Goal: Task Accomplishment & Management: Use online tool/utility

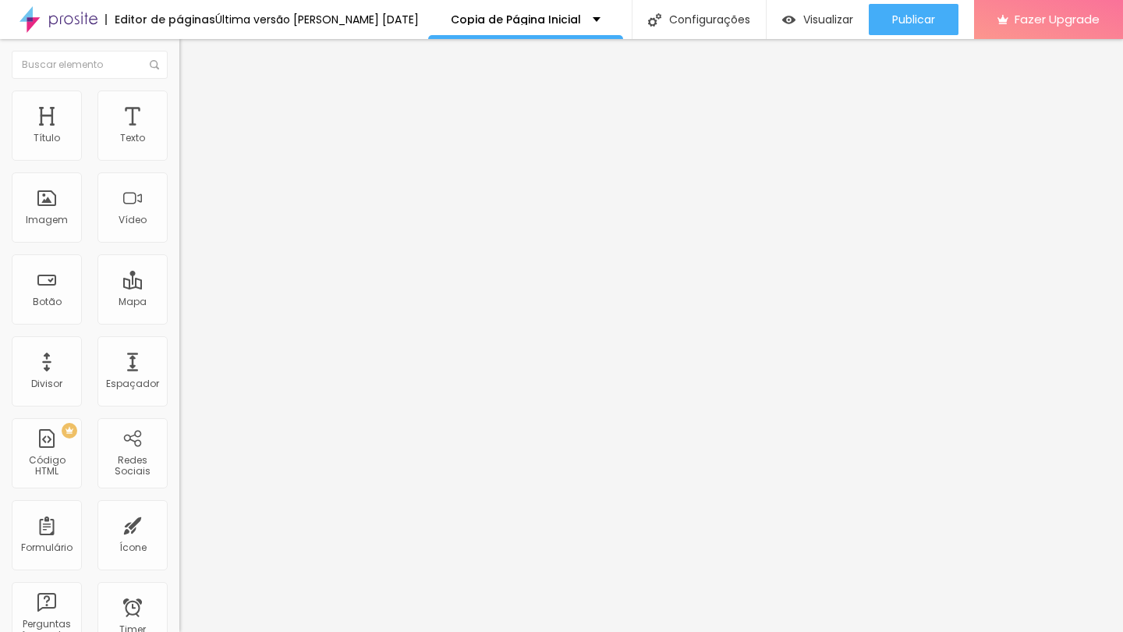
click at [179, 104] on li "Estilo" at bounding box center [268, 98] width 179 height 16
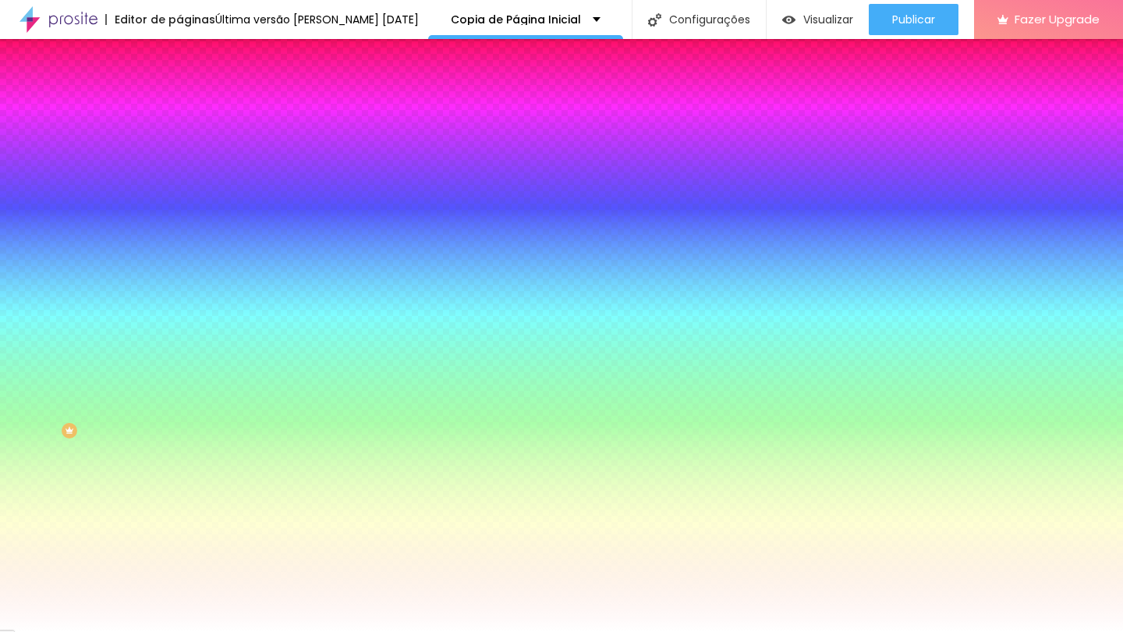
click at [179, 106] on li "Avançado" at bounding box center [268, 114] width 179 height 16
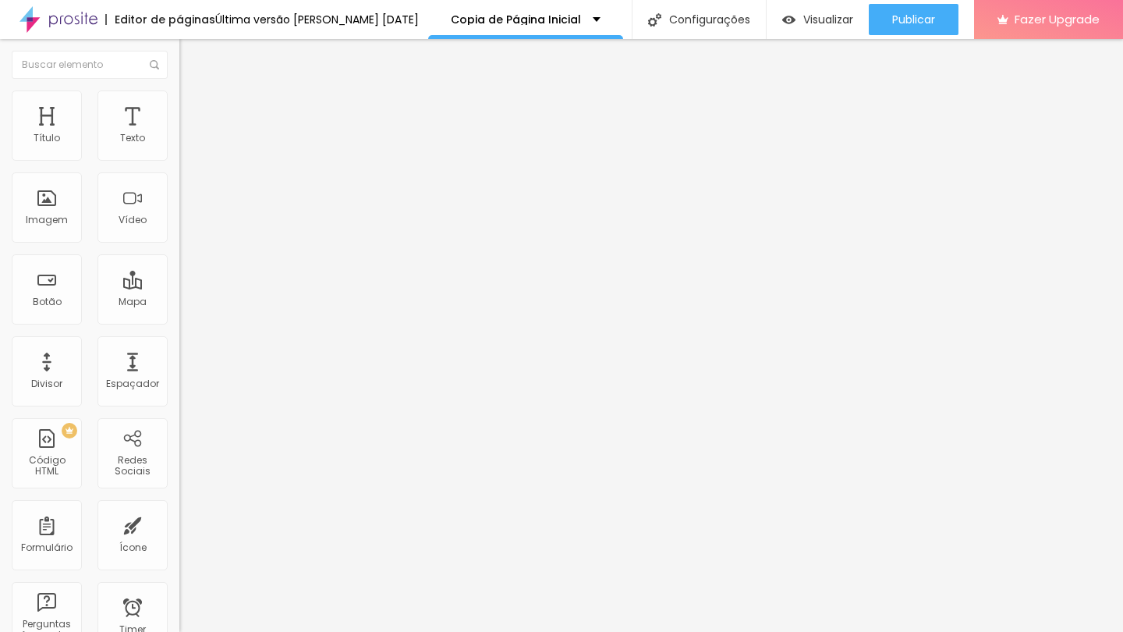
click at [179, 101] on li "Estilo" at bounding box center [268, 98] width 179 height 16
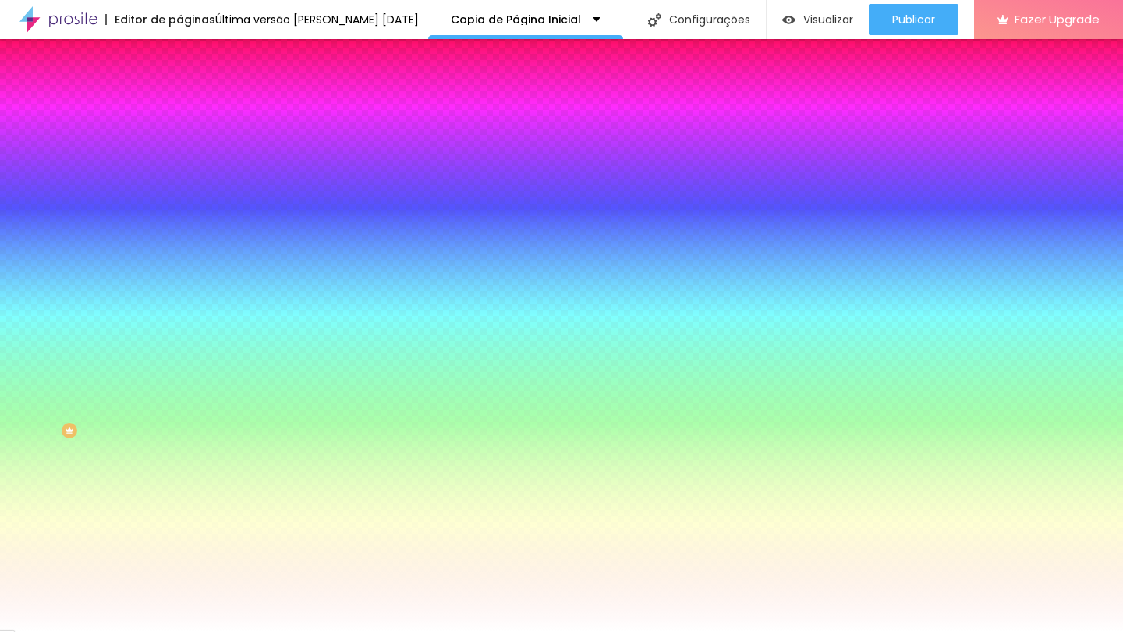
click at [179, 149] on div at bounding box center [268, 149] width 179 height 0
click at [186, 144] on icon "button" at bounding box center [191, 138] width 11 height 11
click at [190, 144] on icon "button" at bounding box center [193, 138] width 6 height 11
click at [179, 90] on li "Conteúdo" at bounding box center [268, 83] width 179 height 16
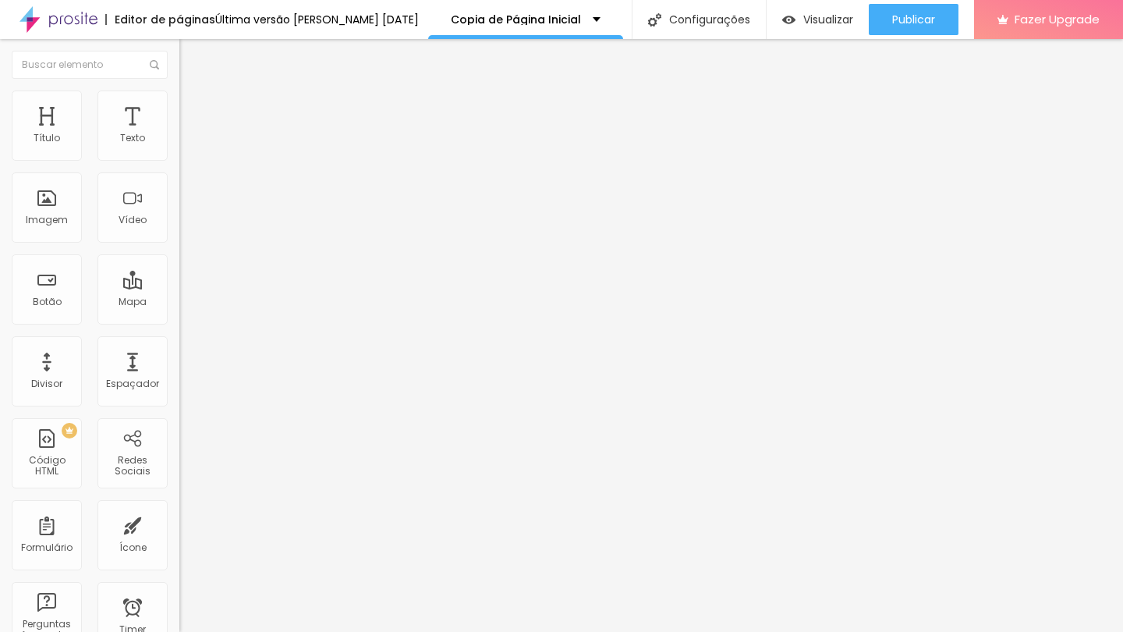
click at [179, 67] on button "Editar Coluna" at bounding box center [268, 57] width 179 height 36
click at [191, 60] on img "button" at bounding box center [197, 57] width 12 height 12
click at [52, 199] on div "Imagem" at bounding box center [47, 207] width 70 height 70
click at [126, 121] on div "Texto" at bounding box center [133, 125] width 70 height 70
click at [179, 102] on li "Estilo" at bounding box center [268, 98] width 179 height 16
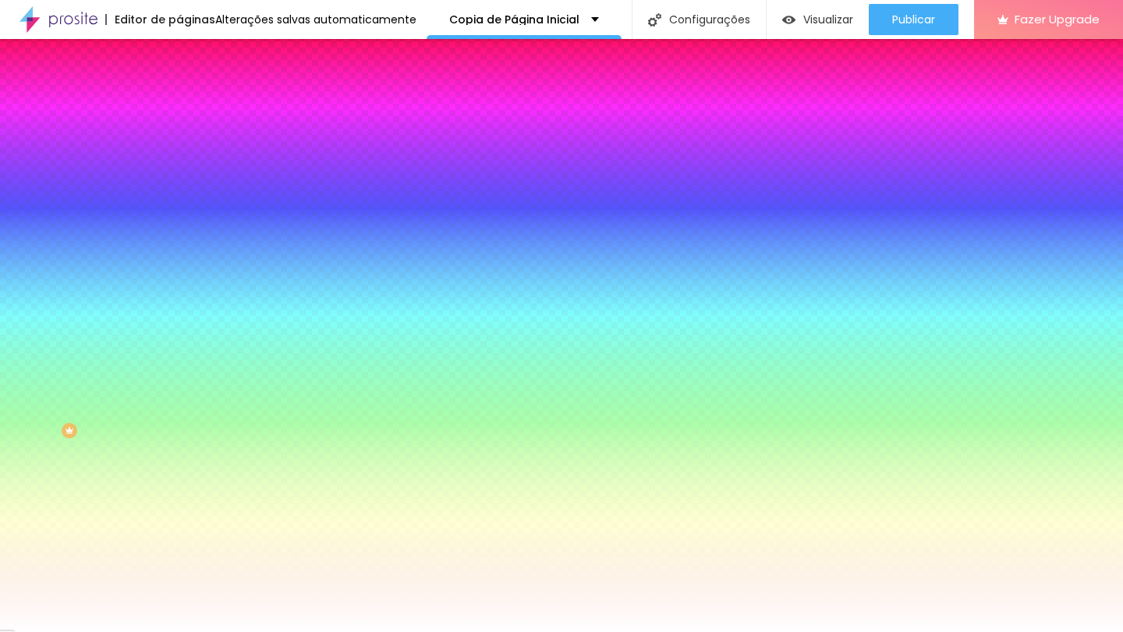
click at [179, 144] on span "Adicionar imagem" at bounding box center [229, 136] width 101 height 13
click at [179, 162] on span "Nenhum" at bounding box center [199, 155] width 41 height 13
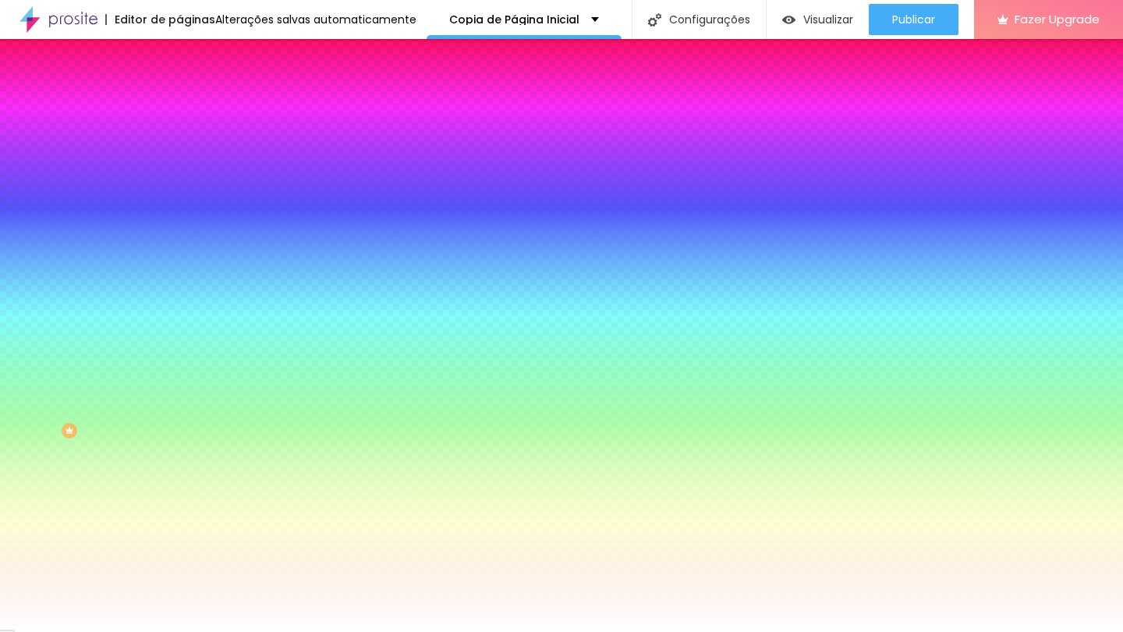
click at [179, 186] on span "Parallax" at bounding box center [198, 179] width 38 height 13
click at [179, 162] on span "Parallax" at bounding box center [198, 155] width 38 height 13
click at [179, 172] on span "Nenhum" at bounding box center [199, 164] width 41 height 13
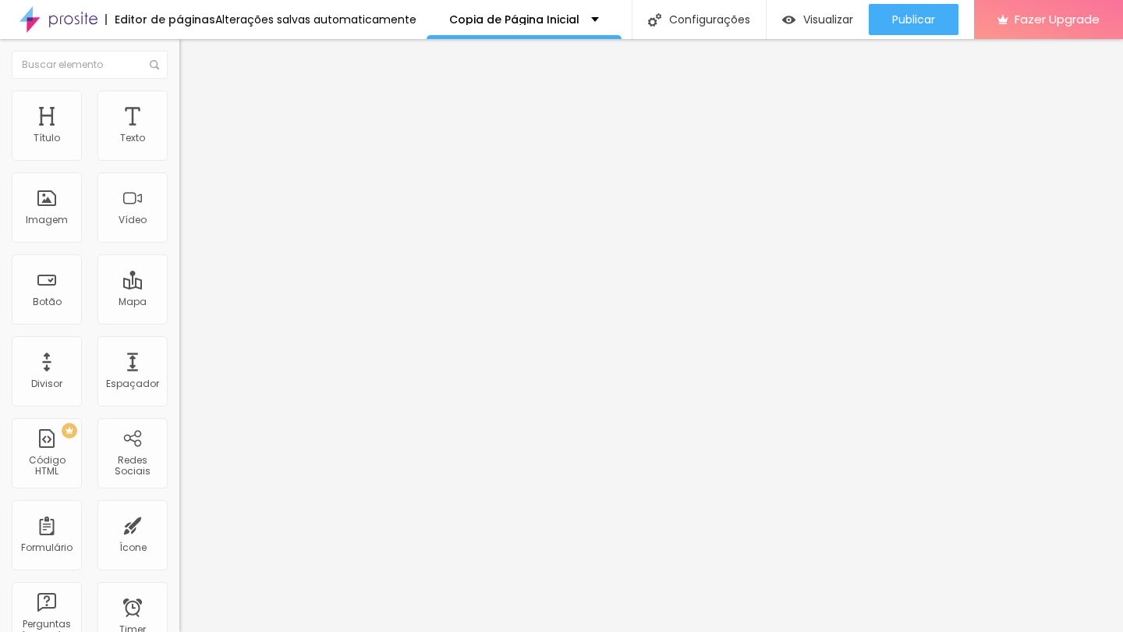
click at [193, 108] on span "Estilo" at bounding box center [205, 100] width 24 height 13
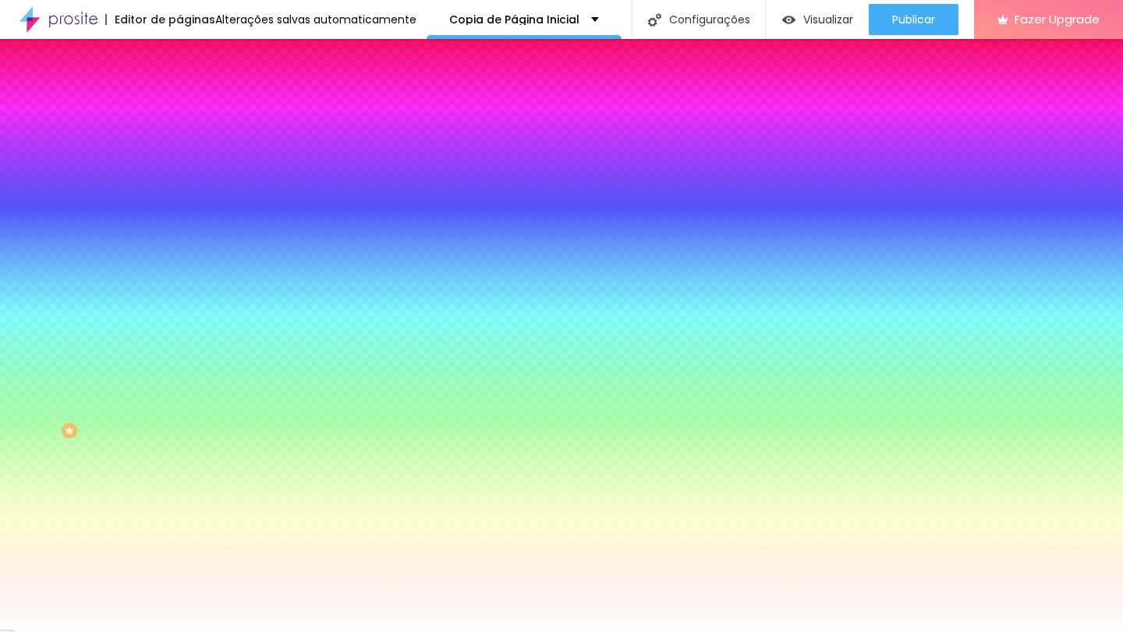
click at [179, 106] on li "Avançado" at bounding box center [268, 114] width 179 height 16
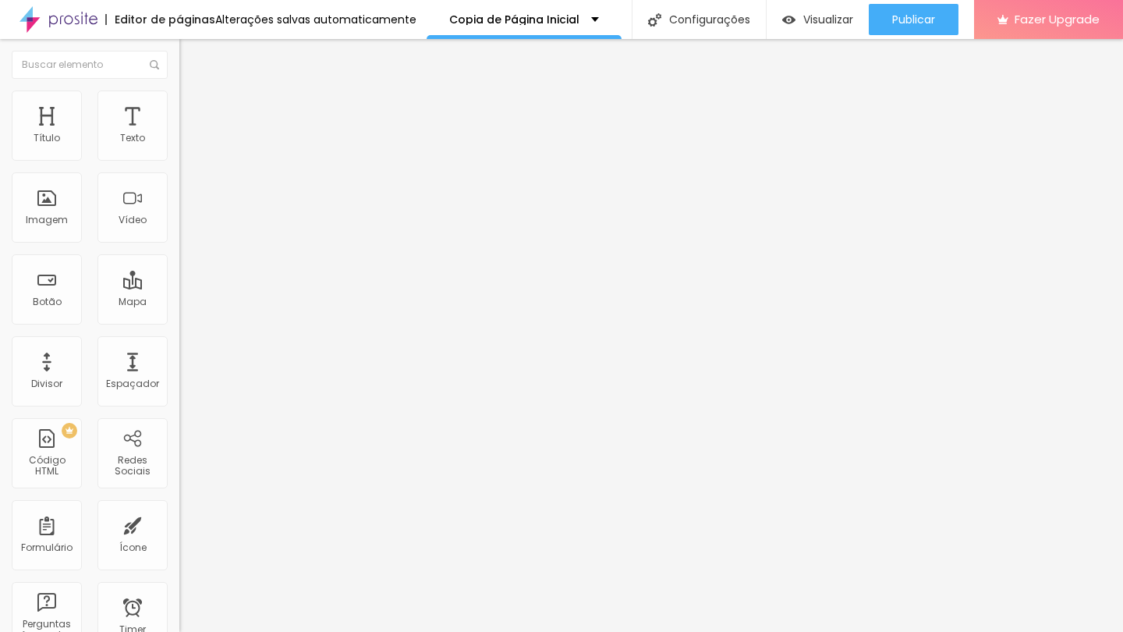
click at [193, 92] on span "Conteúdo" at bounding box center [217, 85] width 48 height 13
click at [179, 65] on button "Editar Coluna" at bounding box center [268, 57] width 179 height 36
click at [179, 92] on img at bounding box center [186, 97] width 14 height 14
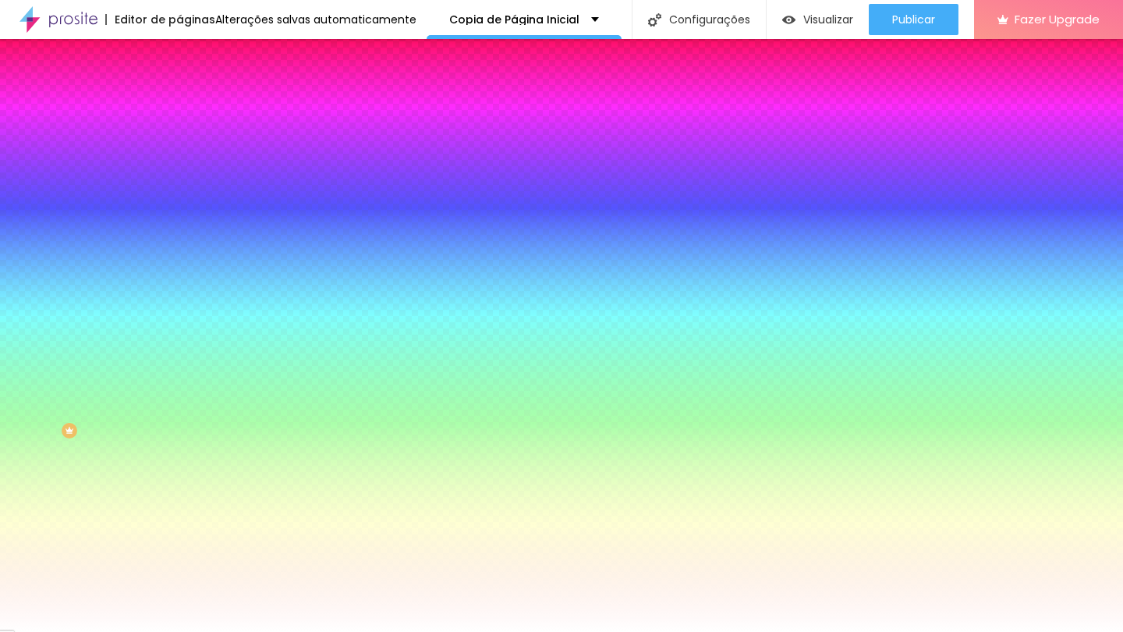
click at [179, 144] on span "Adicionar imagem" at bounding box center [229, 136] width 101 height 13
click at [179, 144] on span "Trocar imagem" at bounding box center [221, 136] width 85 height 13
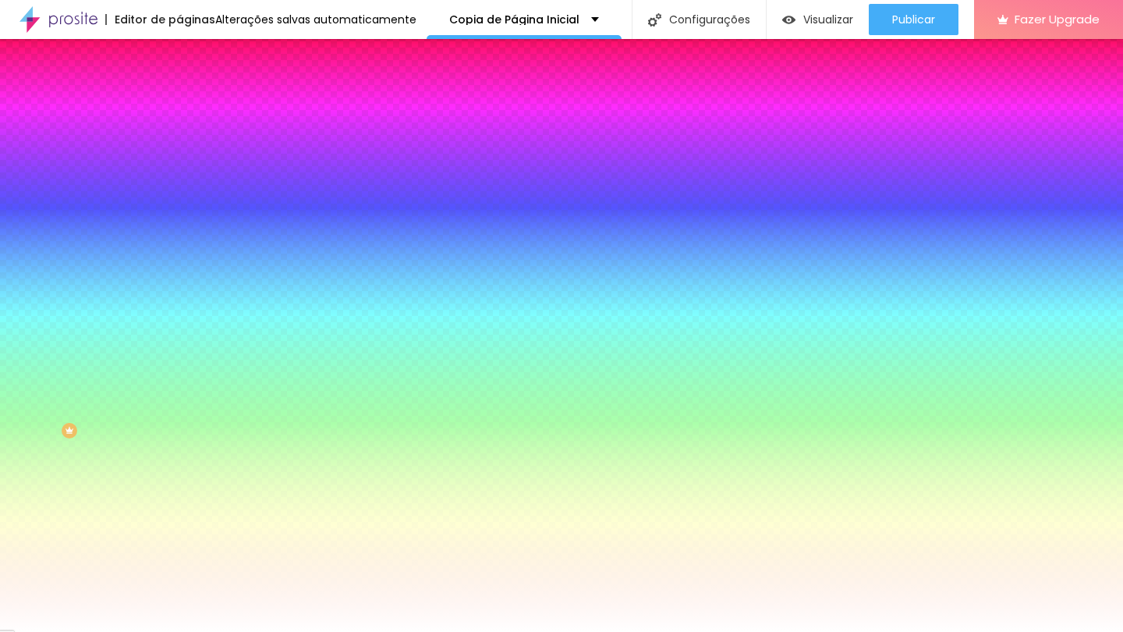
click at [179, 144] on span "Trocar imagem" at bounding box center [221, 136] width 85 height 13
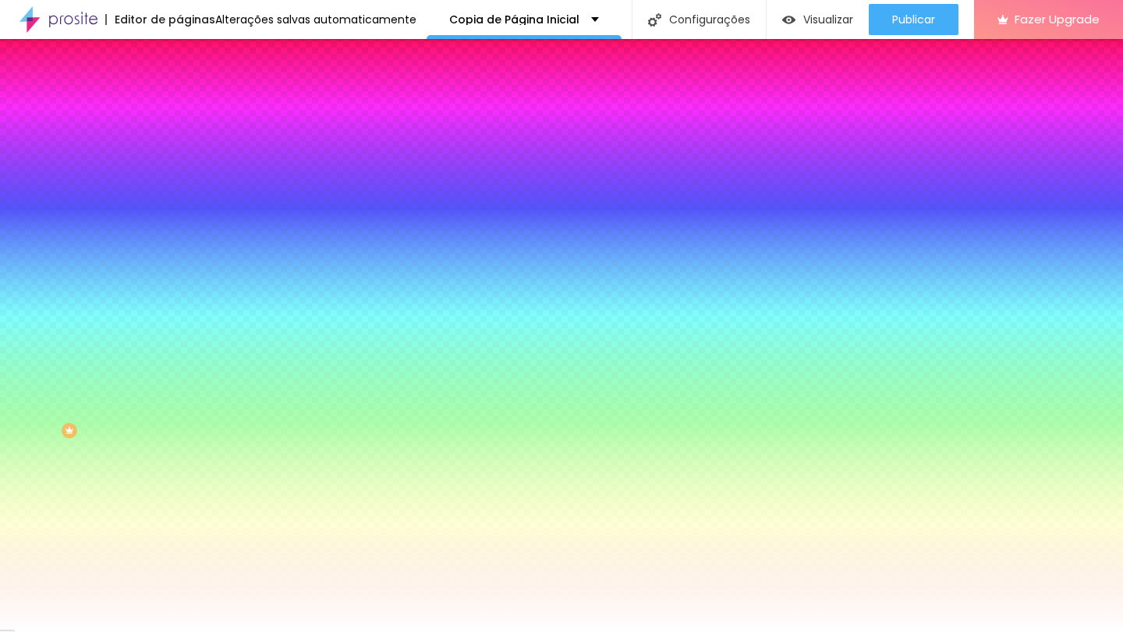
click at [179, 162] on span "Nenhum" at bounding box center [199, 155] width 41 height 13
click at [179, 186] on span "Parallax" at bounding box center [198, 179] width 38 height 13
click at [179, 144] on span "Trocar imagem" at bounding box center [221, 136] width 85 height 13
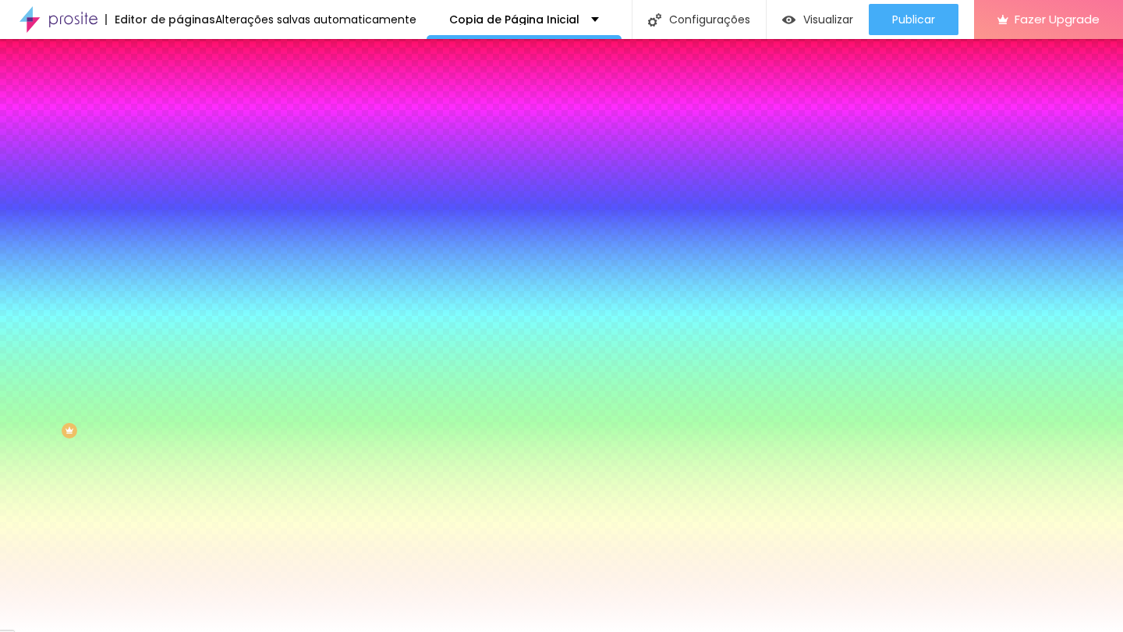
click at [179, 172] on span "Nenhum" at bounding box center [199, 164] width 41 height 13
click at [179, 144] on span "Trocar imagem" at bounding box center [221, 136] width 85 height 13
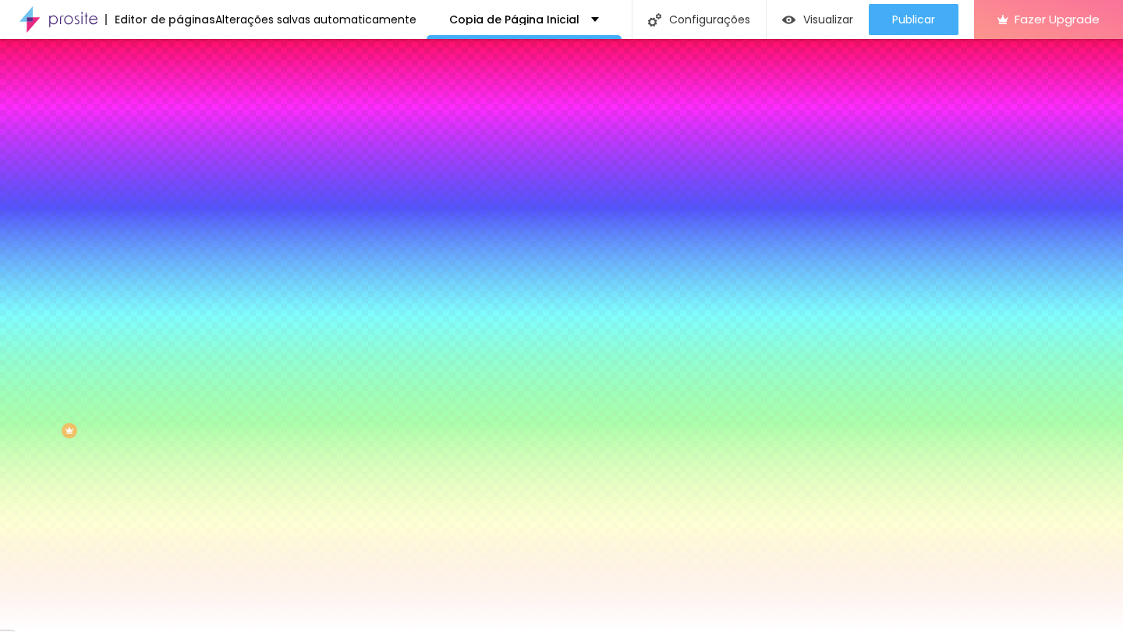
scroll to position [0, 0]
click at [179, 162] on span "Nenhum" at bounding box center [199, 155] width 41 height 13
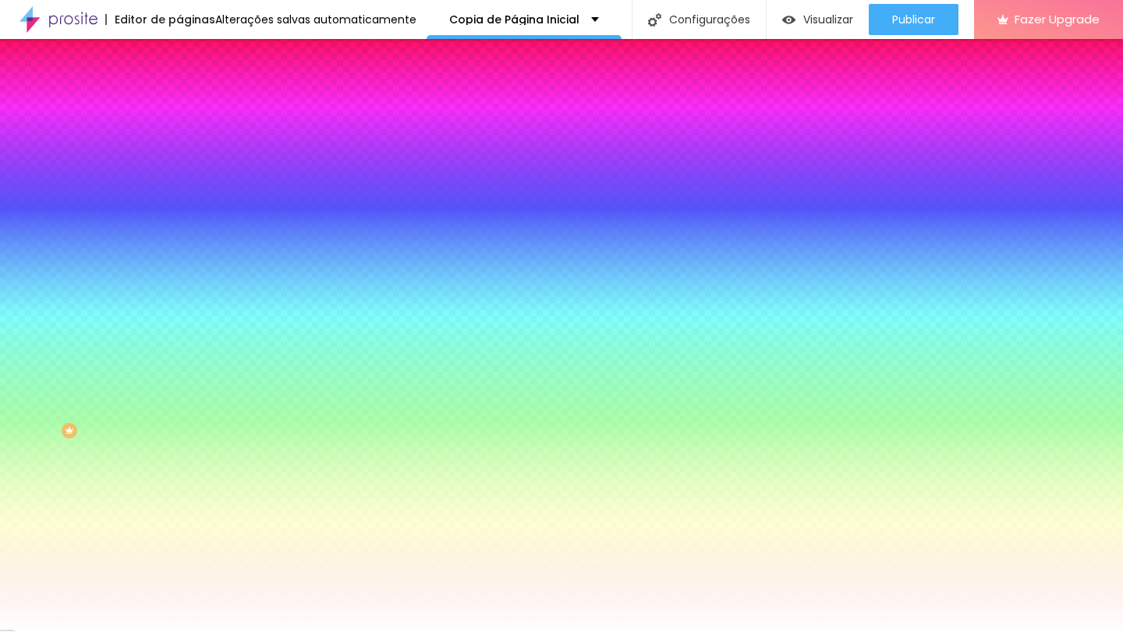
click at [179, 176] on div "Nenhum" at bounding box center [268, 168] width 179 height 15
click at [179, 186] on span "Parallax" at bounding box center [198, 179] width 38 height 13
click at [179, 172] on span "Nenhum" at bounding box center [199, 164] width 41 height 13
click at [264, 140] on img at bounding box center [268, 135] width 9 height 9
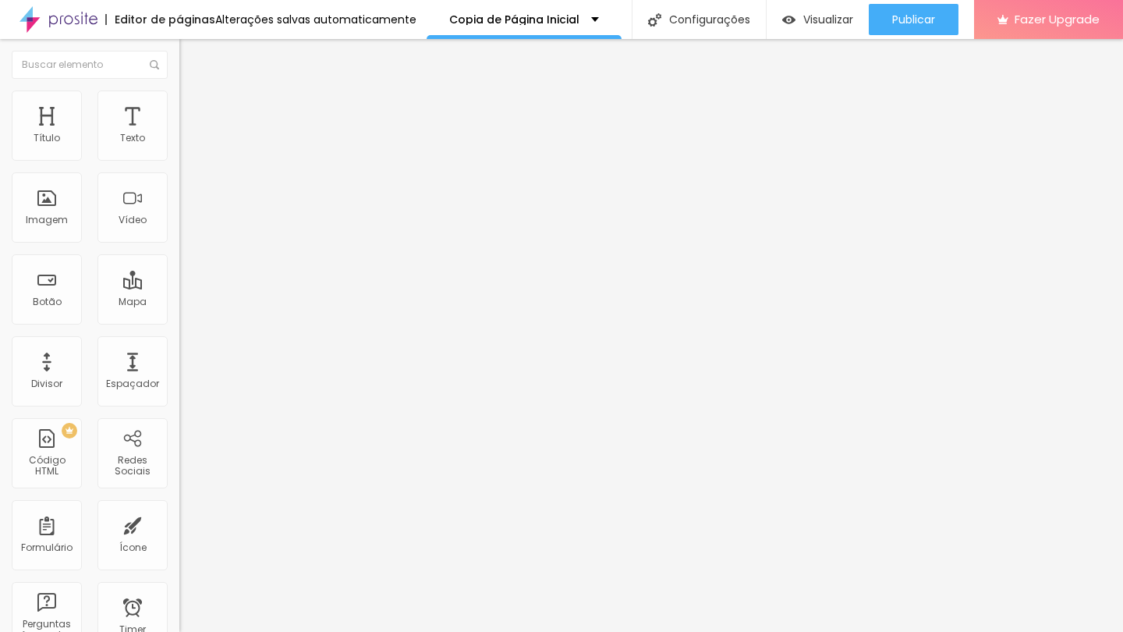
click at [179, 150] on button "button" at bounding box center [190, 141] width 22 height 16
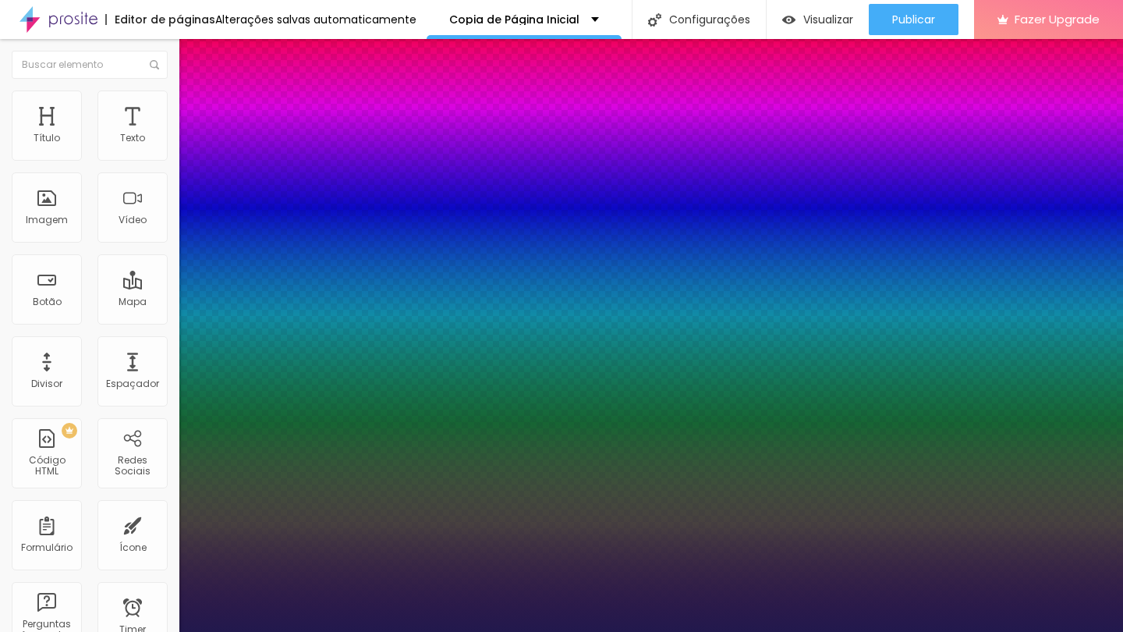
type input "1"
select select "MontserratMedium"
type input "1"
type input "13"
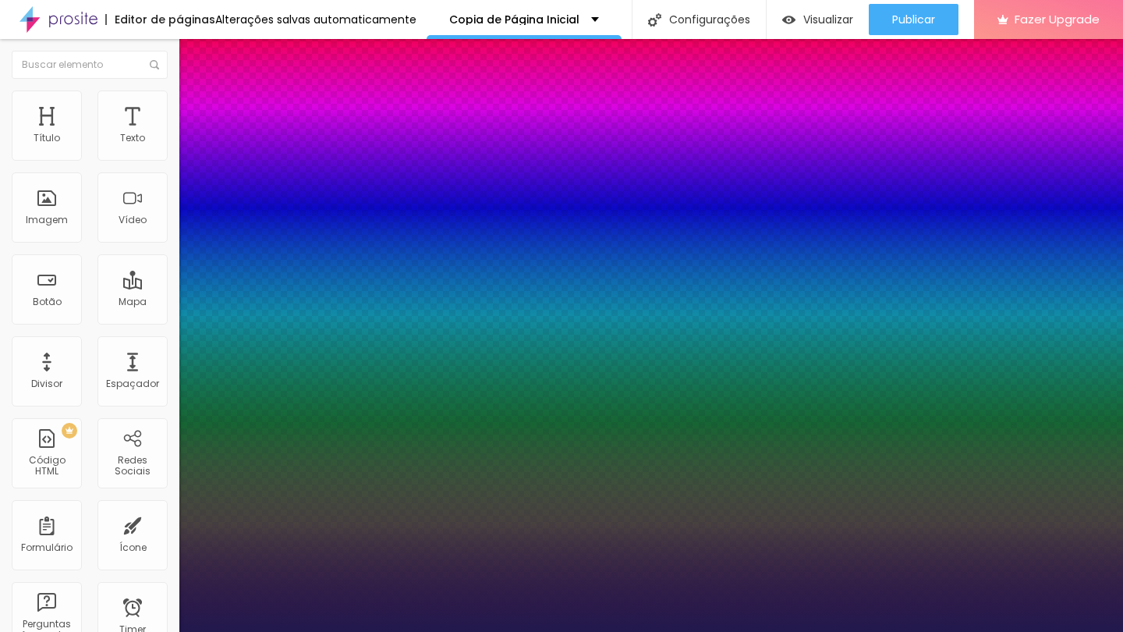
type input "1"
type input "15"
type input "1"
type input "17"
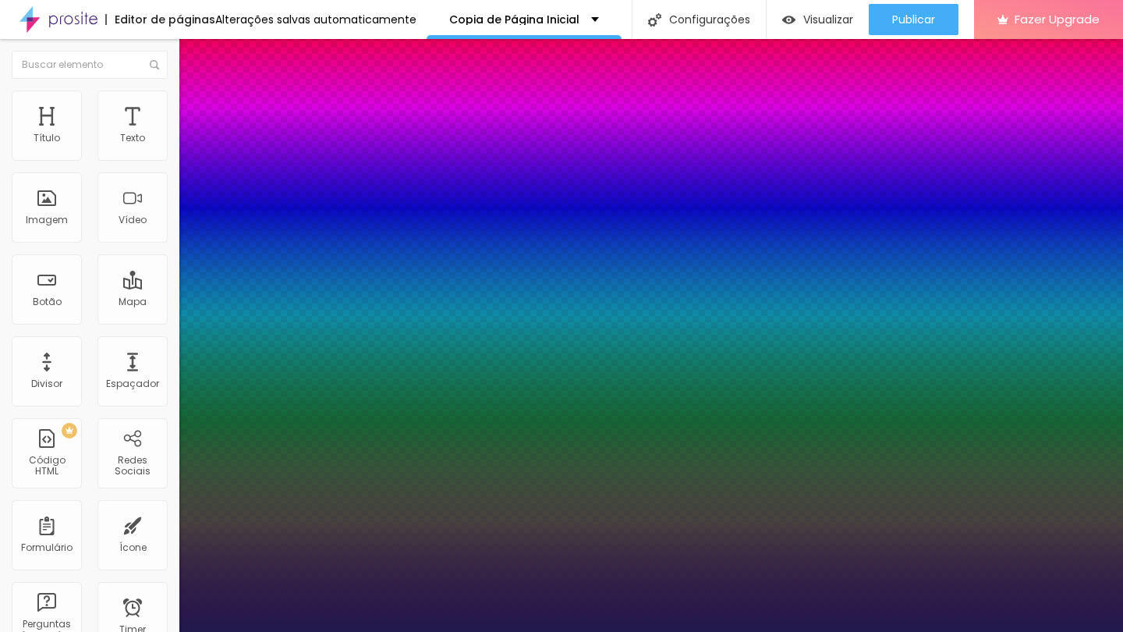
type input "17"
type input "1"
type input "20"
type input "1"
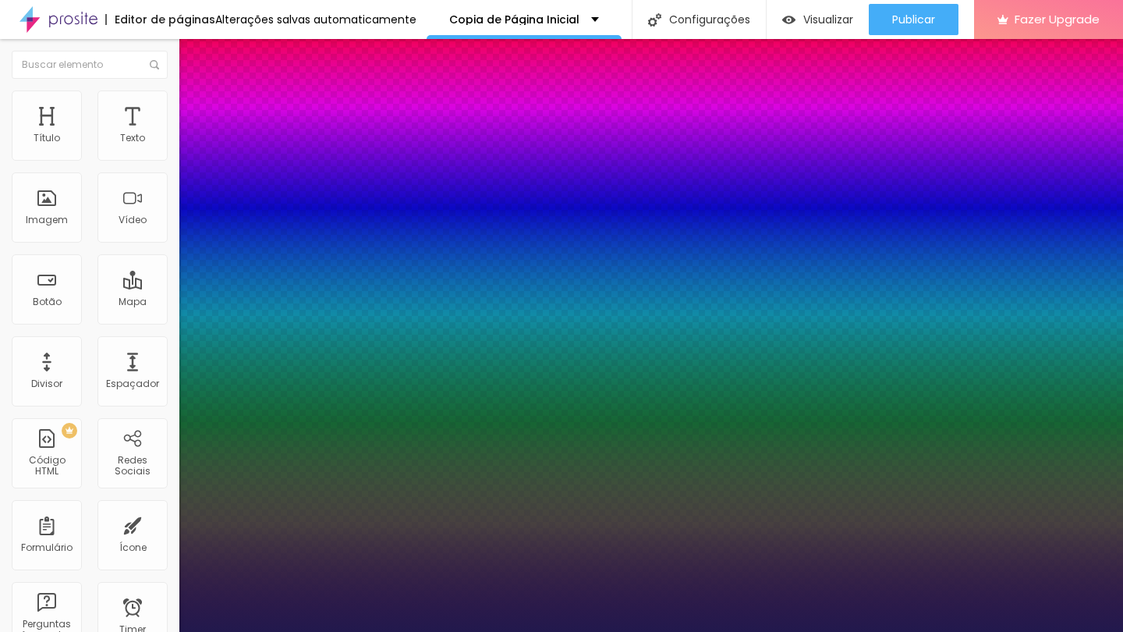
type input "22"
type input "1"
type input "23"
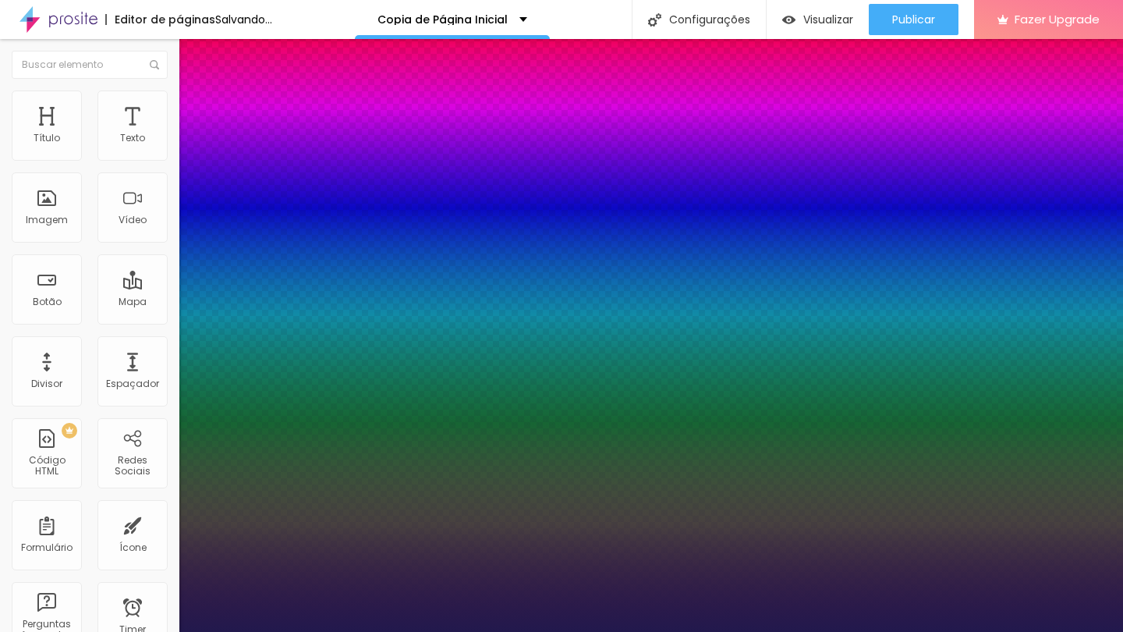
type input "1"
type input "24"
type input "1"
type input "25"
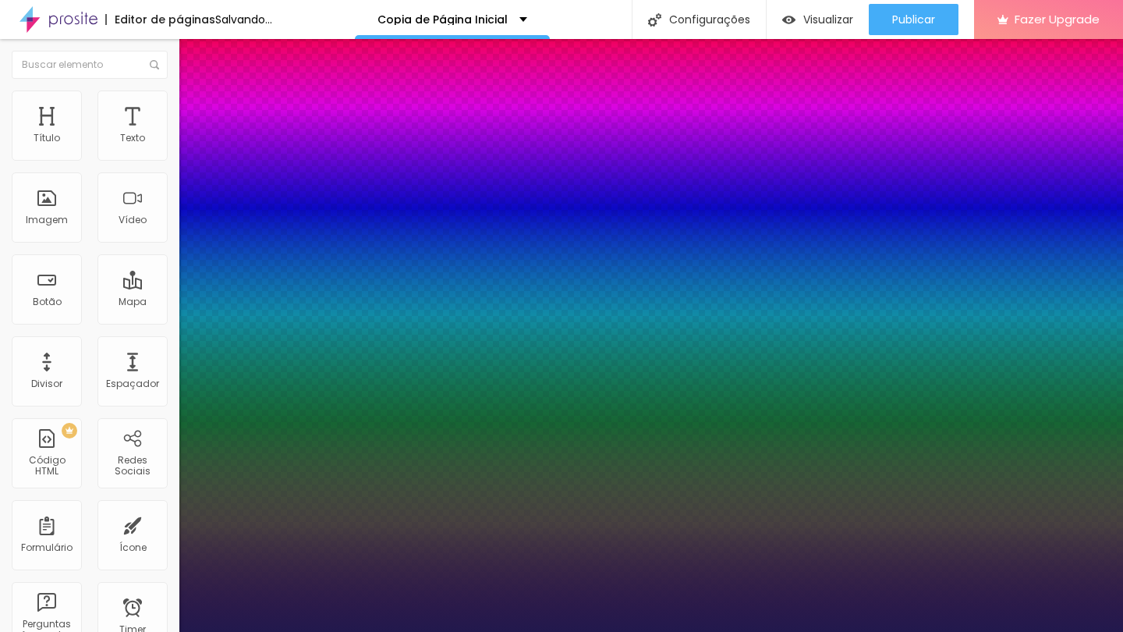
type input "25"
type input "1"
type input "26"
type input "1"
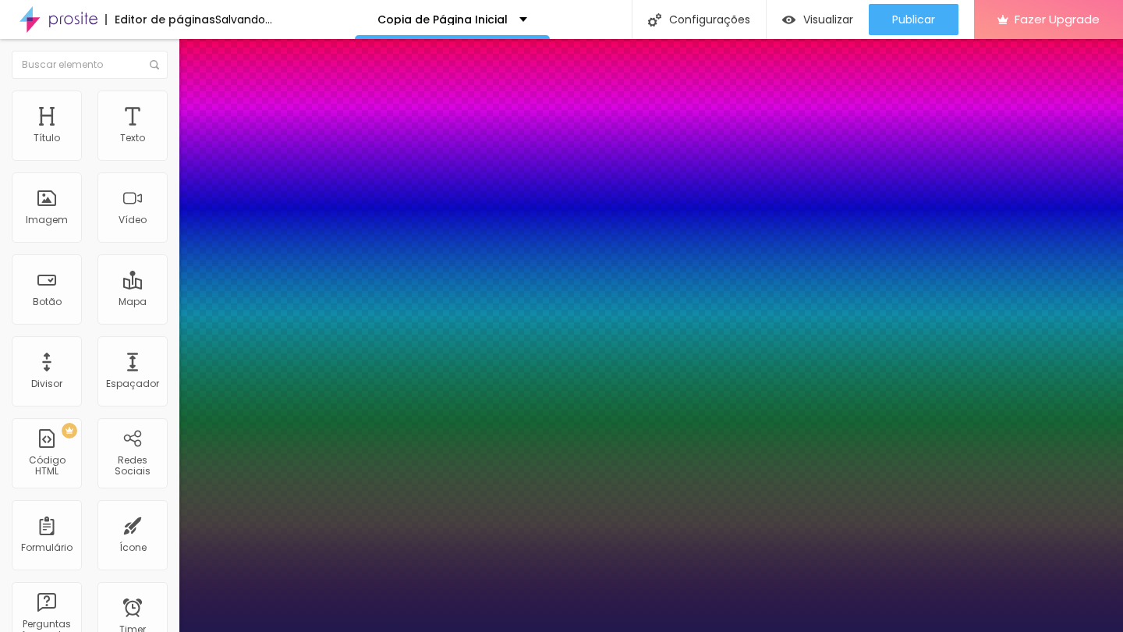
type input "27"
type input "1"
type input "32"
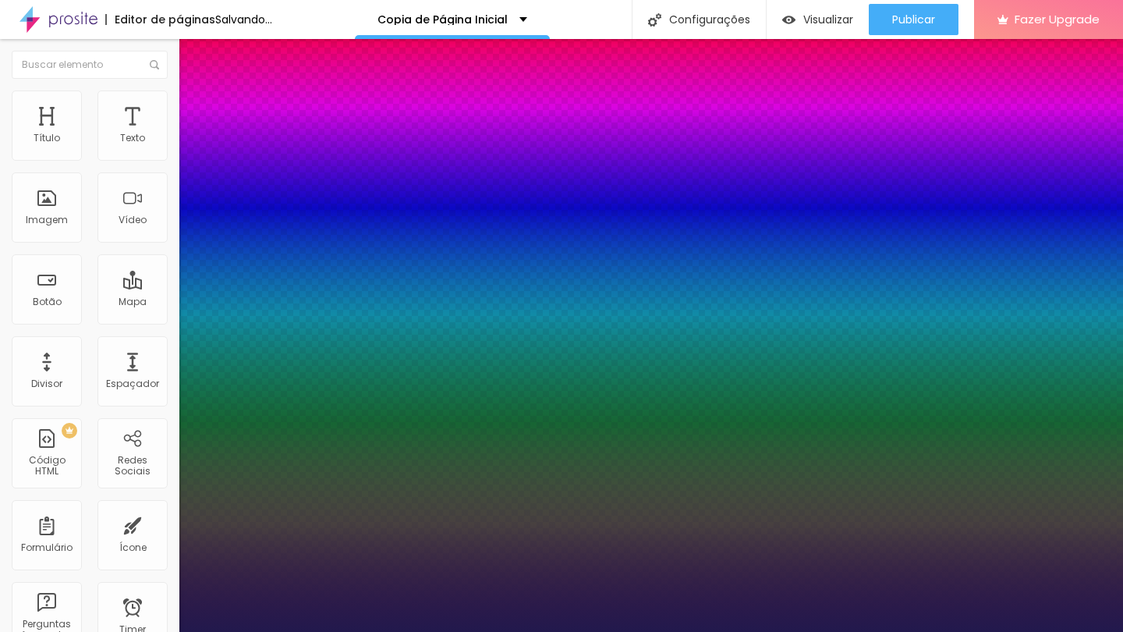
type input "1"
type input "39"
type input "1"
type input "45"
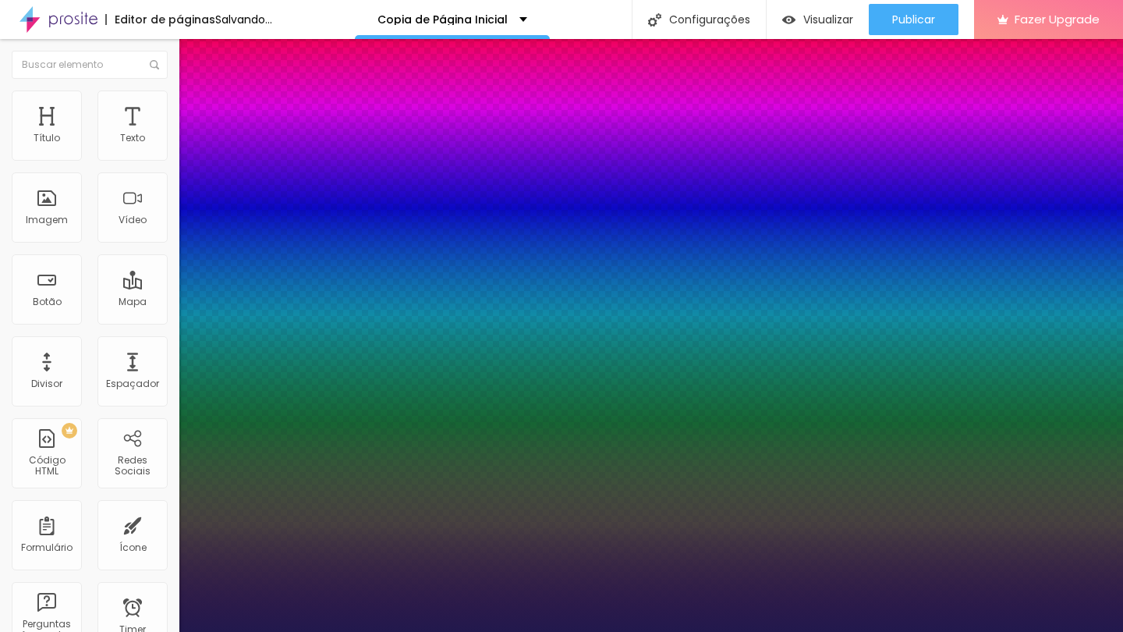
type input "45"
type input "1"
type input "51"
type input "1"
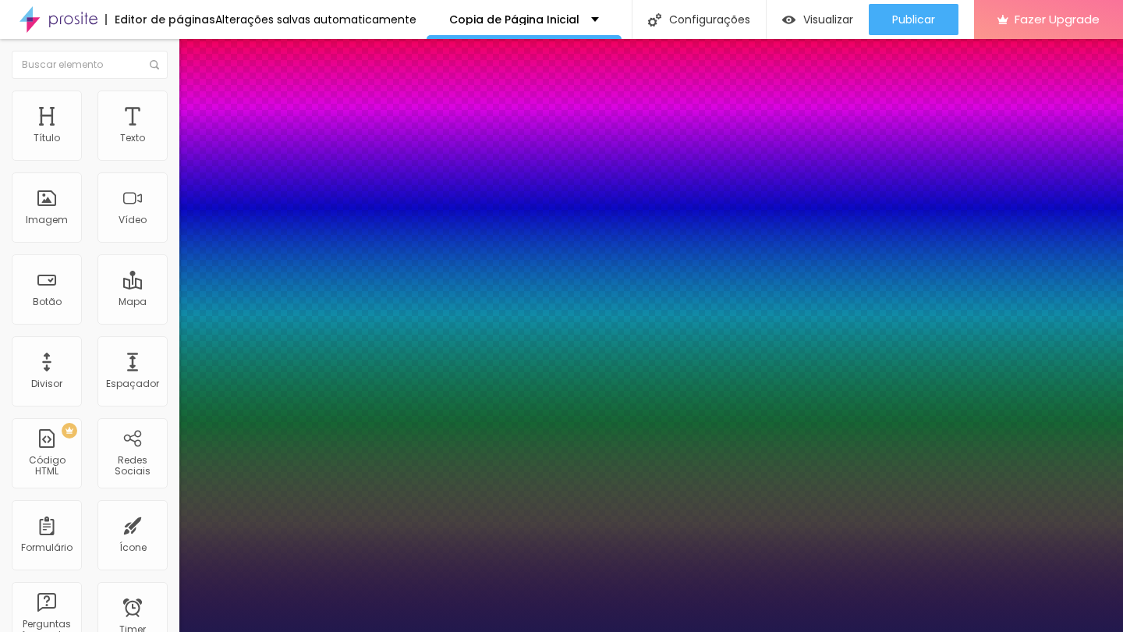
type input "54"
type input "1"
type input "55"
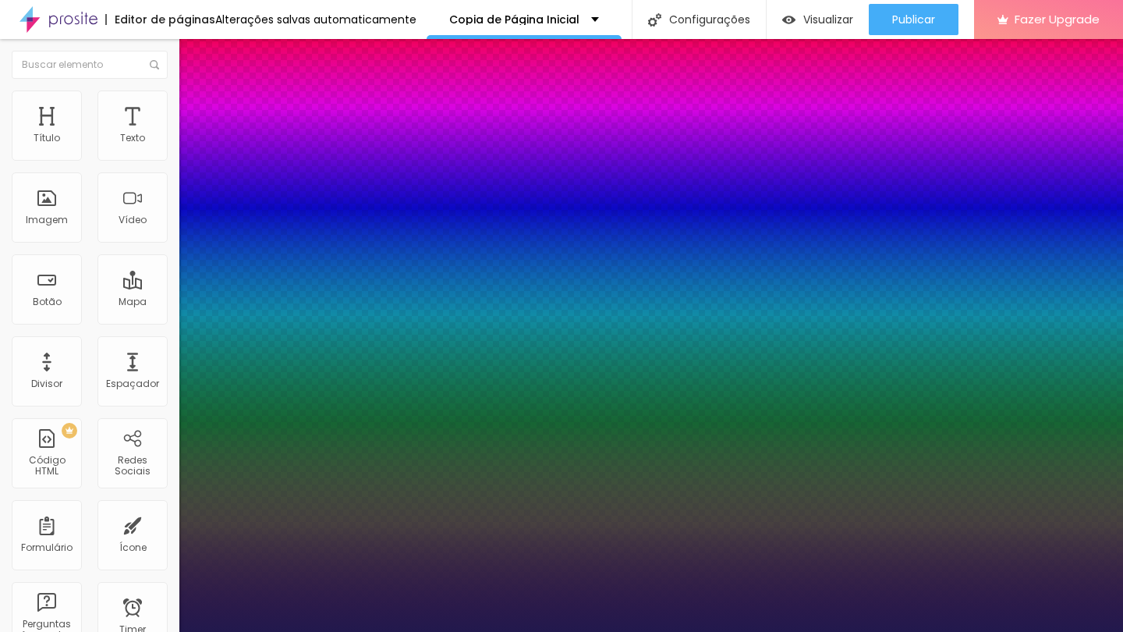
type input "1"
type input "57"
type input "1"
type input "60"
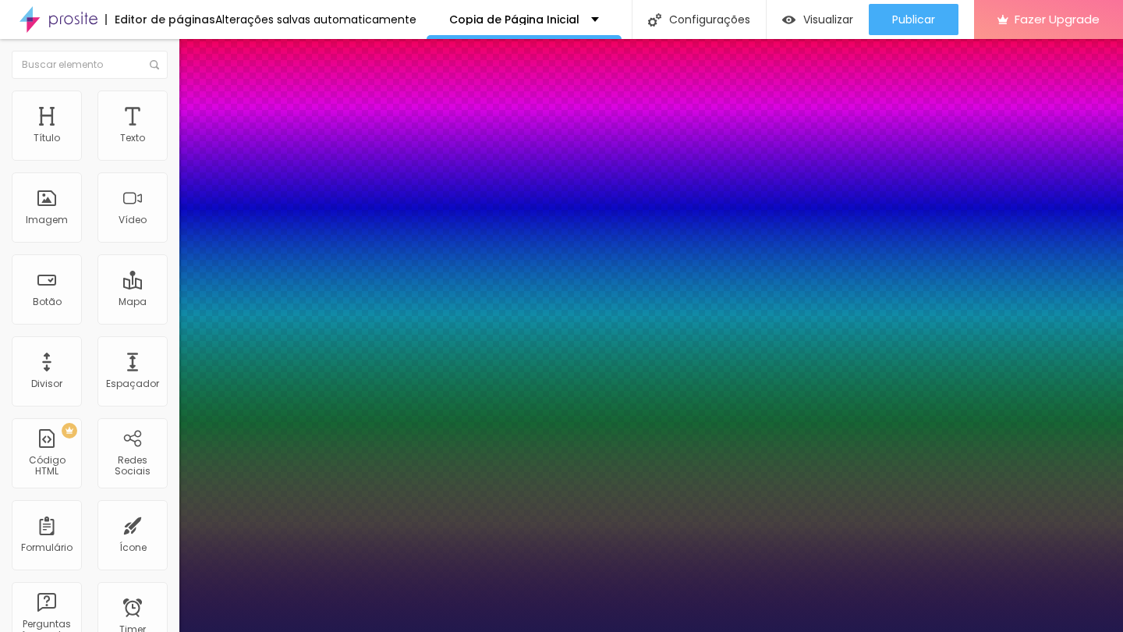
type input "60"
type input "1"
type input "64"
type input "1"
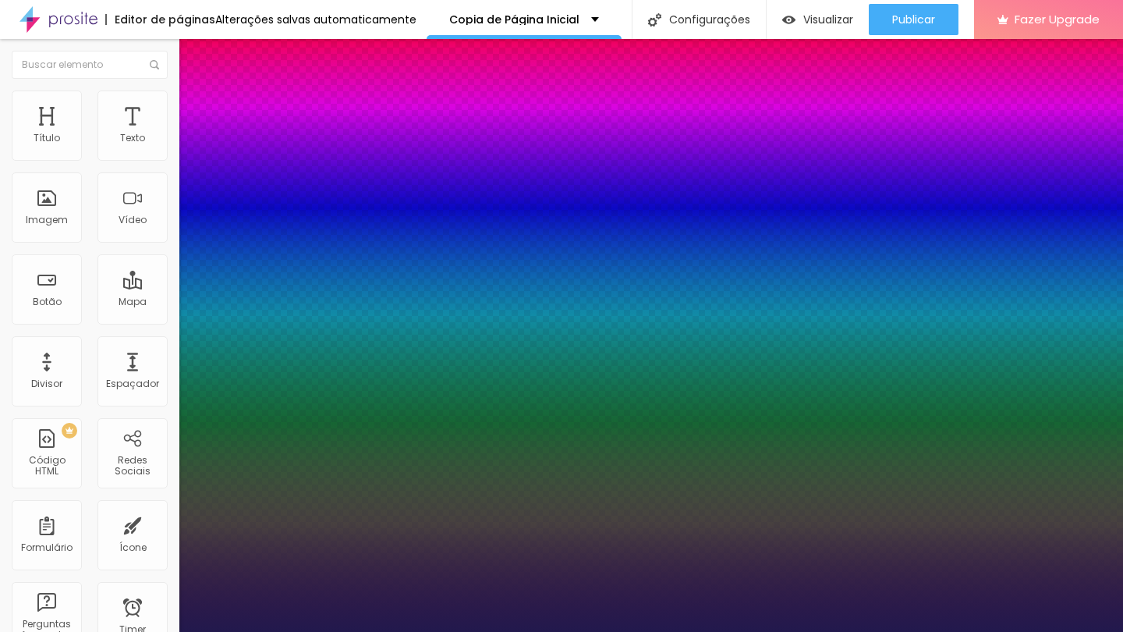
type input "67"
type input "1"
type input "68"
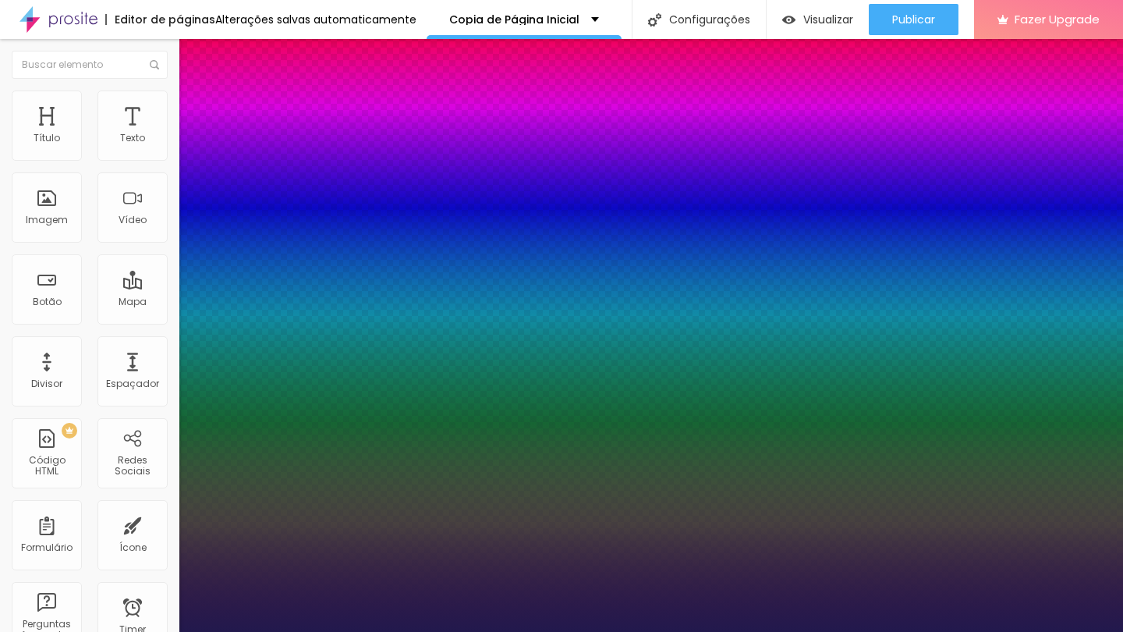
type input "1"
type input "67"
type input "1"
type input "66"
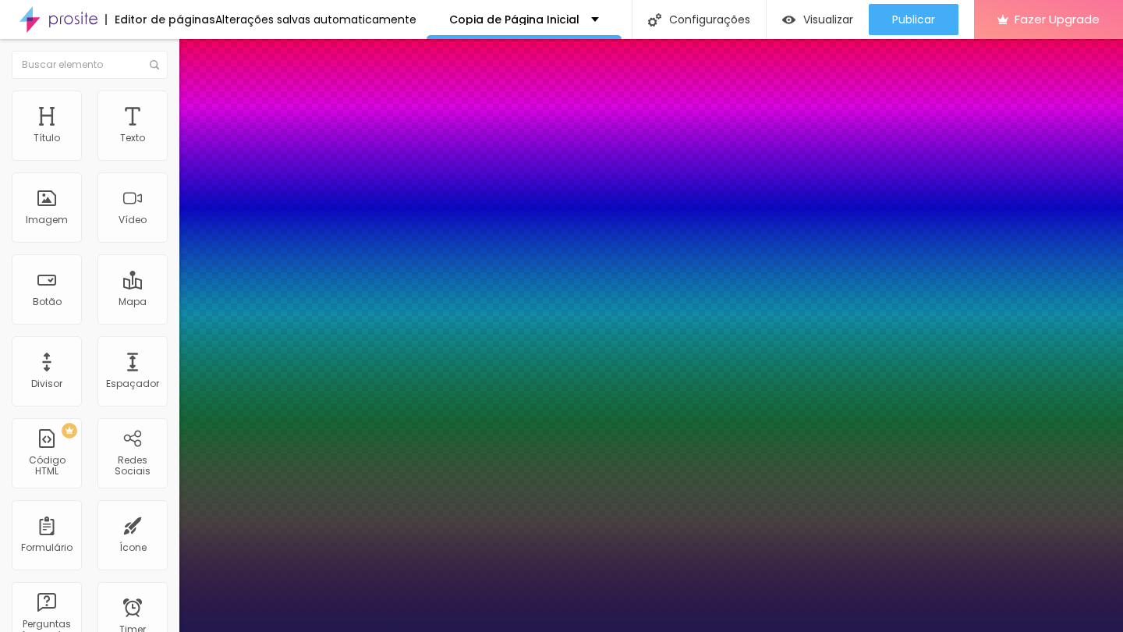
type input "66"
type input "1"
type input "65"
type input "1"
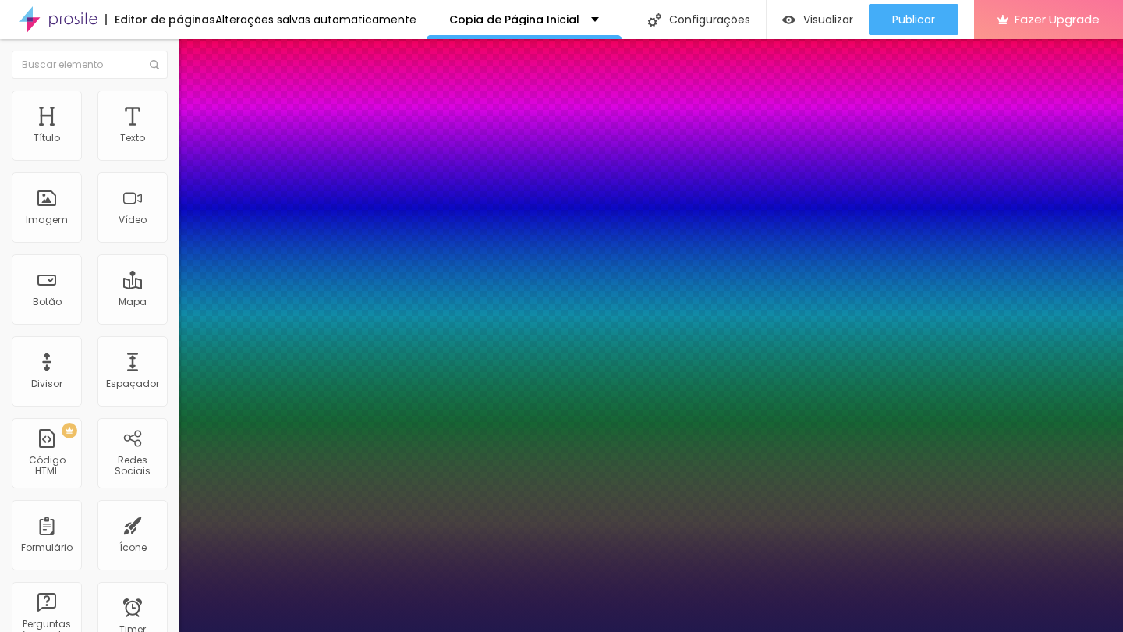
type input "64"
type input "1"
type input "63"
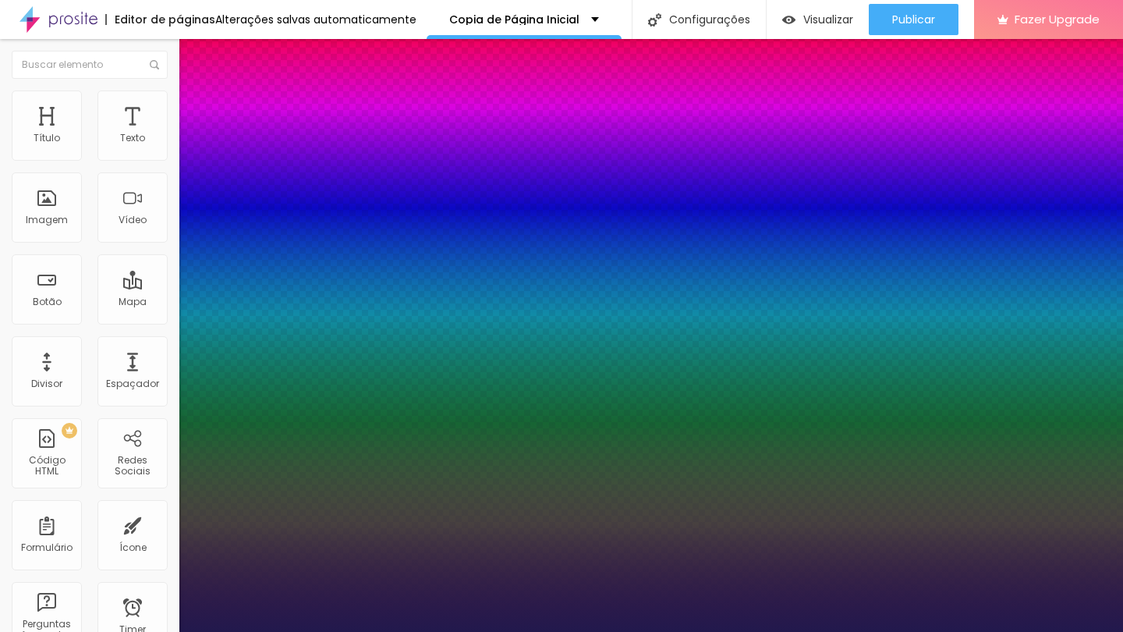
type input "1"
type input "62"
type input "1"
type input "61"
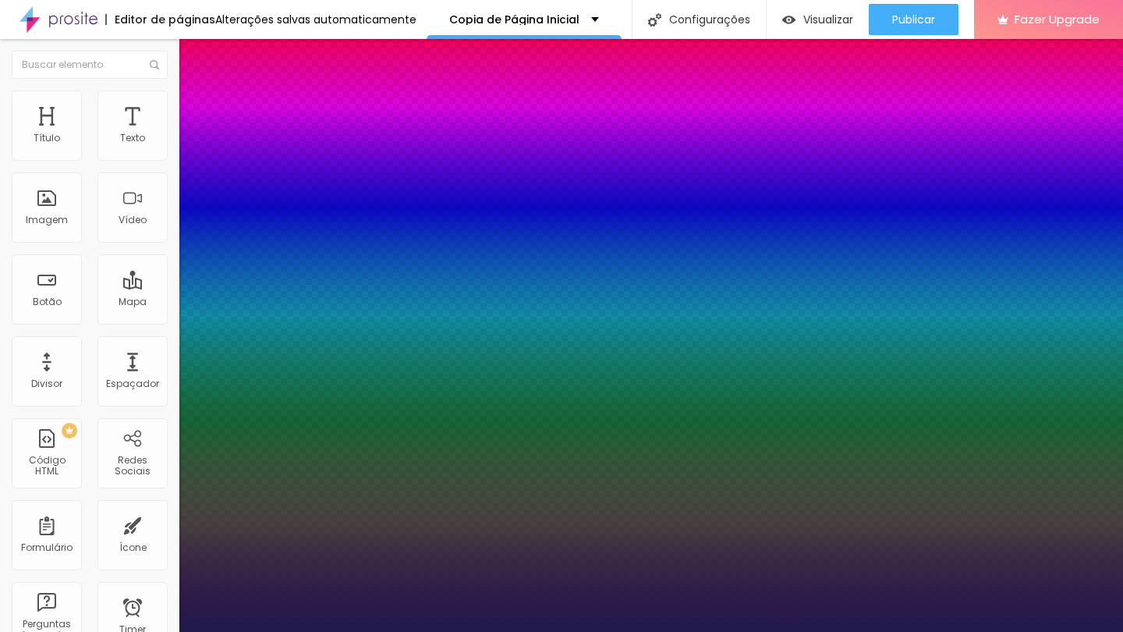
type input "61"
type input "1"
type input "60"
type input "1"
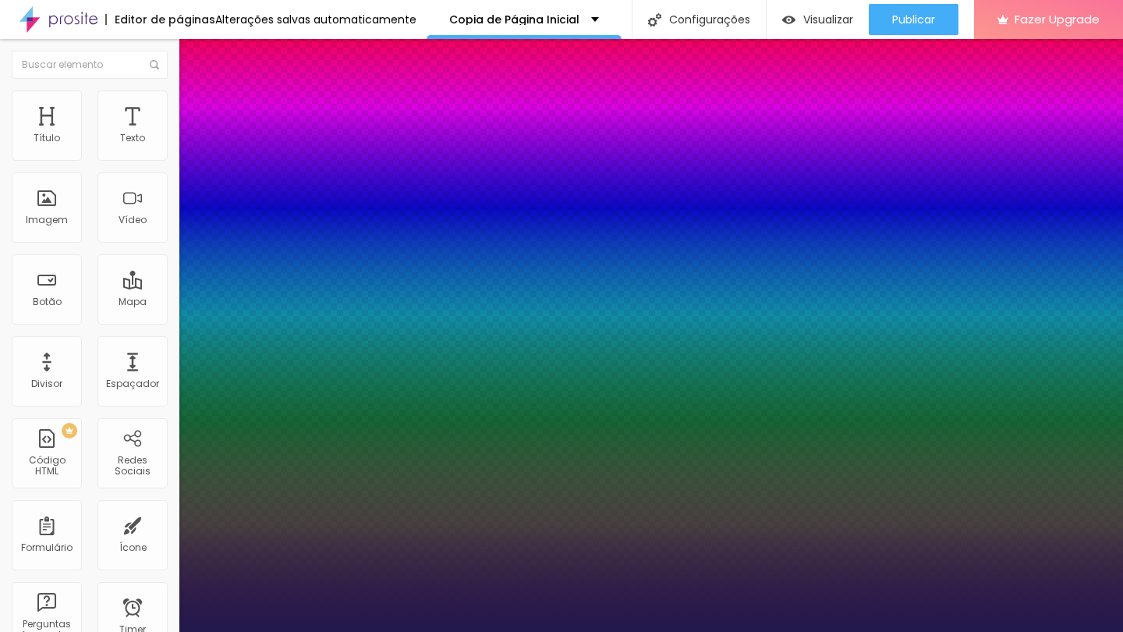
type input "59"
type input "1"
type input "58"
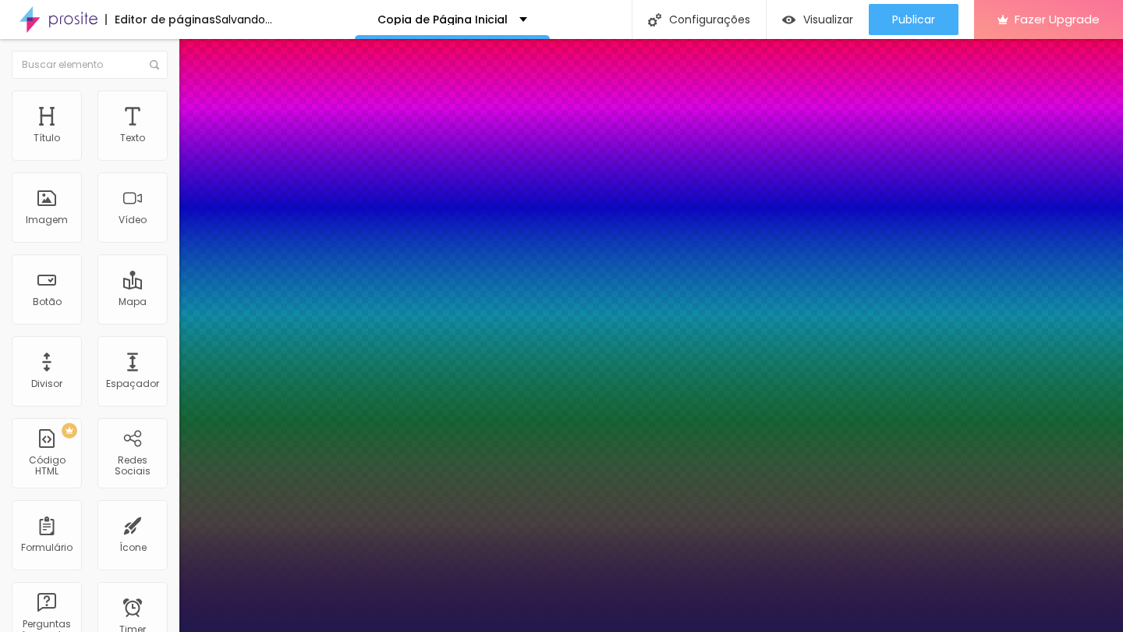
type input "1"
type input "59"
type input "1"
type input "60"
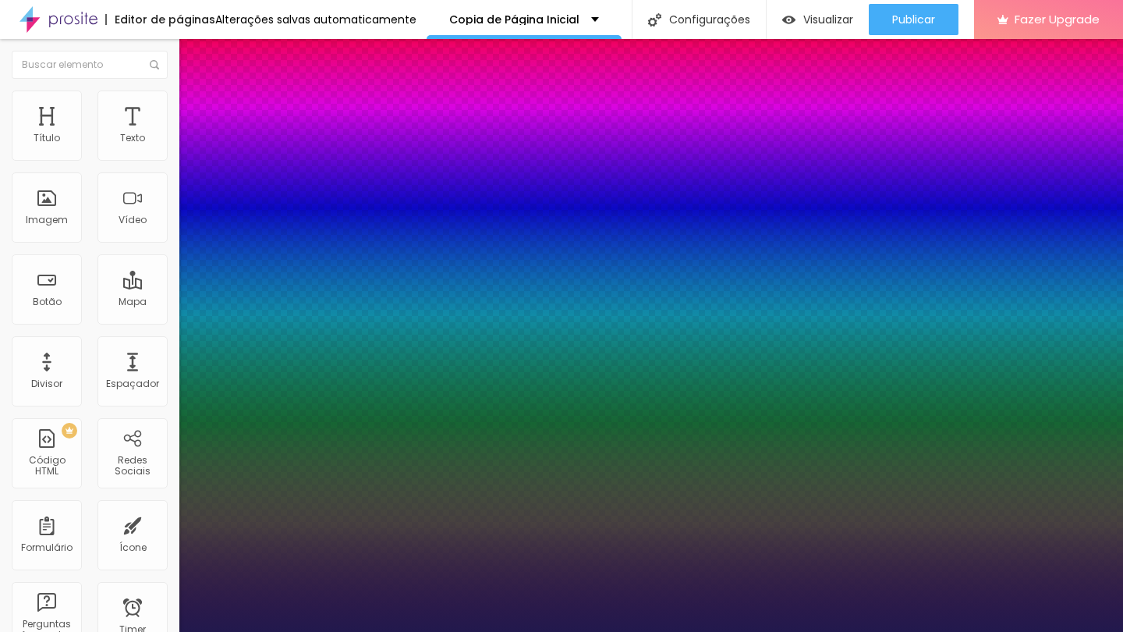
type input "60"
type input "1"
drag, startPoint x: 207, startPoint y: 261, endPoint x: 264, endPoint y: 269, distance: 57.6
type input "60"
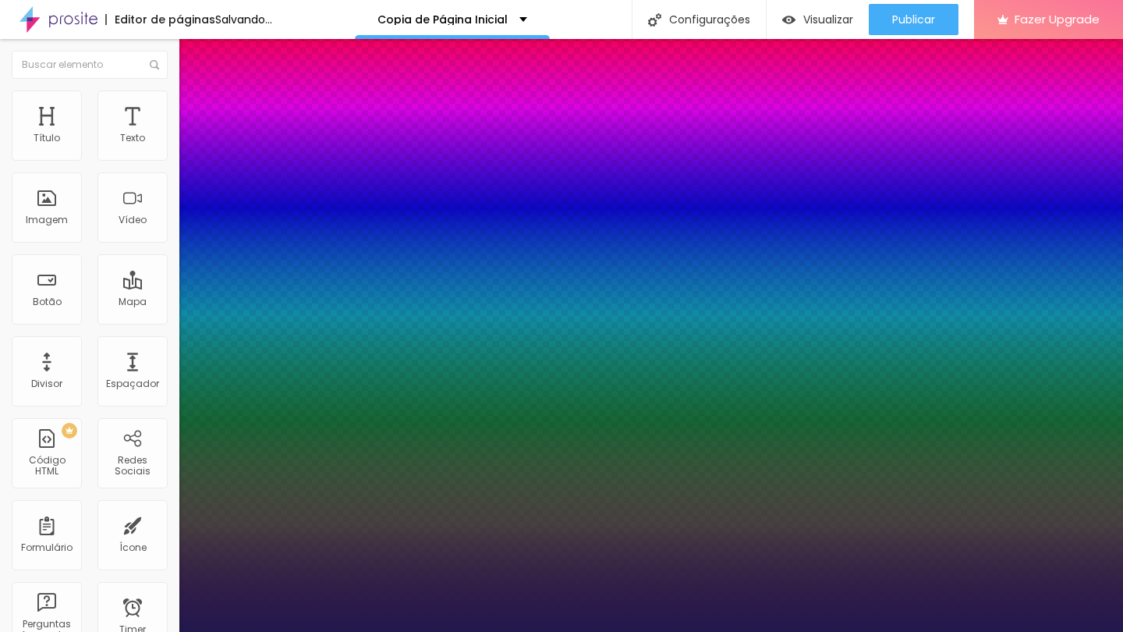
type input "1"
click at [133, 631] on div at bounding box center [561, 632] width 1123 height 0
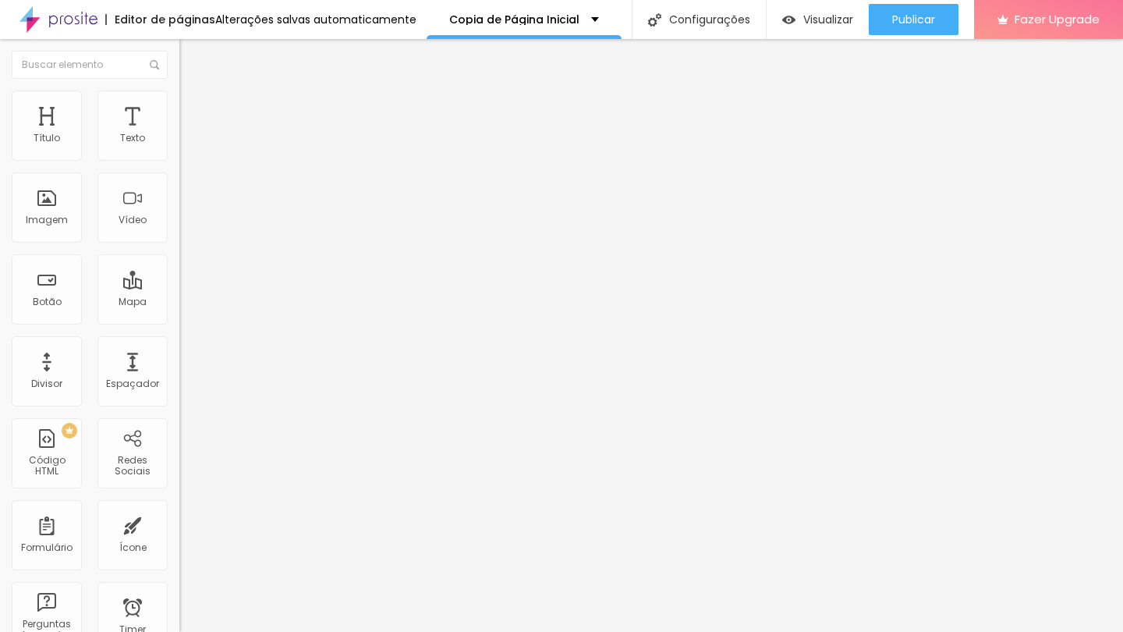
click at [179, 98] on img at bounding box center [186, 97] width 14 height 14
type input "6"
type input "2"
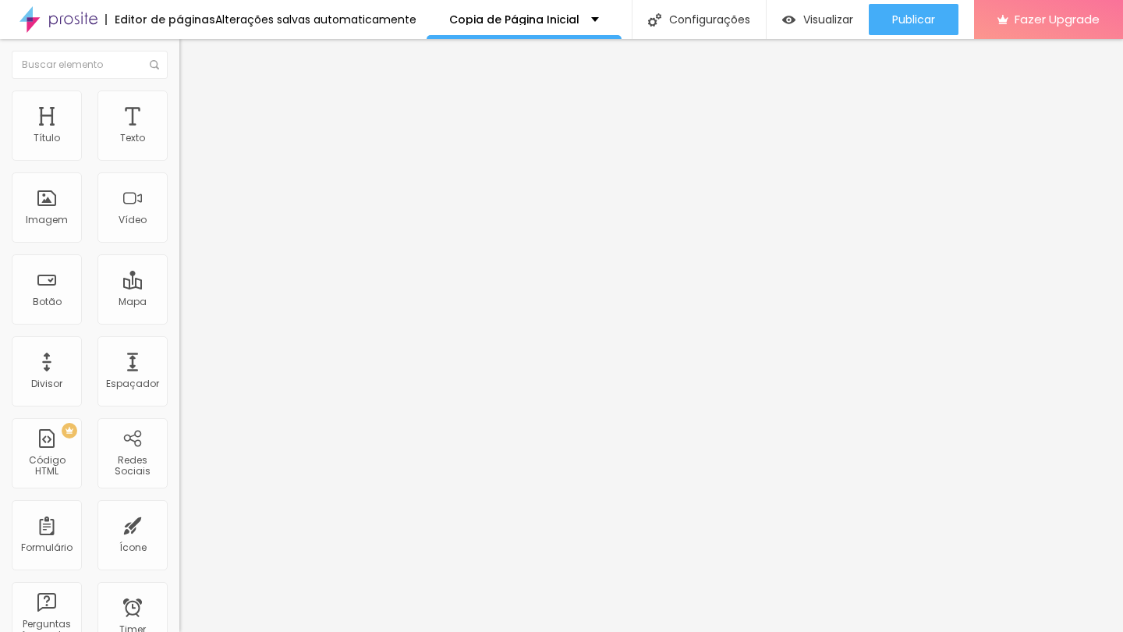
type input "0"
drag, startPoint x: 42, startPoint y: 153, endPoint x: 10, endPoint y: 154, distance: 32.0
type input "0"
click at [179, 154] on div "0 Espaço de cima" at bounding box center [268, 216] width 179 height 221
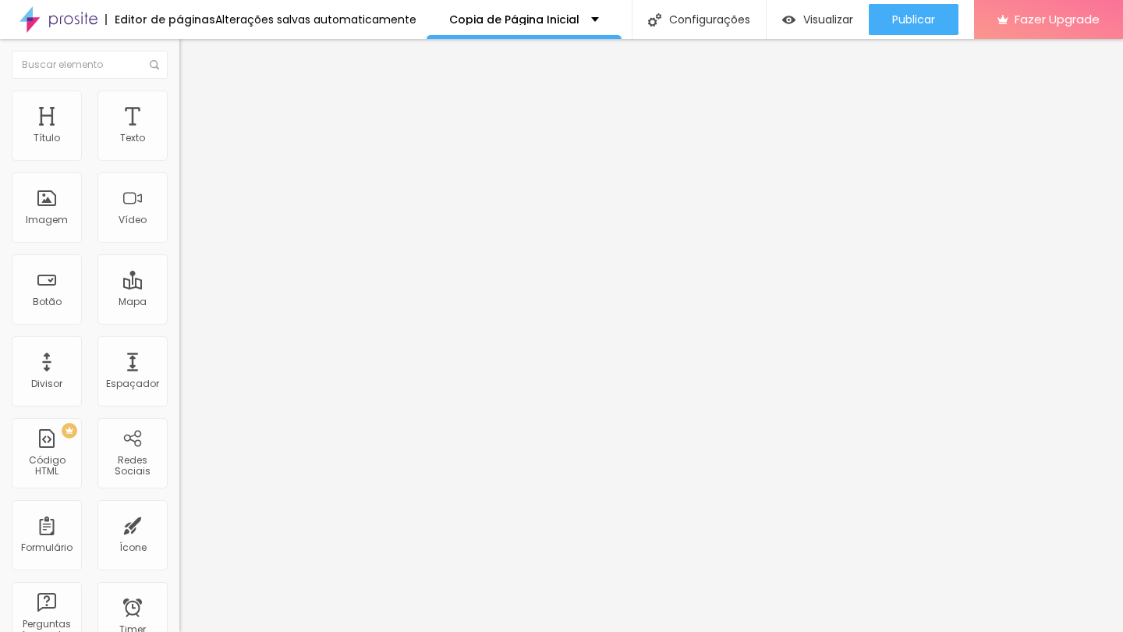
type input "9"
type input "4"
type input "1"
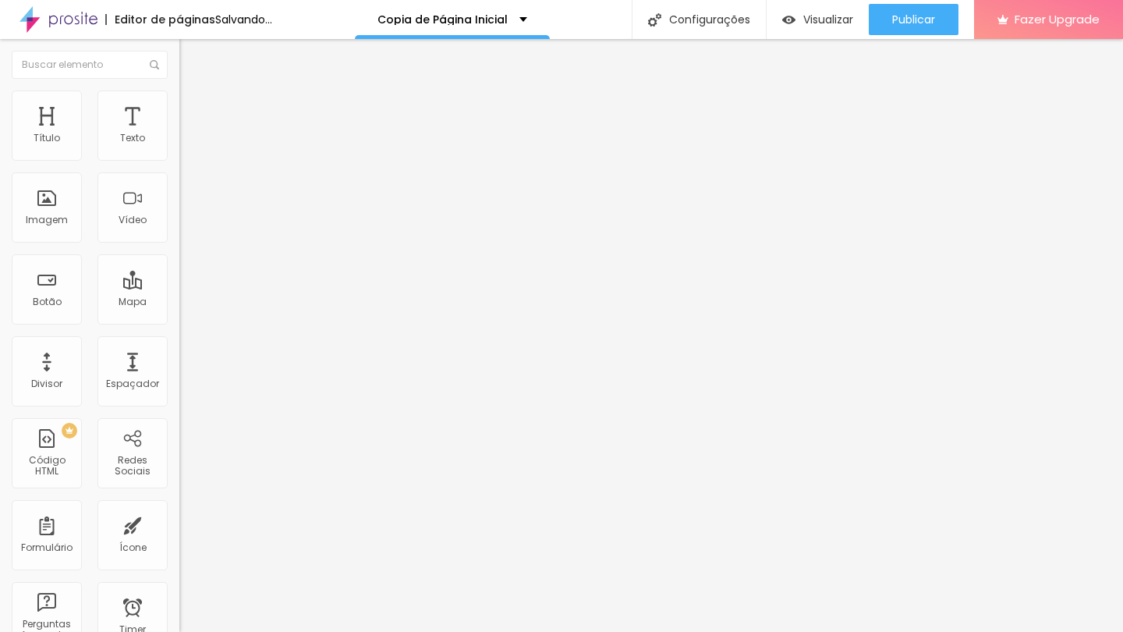
type input "1"
type input "0"
drag, startPoint x: 45, startPoint y: 190, endPoint x: 2, endPoint y: 193, distance: 43.8
type input "0"
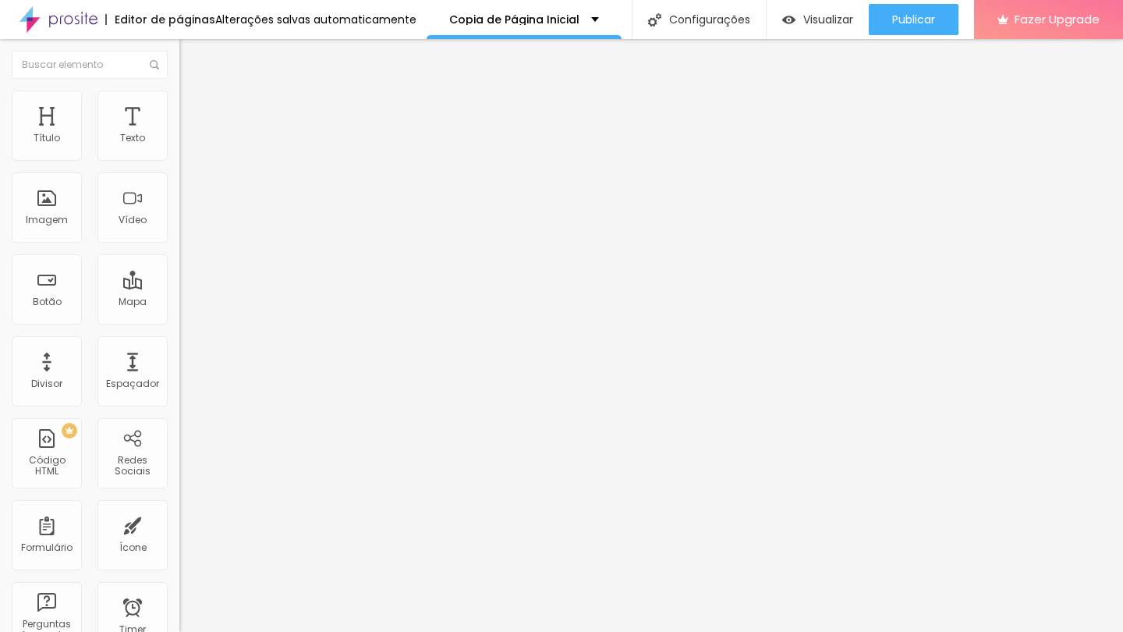
click at [179, 192] on div "0 Espaço de cima 0 Espaço de baixo ID Html Classes Html Visível nos dispositivo…" at bounding box center [268, 434] width 179 height 656
click at [179, 106] on img at bounding box center [186, 113] width 14 height 14
type input "18"
type input "13"
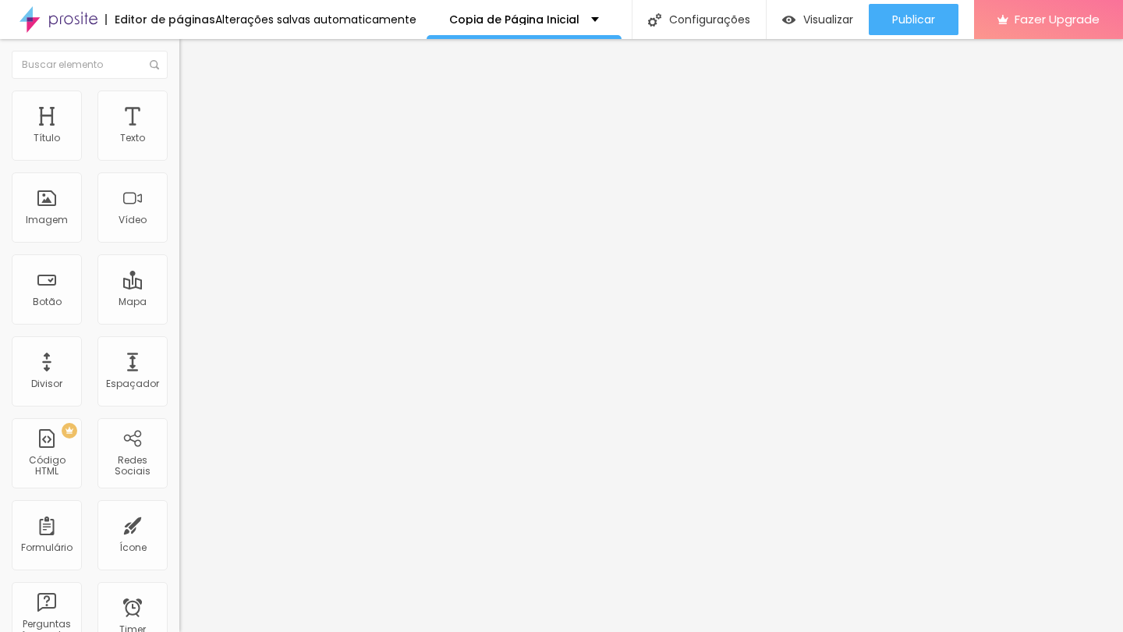
type input "13"
type input "2"
type input "0"
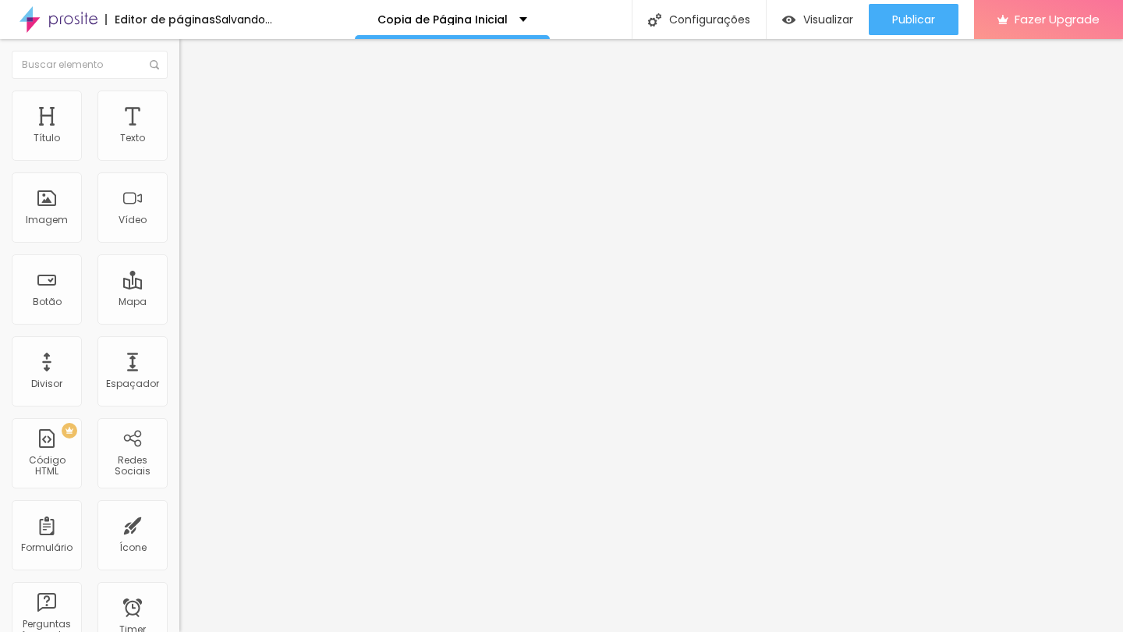
drag, startPoint x: 37, startPoint y: 190, endPoint x: 26, endPoint y: 189, distance: 11.7
type input "0"
click at [179, 342] on div "0 px Espaçamento vertical" at bounding box center [268, 452] width 179 height 221
type input "15"
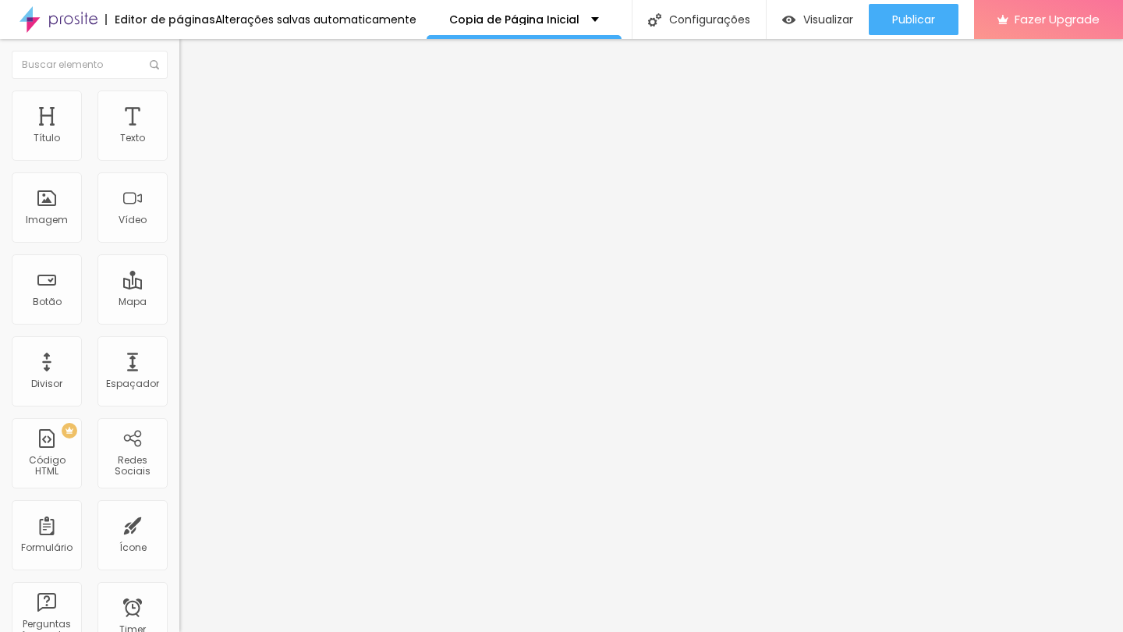
type input "10"
type input "15"
type input "20"
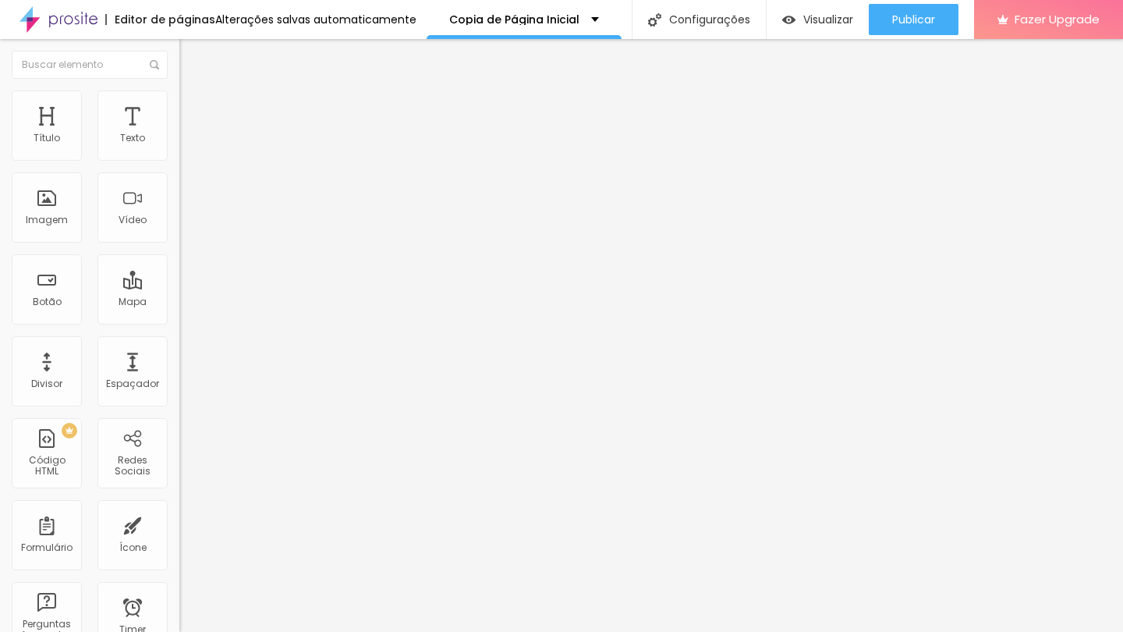
type input "20"
type input "25"
type input "30"
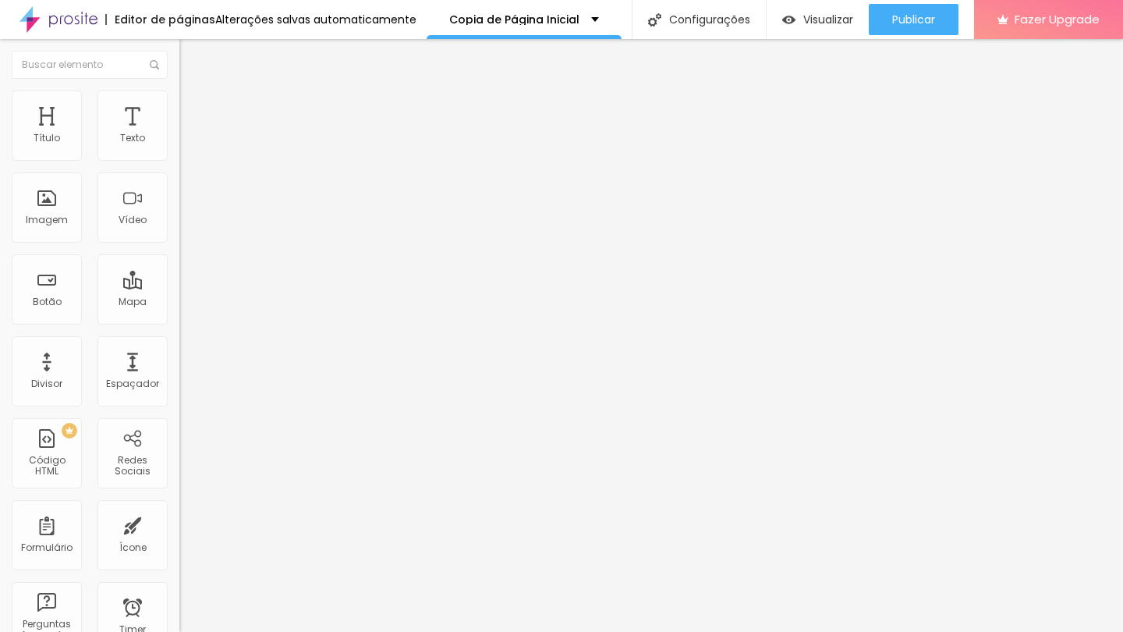
type input "25"
type input "20"
type input "15"
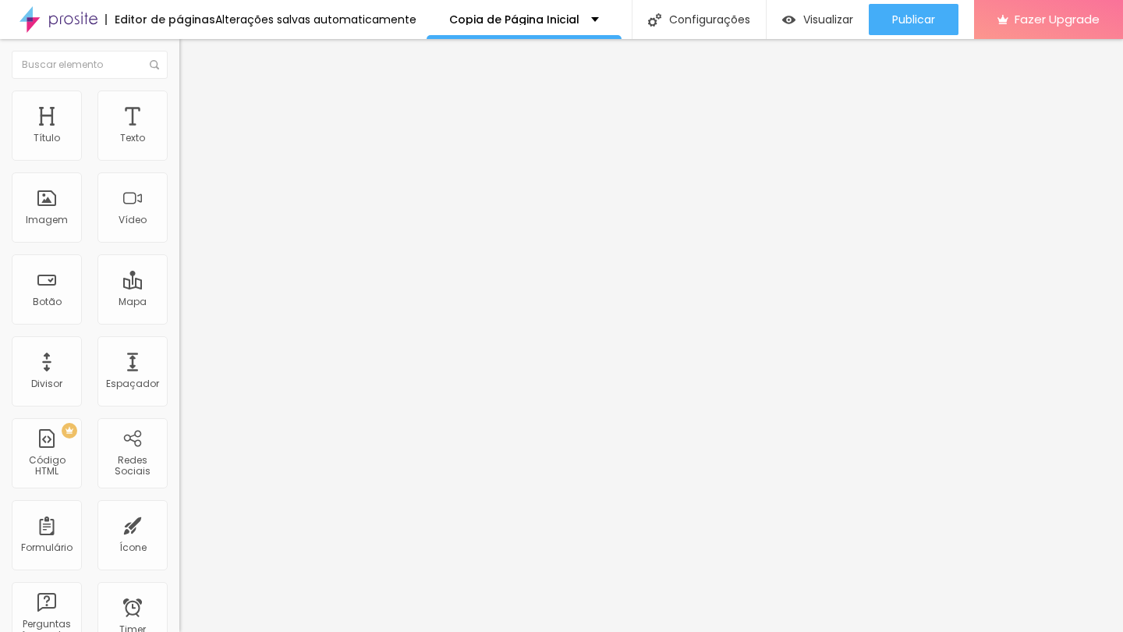
type input "15"
type input "10"
type input "5"
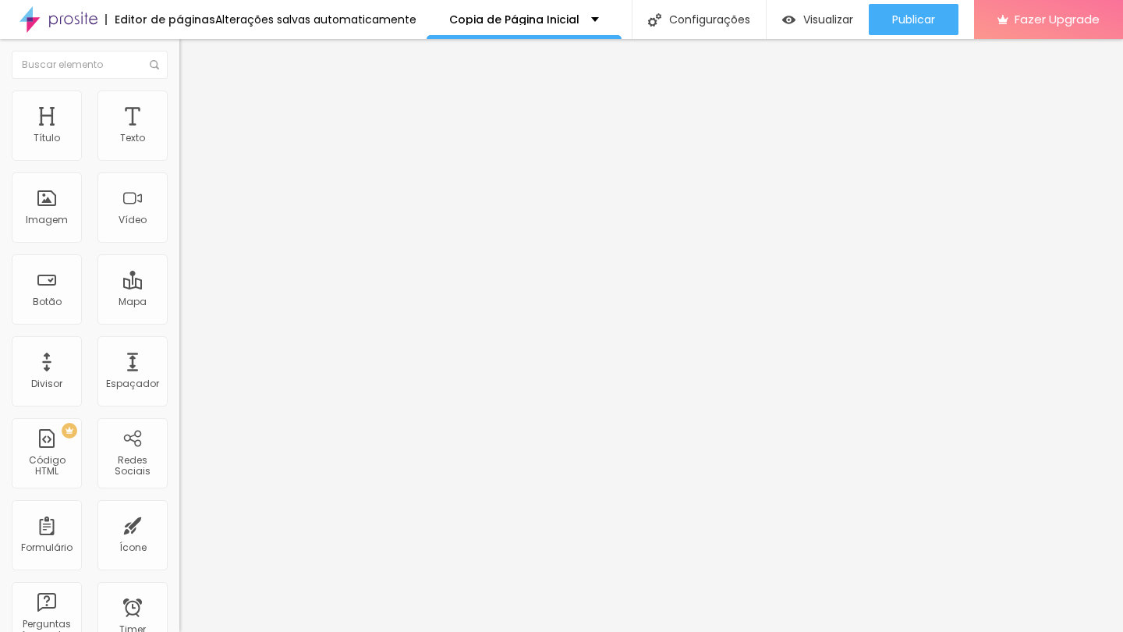
type input "0"
type input "5"
type input "10"
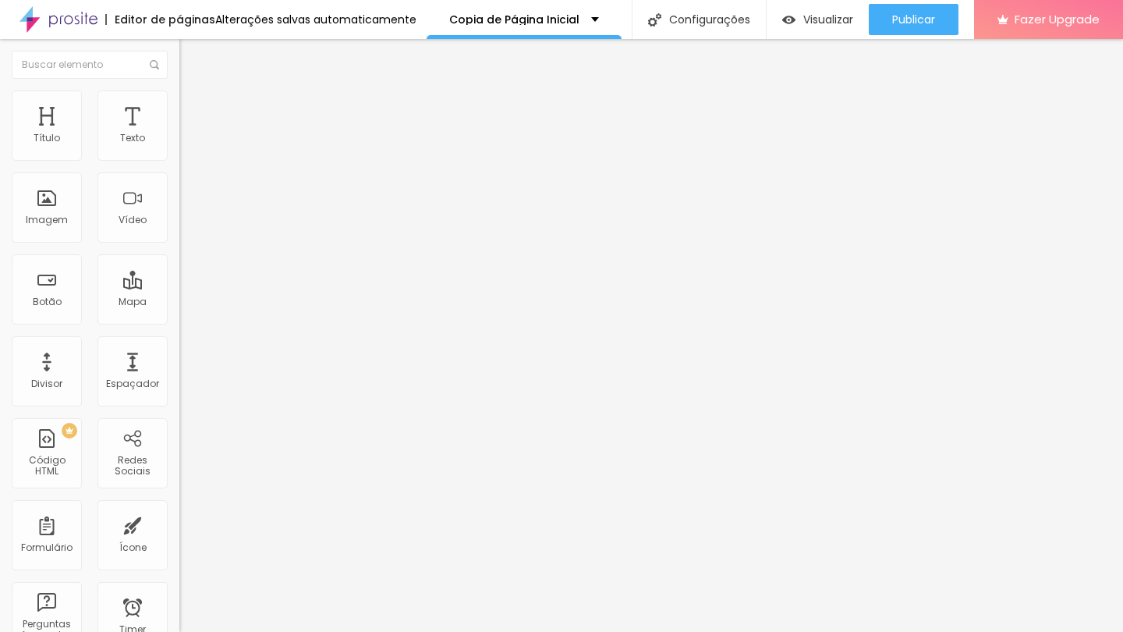
type input "10"
type input "15"
type input "20"
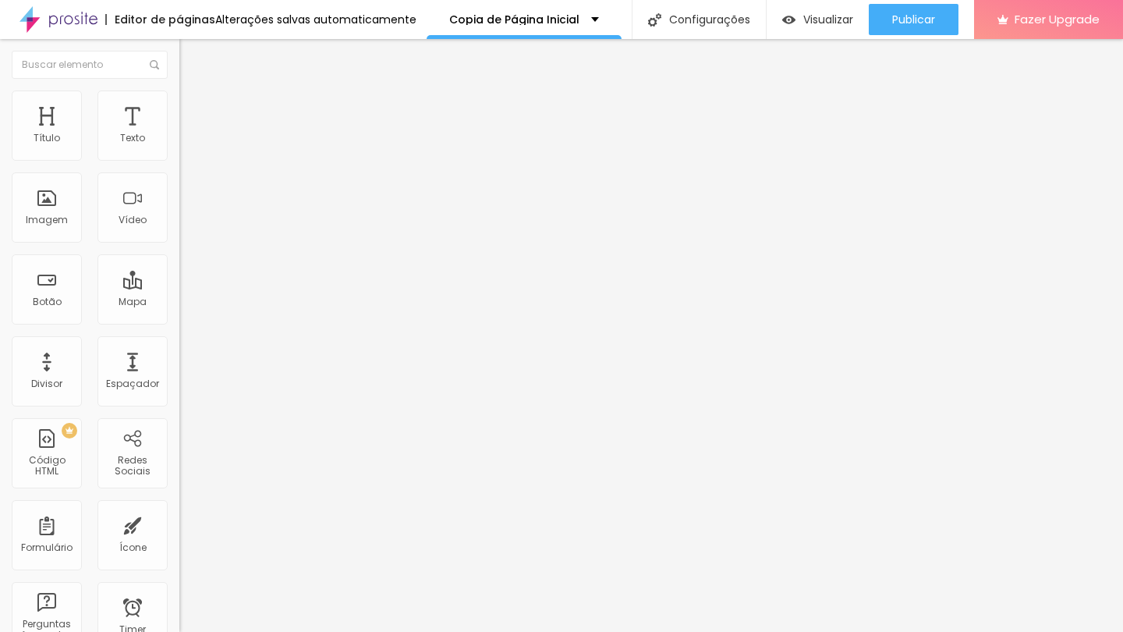
click at [179, 303] on div at bounding box center [268, 310] width 179 height 14
click at [179, 90] on img at bounding box center [186, 97] width 14 height 14
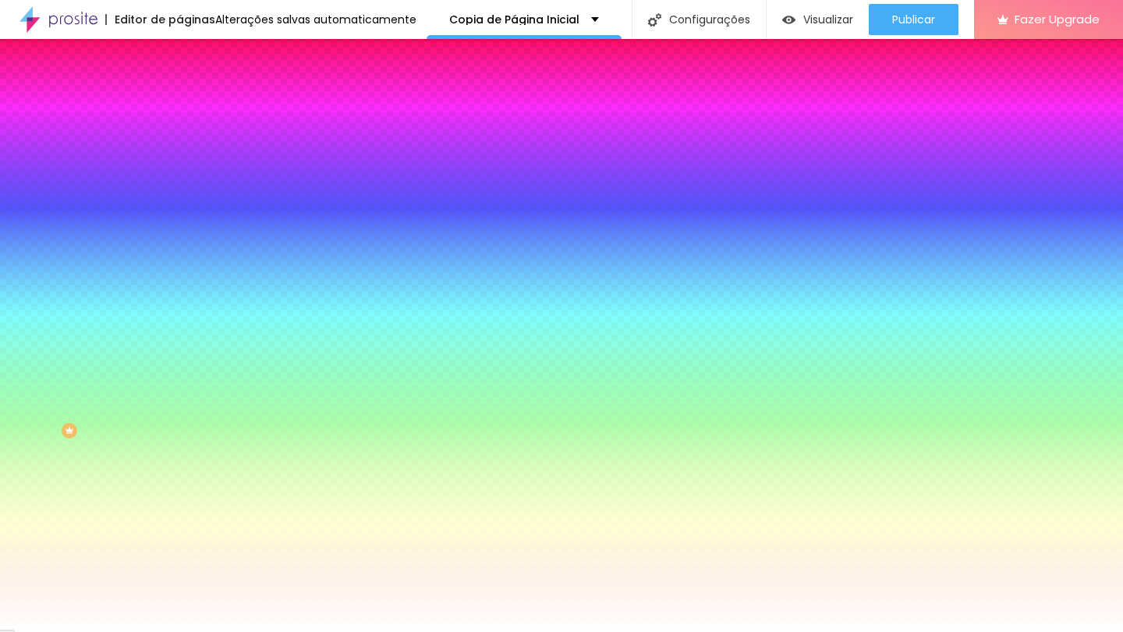
click at [179, 106] on img at bounding box center [186, 113] width 14 height 14
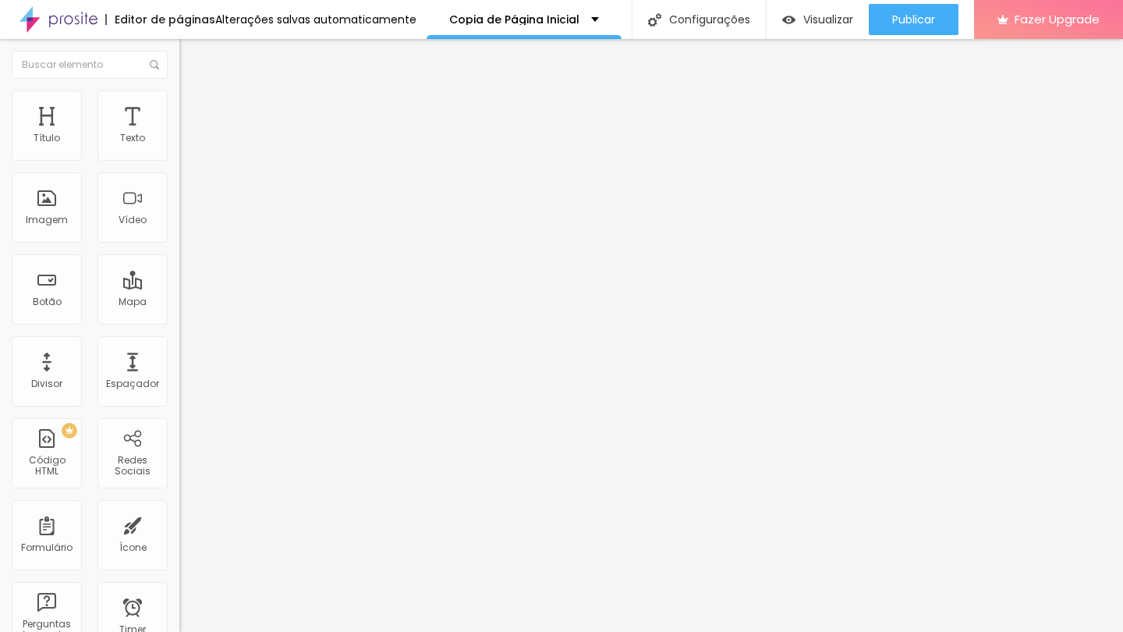
type input "2"
type input "7"
type input "13"
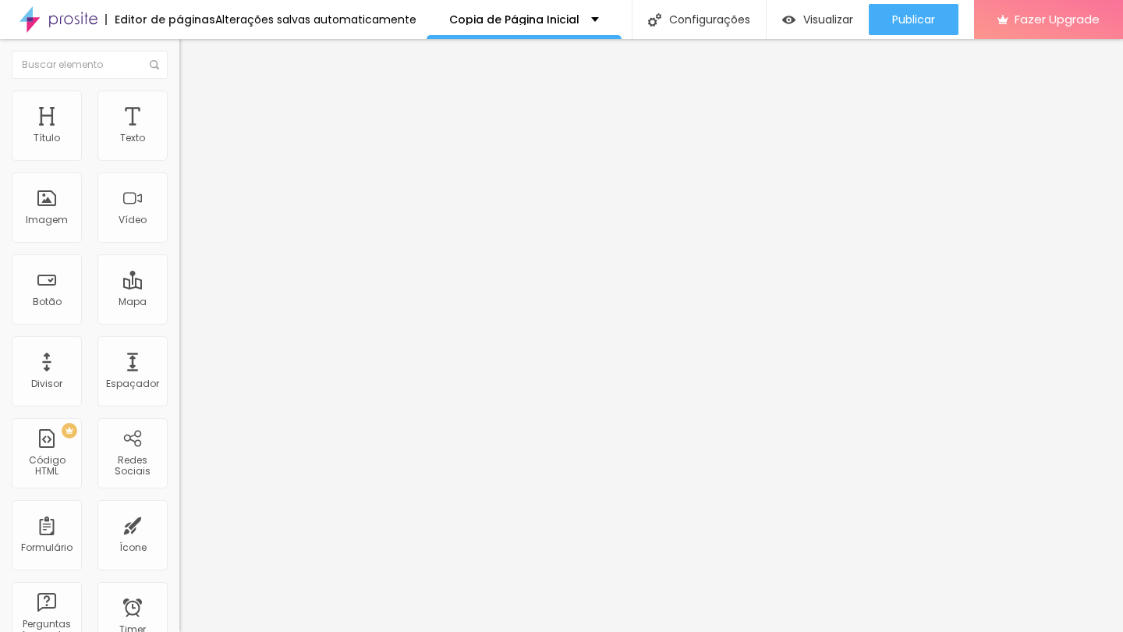
type input "13"
type input "18"
type input "28"
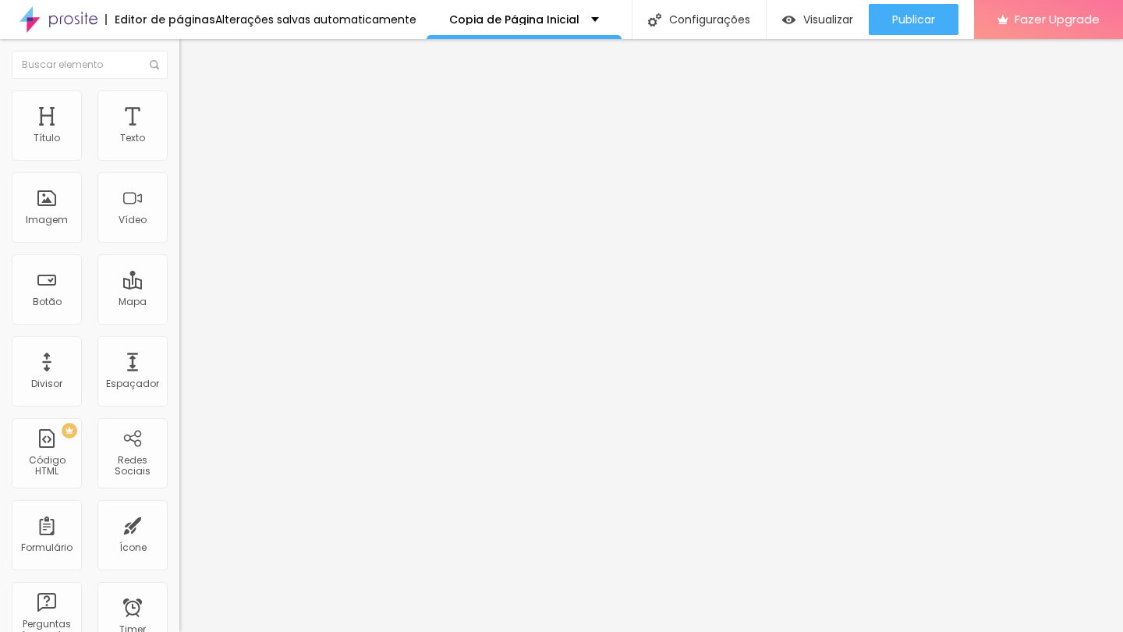
type input "34"
type input "39"
type input "44"
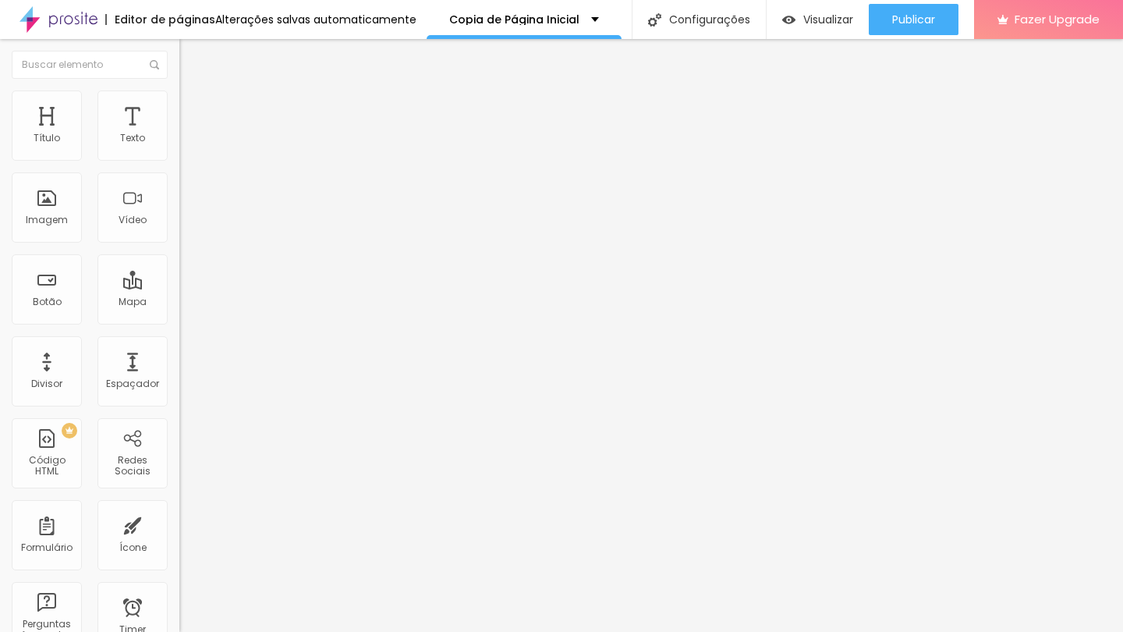
type input "44"
type input "50"
type input "44"
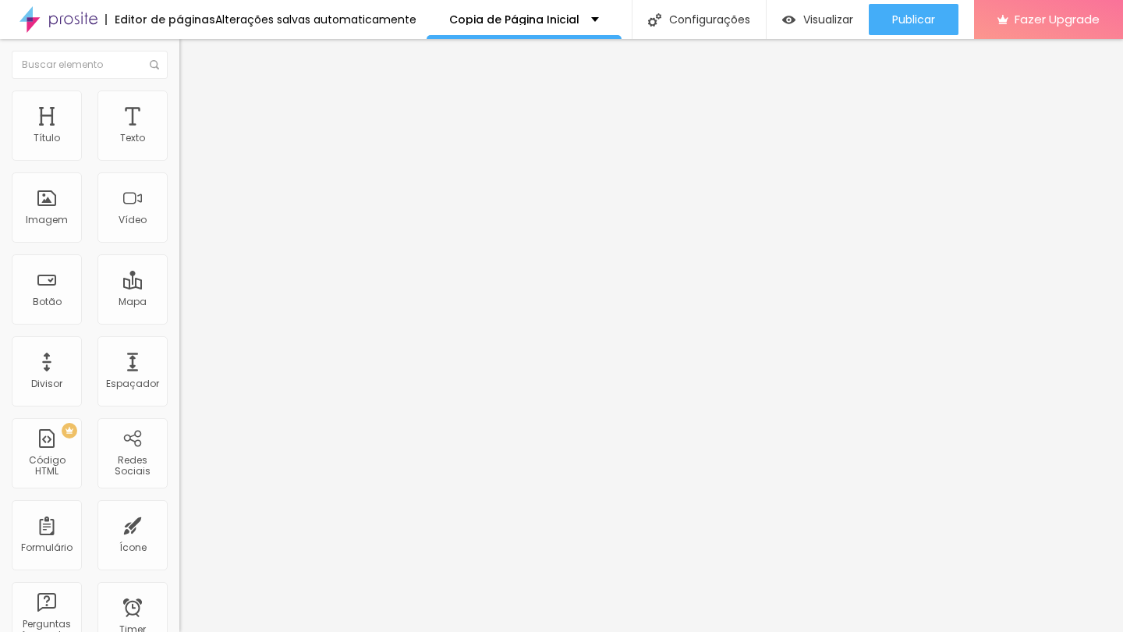
type input "39"
type input "34"
type input "28"
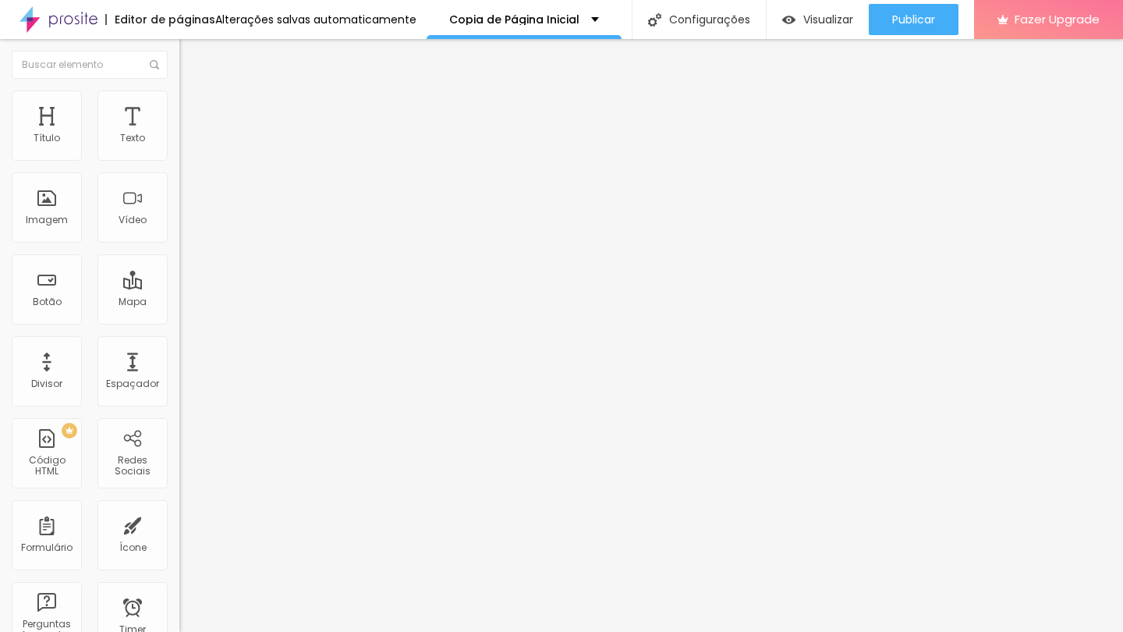
type input "28"
type input "23"
type input "18"
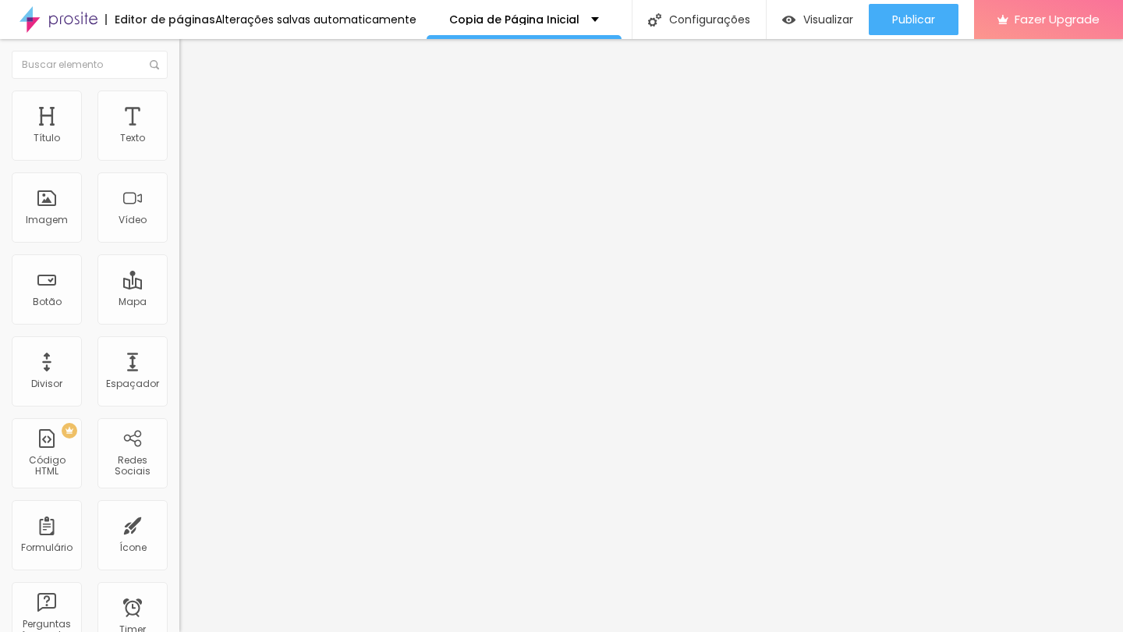
type input "13"
type input "18"
type input "23"
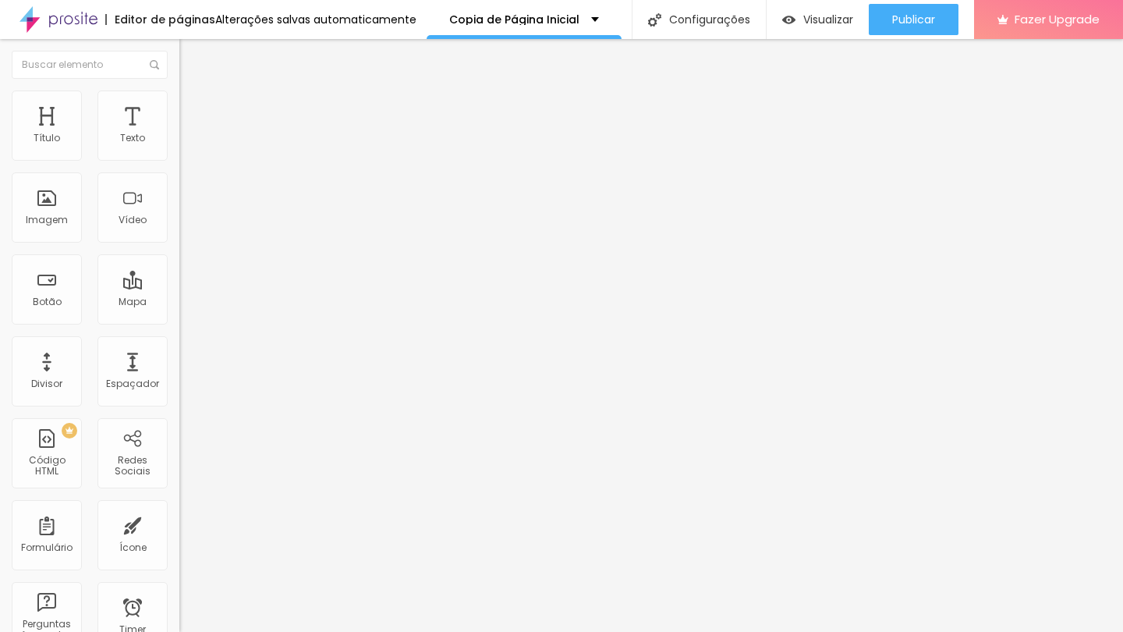
type input "23"
click at [179, 523] on input "range" at bounding box center [229, 529] width 101 height 12
click at [829, 8] on div "Visualizar" at bounding box center [817, 19] width 71 height 31
click at [179, 233] on span "9:16 Vertical 2" at bounding box center [211, 226] width 64 height 13
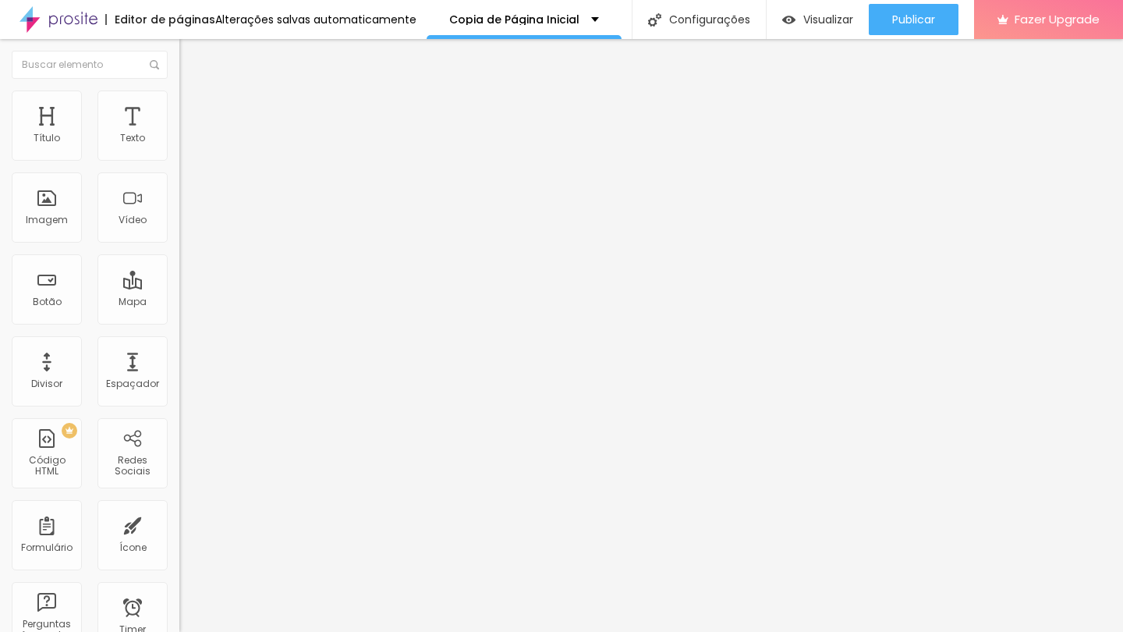
click at [179, 271] on span "Vertical 1" at bounding box center [199, 263] width 41 height 13
click at [179, 90] on li "Estilo" at bounding box center [268, 98] width 179 height 16
type input "78"
type input "72"
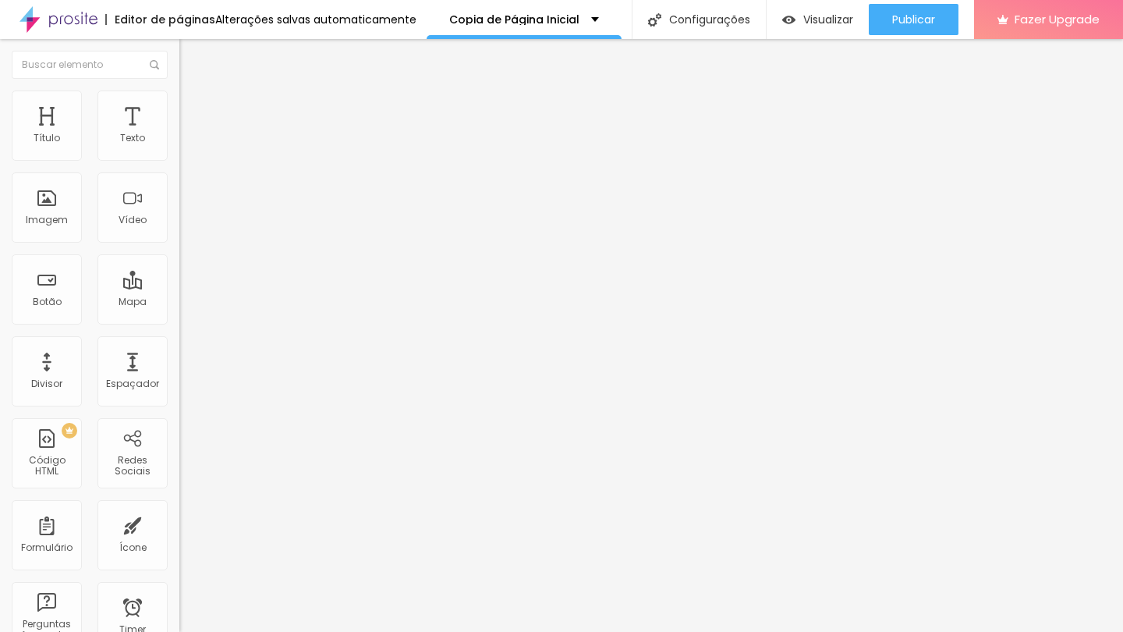
type input "72"
type input "70"
type input "68"
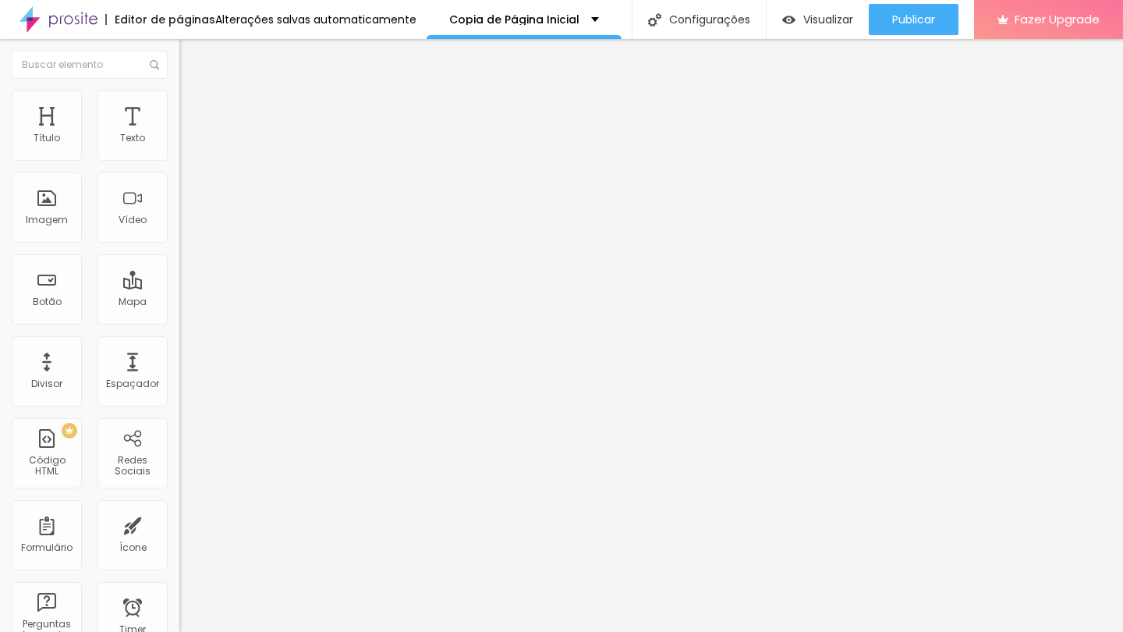
type input "63"
type input "62"
type input "61"
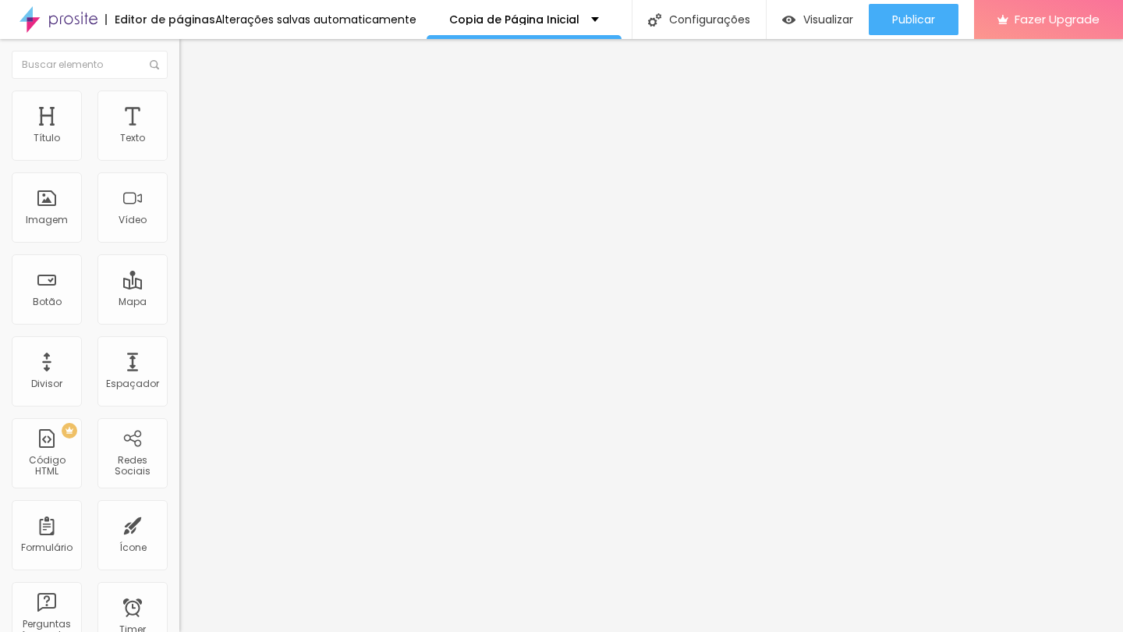
type input "61"
type input "60"
type input "59"
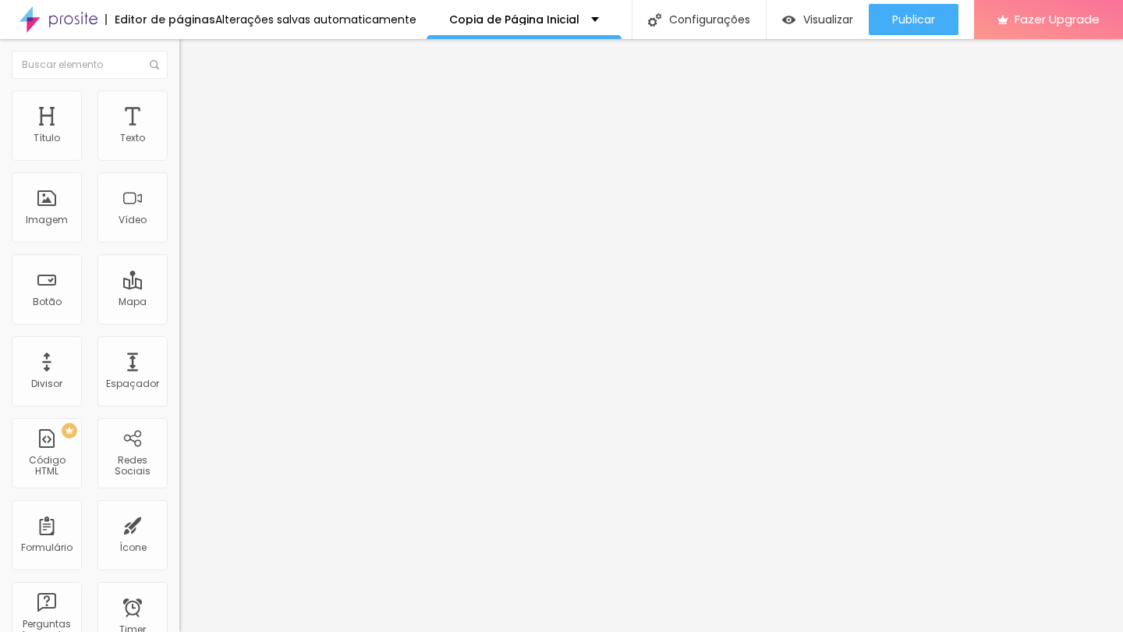
type input "58"
type input "57"
type input "56"
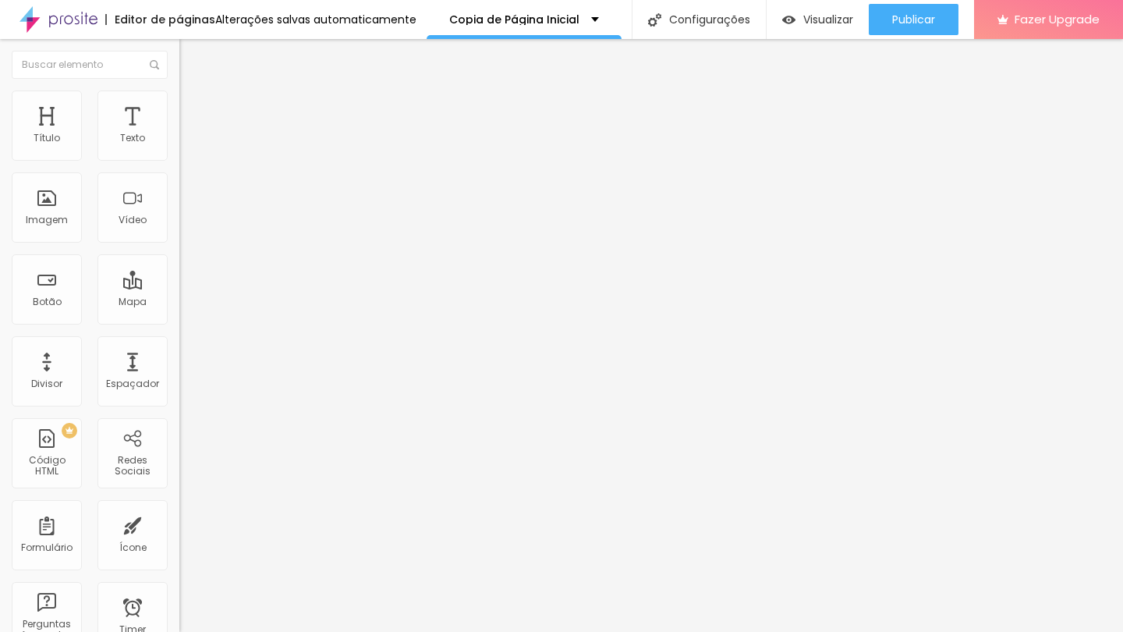
type input "56"
type input "57"
type input "58"
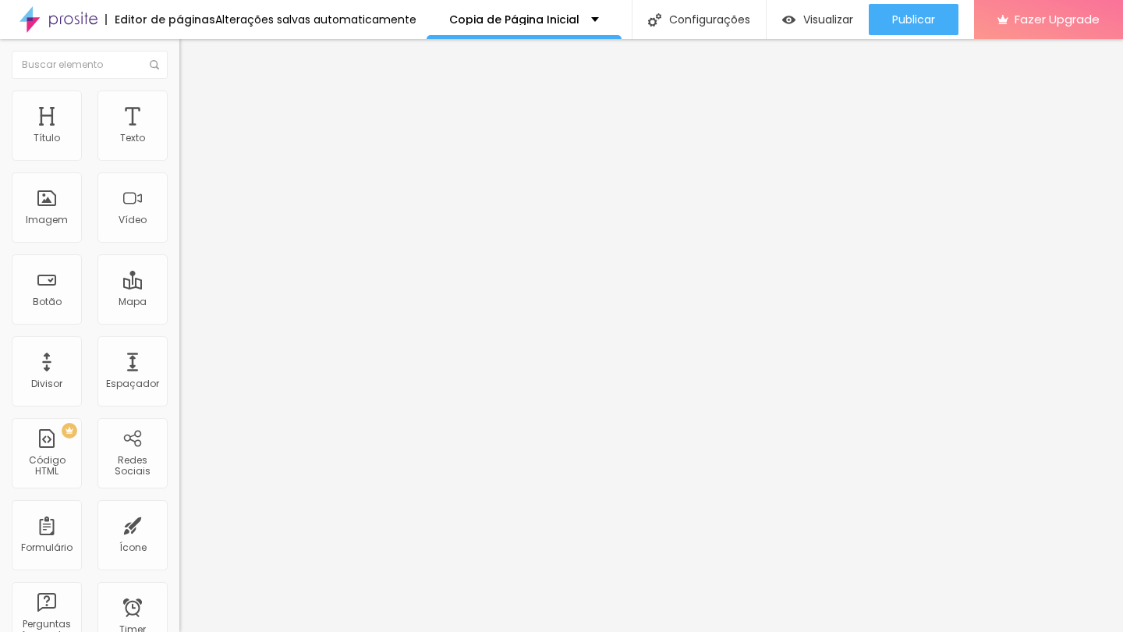
type input "57"
drag, startPoint x: 119, startPoint y: 171, endPoint x: 73, endPoint y: 170, distance: 46.8
type input "57"
click at [179, 160] on input "range" at bounding box center [229, 153] width 101 height 12
click at [179, 147] on input "https://vimeo.com/1121939886" at bounding box center [272, 139] width 187 height 16
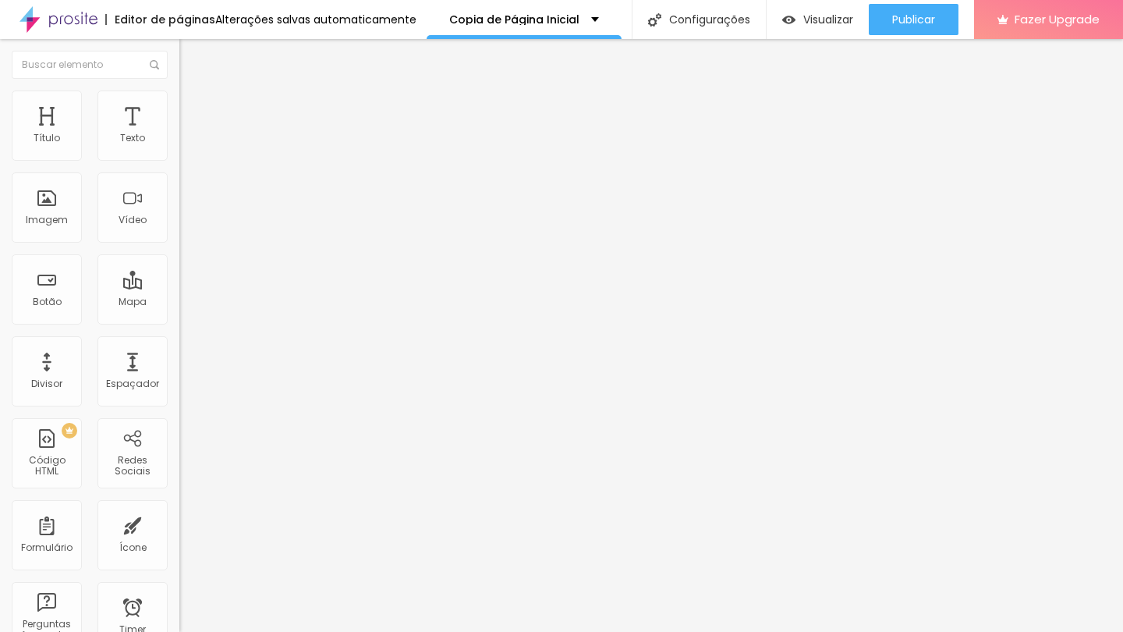
paste input "Tu acha que a gente volta até meio dia ou a tarde? Só pra eu saber se levo meu …"
type input "Tu acha que a gente volta até meio dia ou a tarde? Só pra eu saber se levo meu …"
click at [179, 147] on input "Tu acha que a gente volta até meio dia ou a tarde? Só pra eu saber se levo meu …" at bounding box center [272, 139] width 187 height 16
paste input "https://vimeo.com/1122813525?share=copy"
type input "https://vimeo.com/1122813525?share=copy"
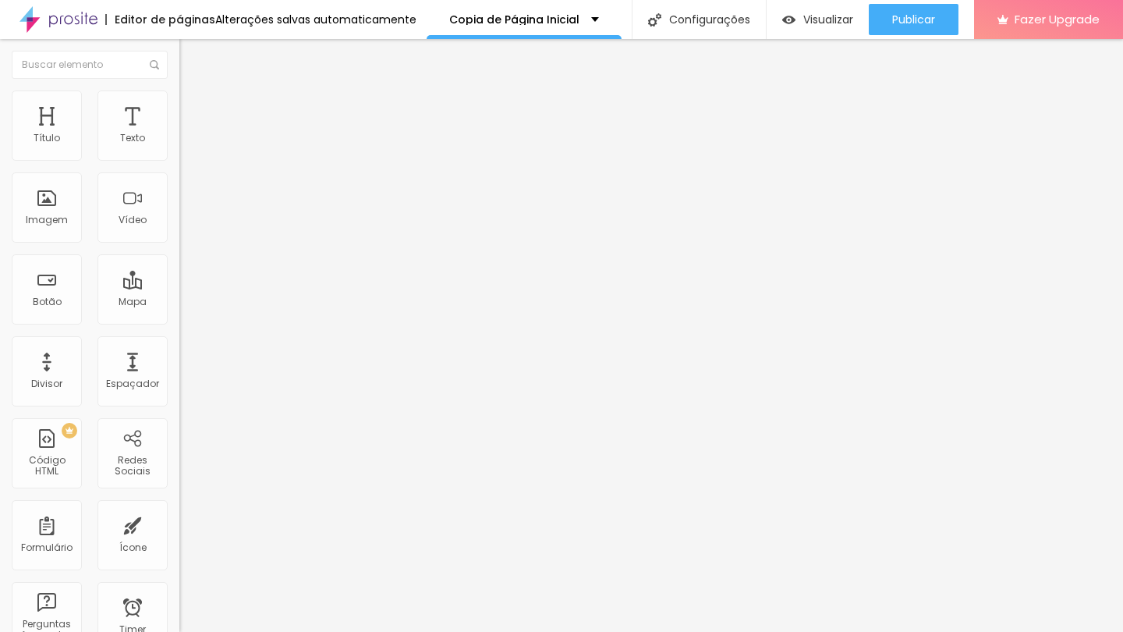
click at [179, 400] on div "Editar Vídeo Conteúdo Estilo Avançado URL do vídeo https://vimeo.com/1122813525…" at bounding box center [268, 335] width 179 height 593
click at [179, 106] on li "Avançado" at bounding box center [268, 114] width 179 height 16
click at [193, 108] on span "Estilo" at bounding box center [205, 100] width 24 height 13
type input "56"
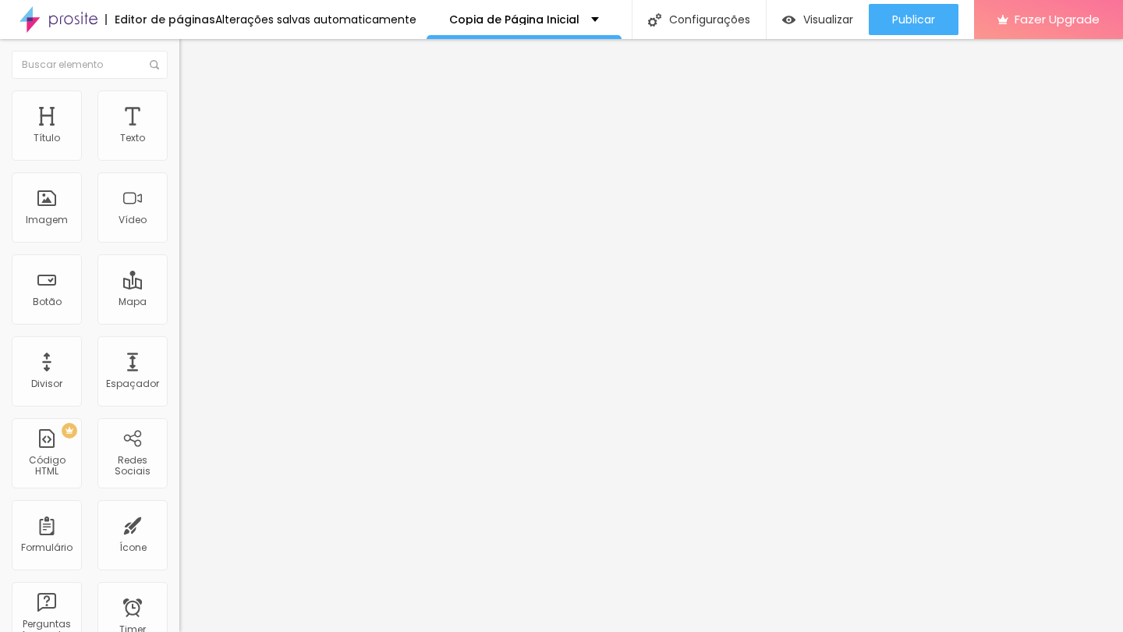
type input "57"
type input "58"
type input "59"
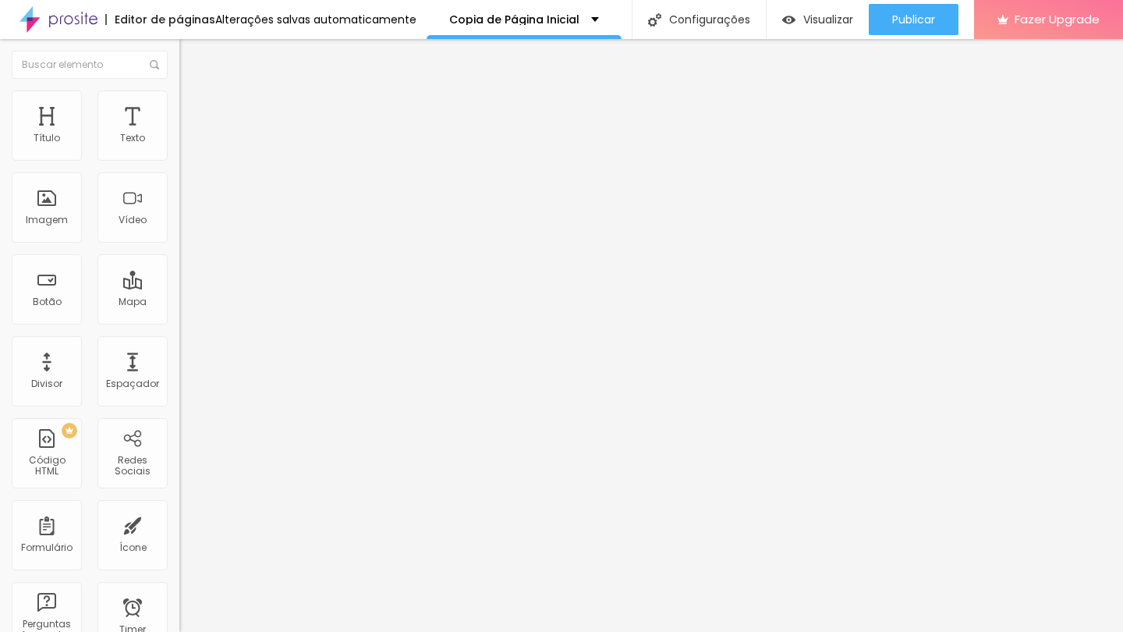
type input "59"
type input "60"
type input "61"
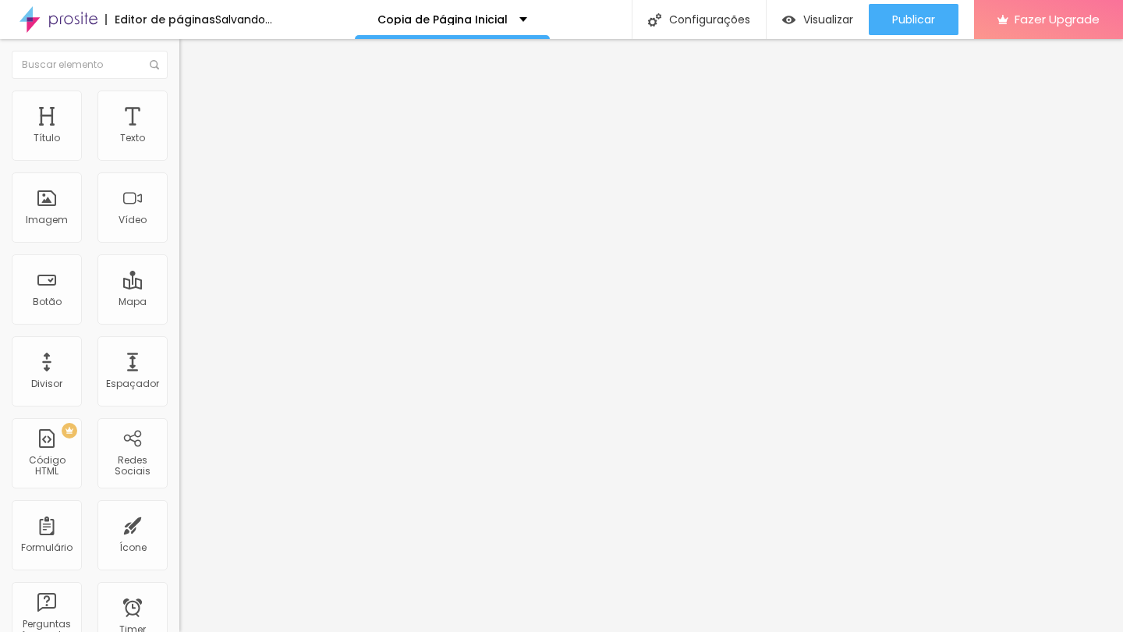
type input "62"
drag, startPoint x: 71, startPoint y: 170, endPoint x: 83, endPoint y: 172, distance: 11.8
type input "62"
click at [179, 160] on input "range" at bounding box center [229, 153] width 101 height 12
click at [179, 90] on li "Conteúdo" at bounding box center [268, 83] width 179 height 16
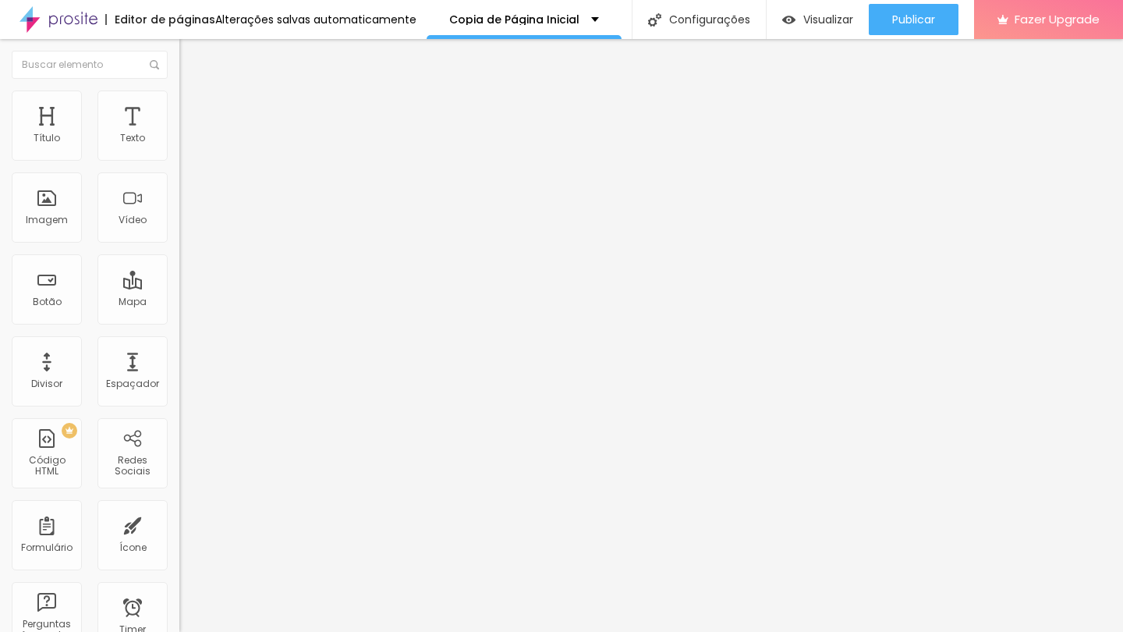
click at [179, 233] on span "3:4 Vertical 1" at bounding box center [208, 226] width 58 height 13
click at [179, 261] on span "Standard" at bounding box center [202, 254] width 47 height 13
click at [193, 108] on span "Estilo" at bounding box center [205, 100] width 24 height 13
type input "63"
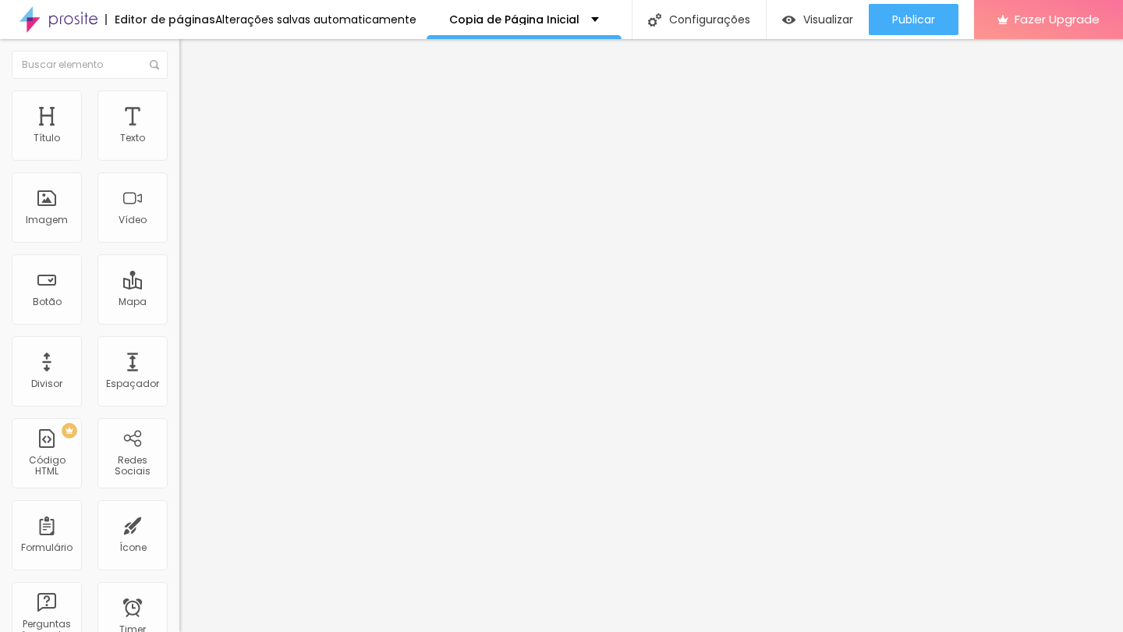
type input "64"
type input "66"
type input "67"
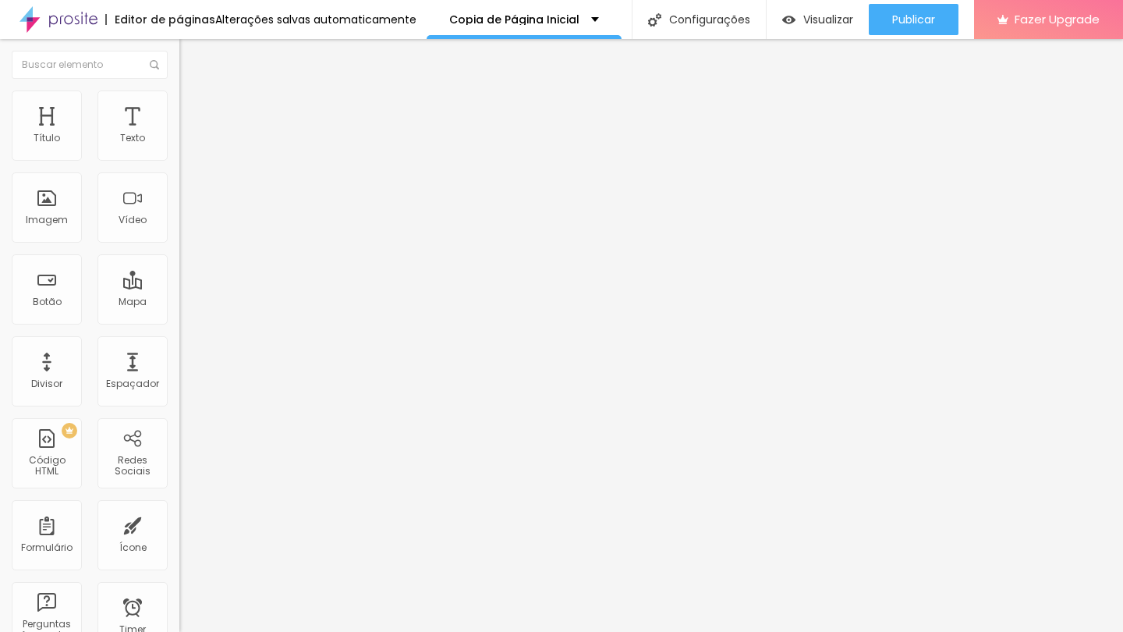
type input "67"
type input "68"
type input "69"
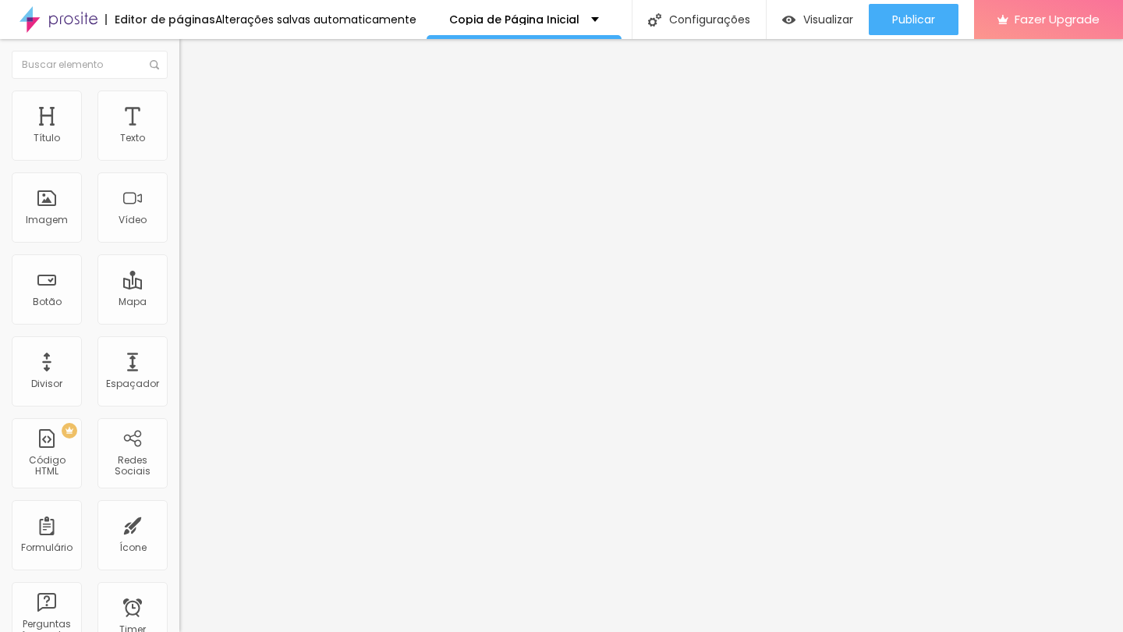
type input "71"
type input "72"
type input "73"
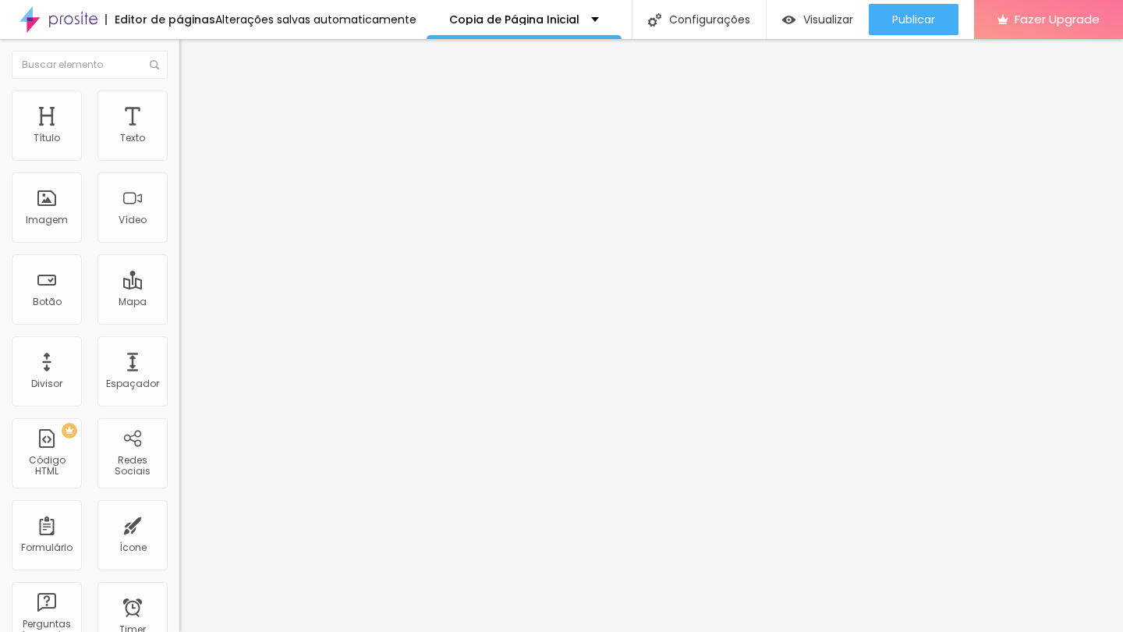
type input "73"
type input "74"
type input "75"
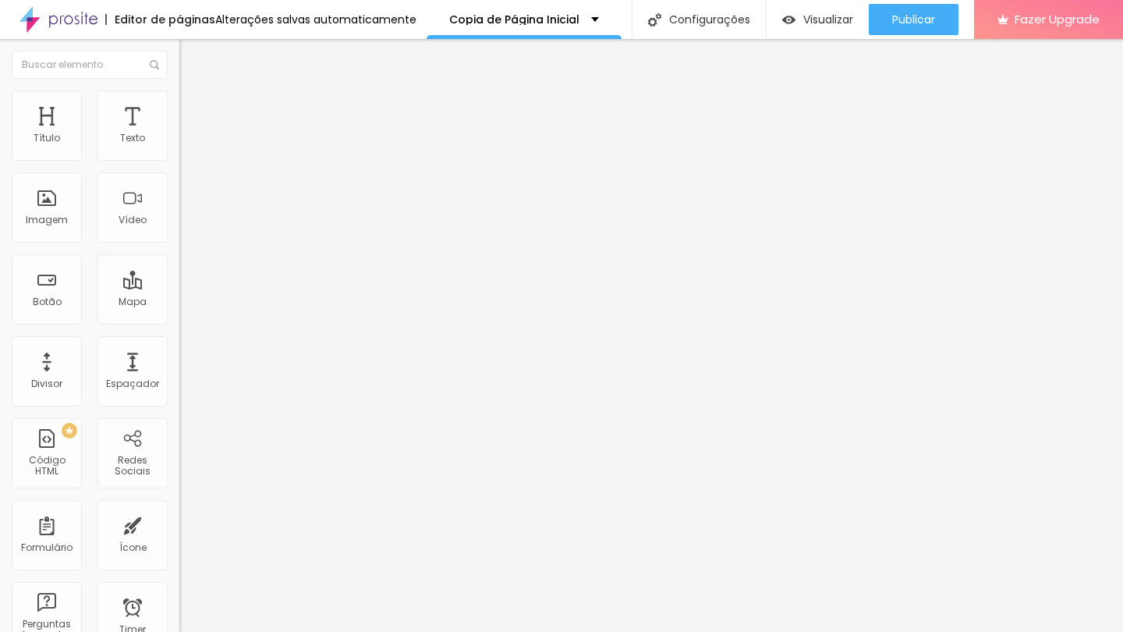
type input "76"
type input "78"
type input "79"
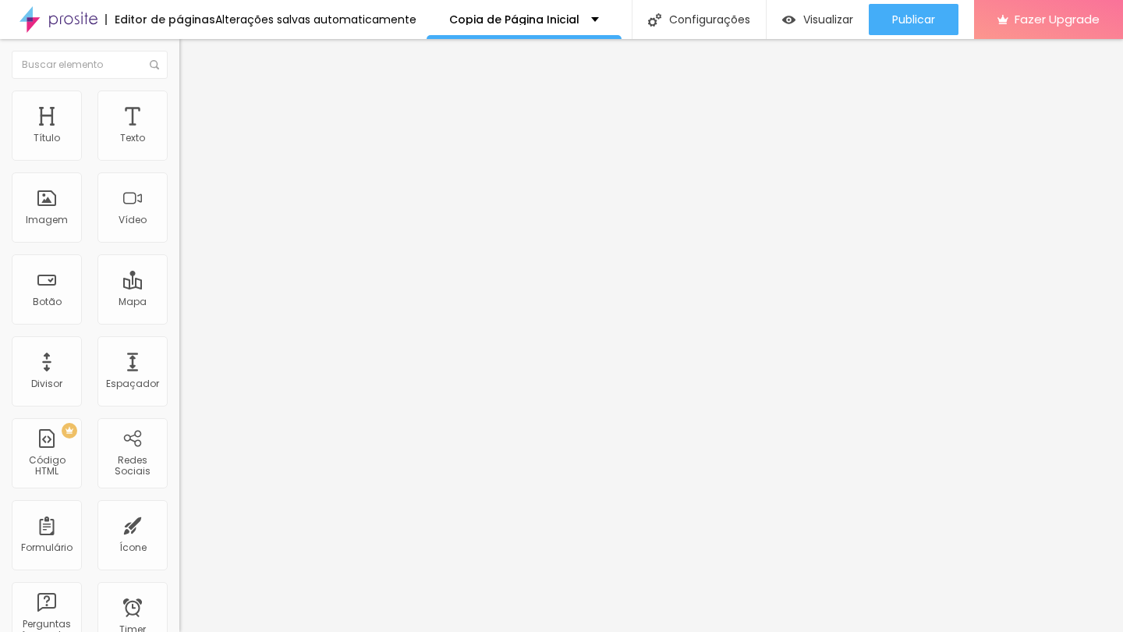
type input "79"
type input "81"
type input "84"
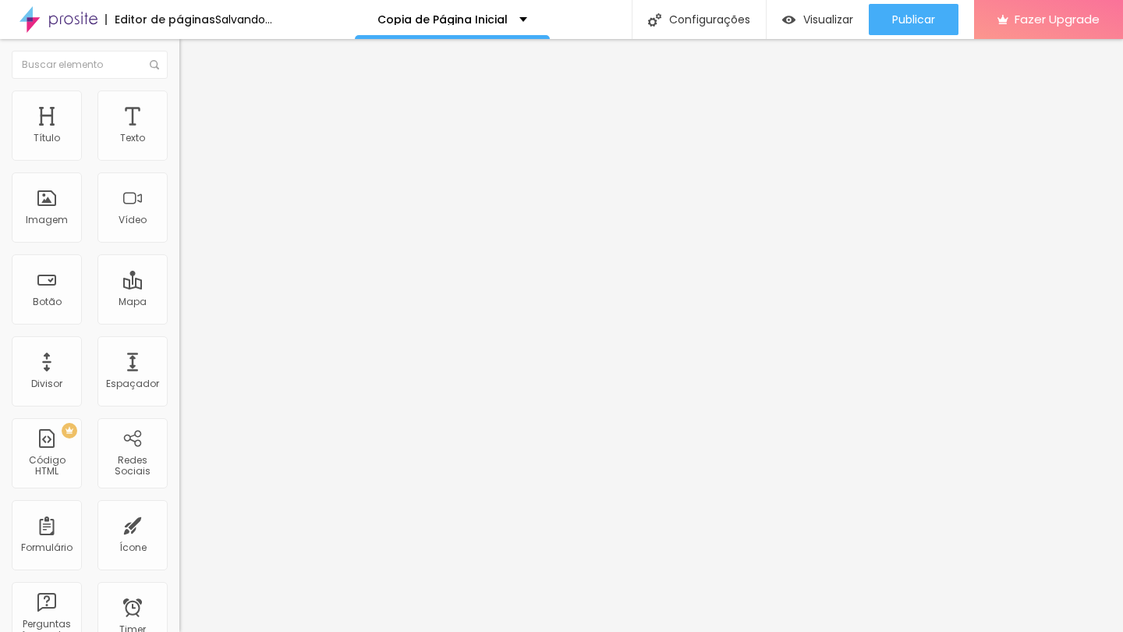
type input "91"
type input "92"
type input "93"
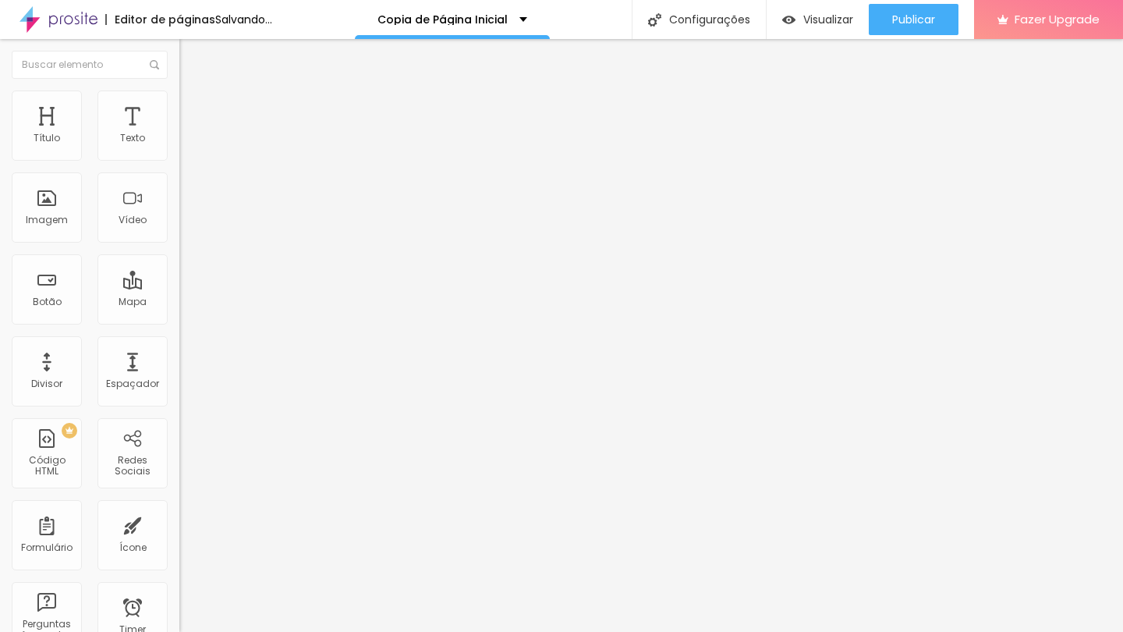
type input "93"
type input "97"
type input "100"
drag, startPoint x: 84, startPoint y: 169, endPoint x: 177, endPoint y: 177, distance: 93.2
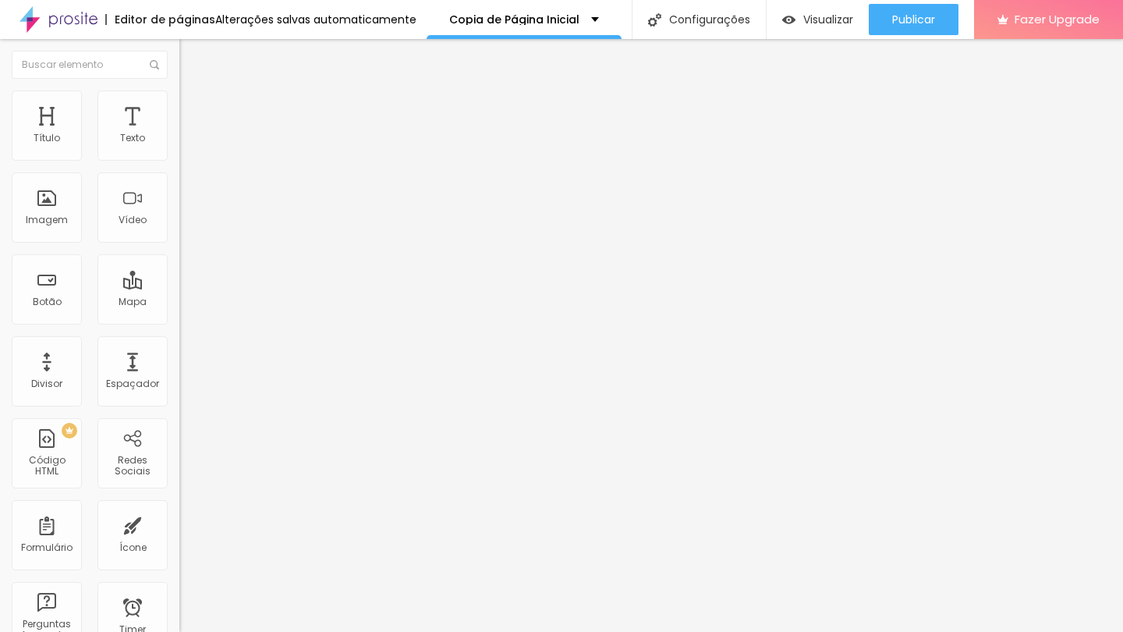
type input "100"
click at [179, 161] on div "Tamanho 100 px %" at bounding box center [268, 142] width 179 height 40
click at [179, 237] on div "Proporção 3:4 Vertical 1 Ultrawide 21:9 Wide 16:9 Standard 4:3 Vertical 1 3:4 V…" at bounding box center [268, 248] width 179 height 71
click at [179, 233] on span "3:4 Vertical 1" at bounding box center [208, 226] width 58 height 13
click at [179, 260] on div "Standard 4:3" at bounding box center [268, 254] width 179 height 9
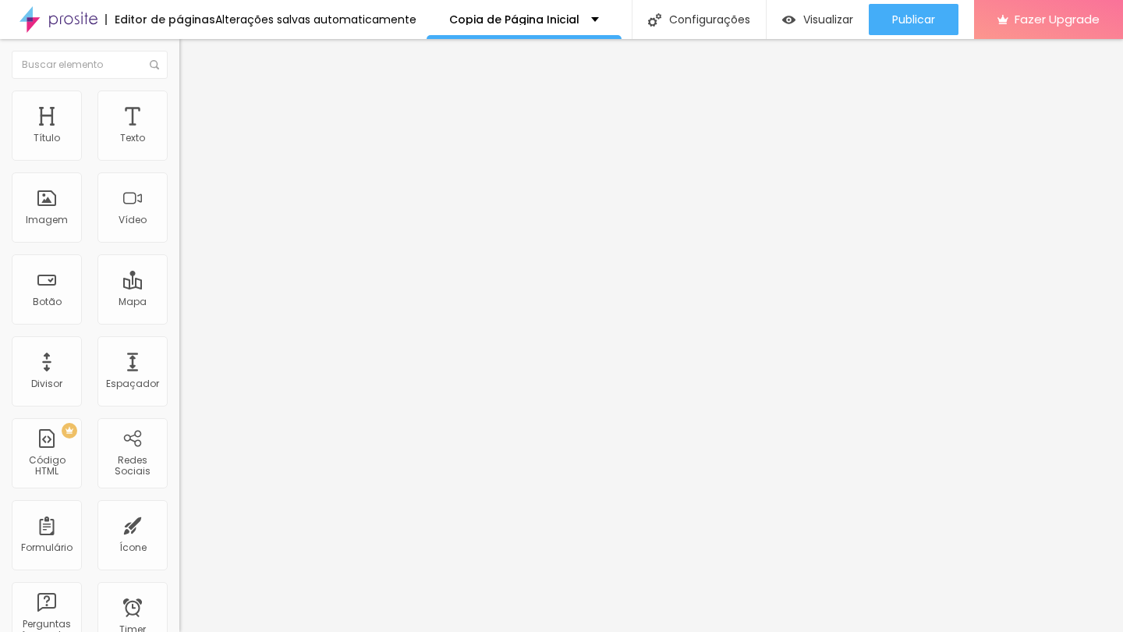
click at [179, 128] on div "URL do vídeo https://vimeo.com/1122813525?share=copy Alinhamento Proporção 4:3 …" at bounding box center [268, 212] width 179 height 181
click at [193, 108] on span "Estilo" at bounding box center [205, 100] width 24 height 13
type input "56"
type input "57"
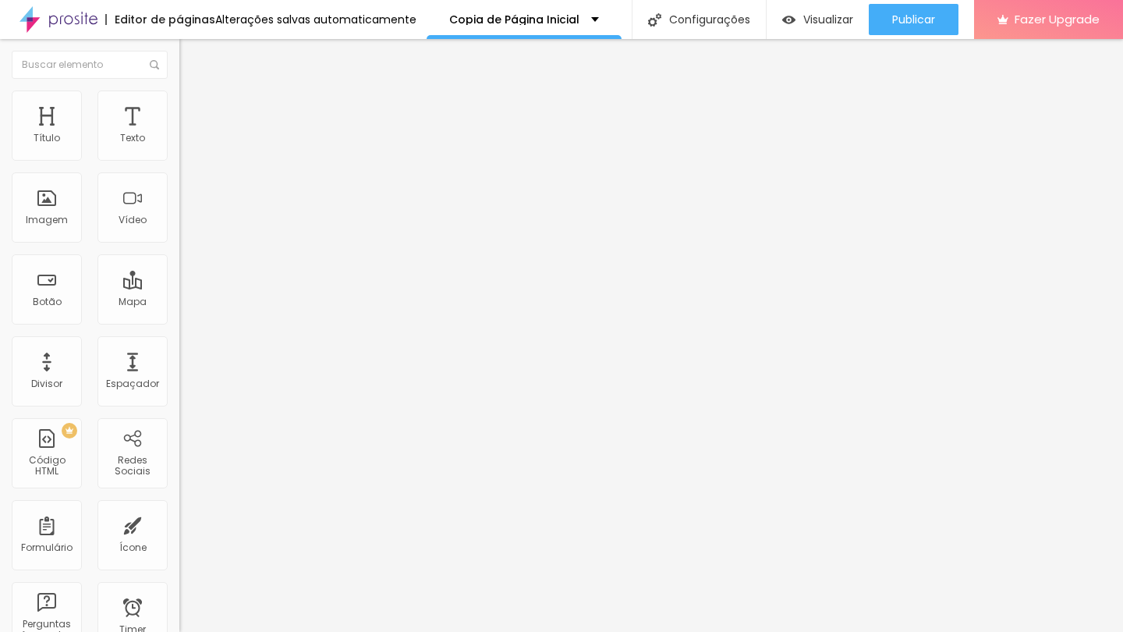
type input "57"
type input "58"
type input "59"
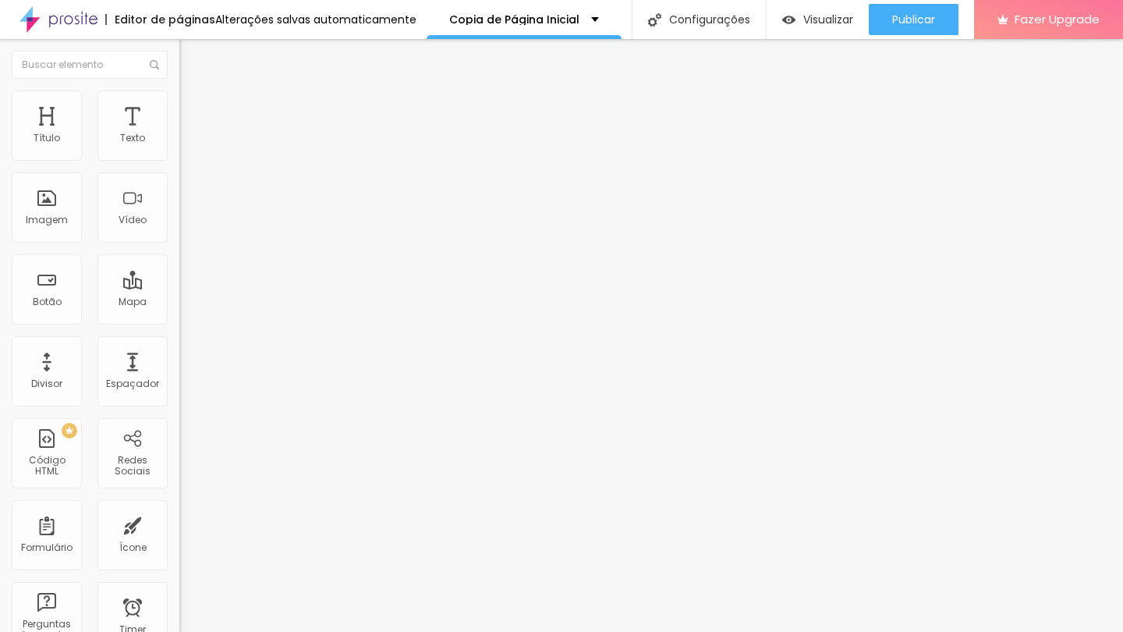
type input "60"
type input "63"
type input "68"
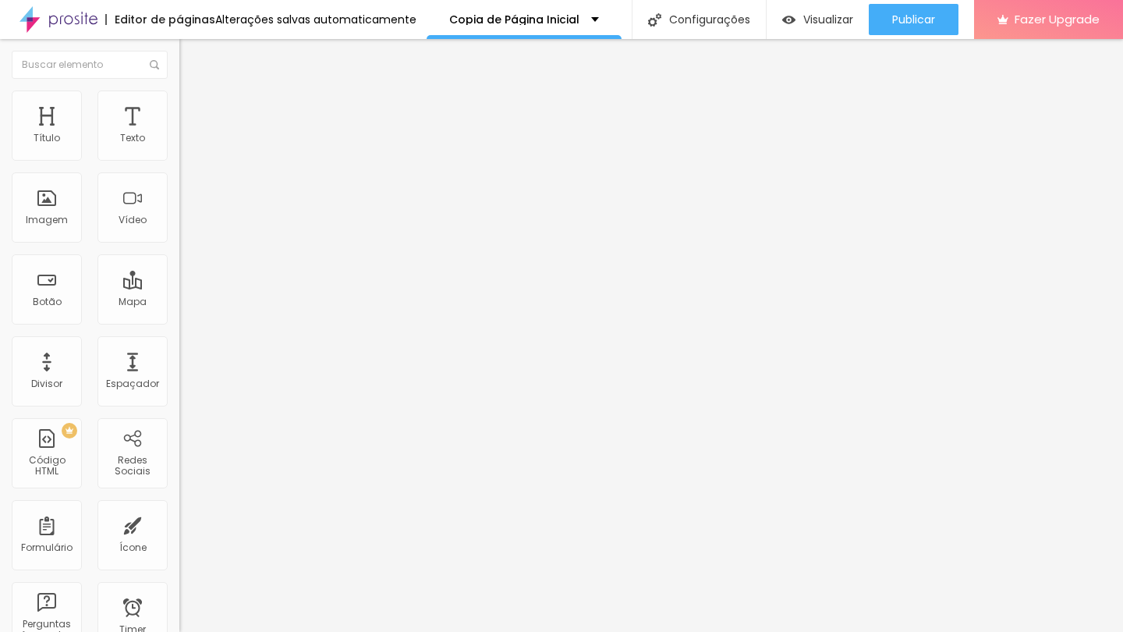
type input "68"
type input "76"
type input "77"
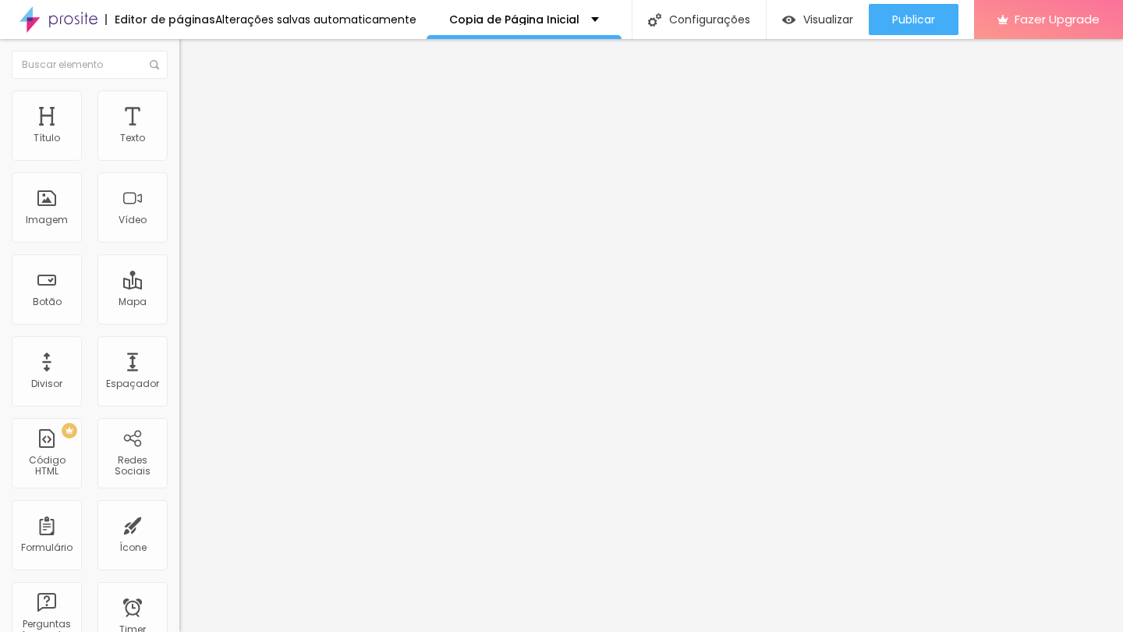
type input "79"
type input "80"
type input "81"
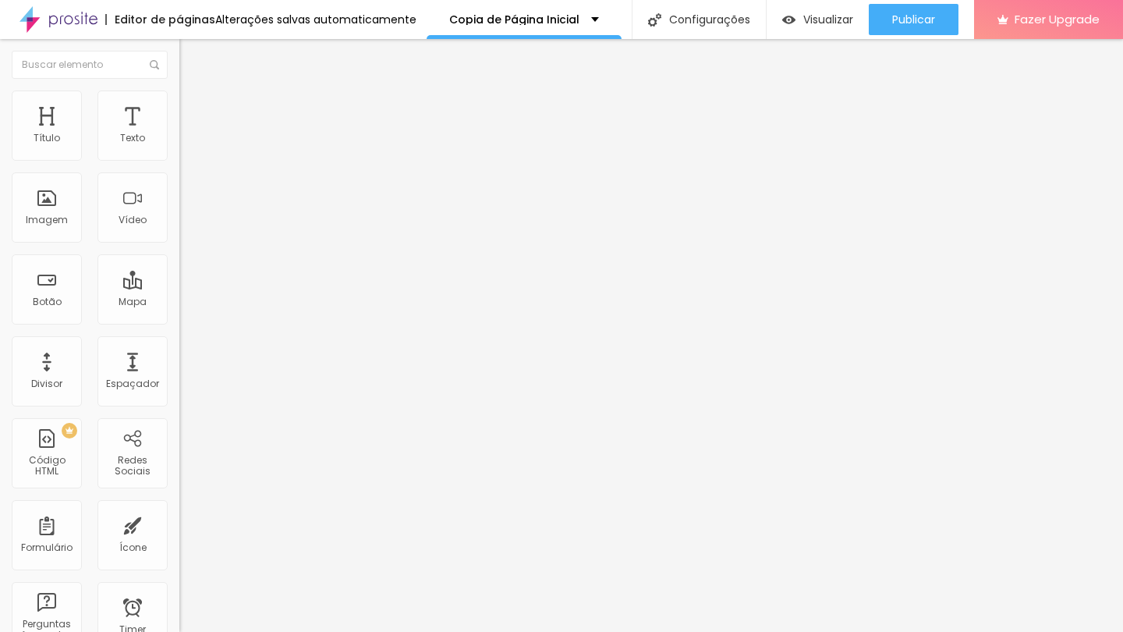
type input "81"
type input "82"
type input "83"
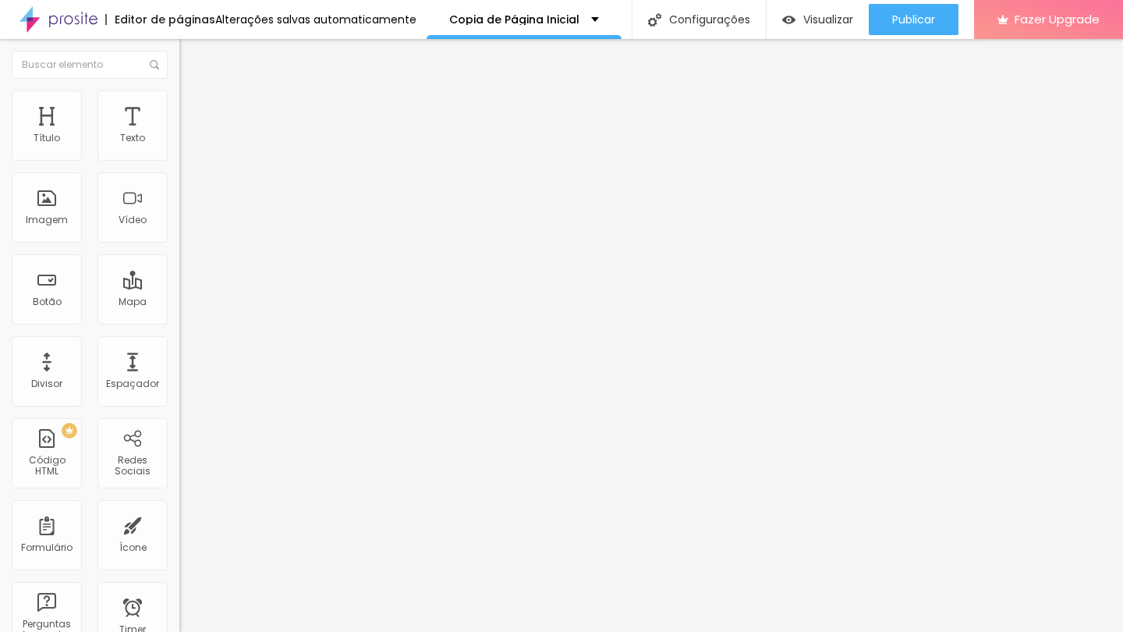
type input "84"
type input "85"
type input "86"
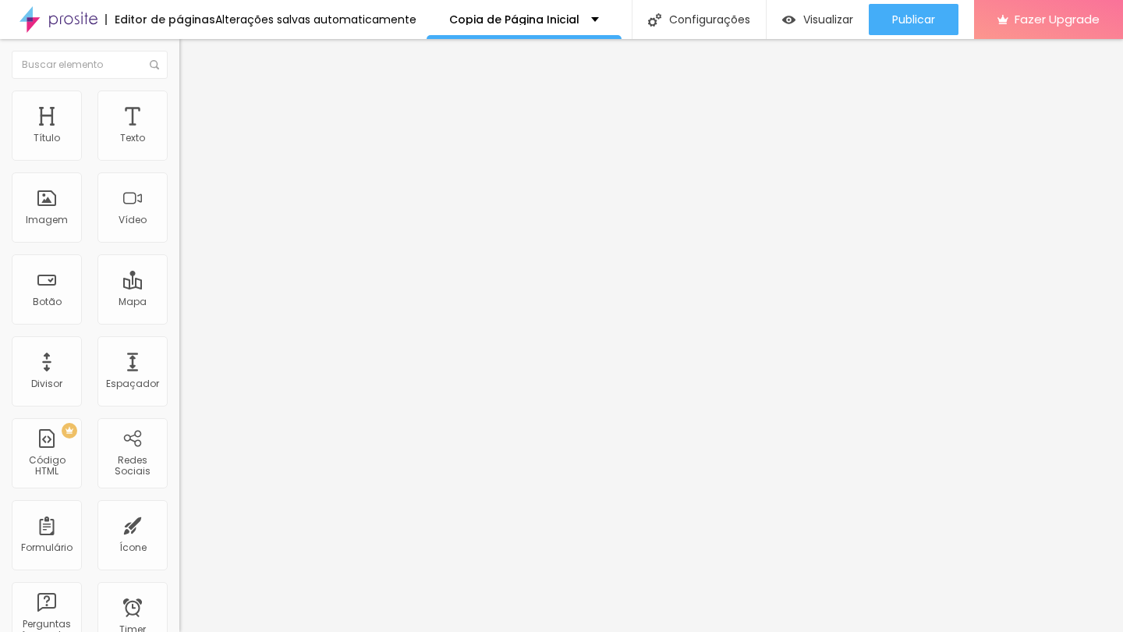
type input "86"
type input "87"
type input "90"
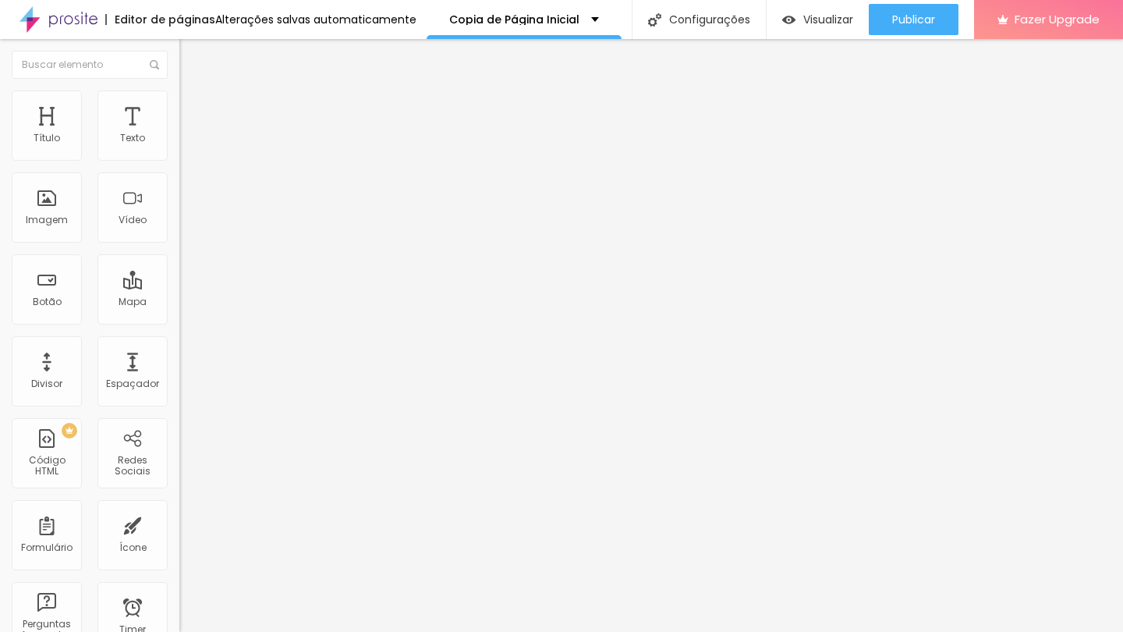
type input "92"
type input "93"
type input "94"
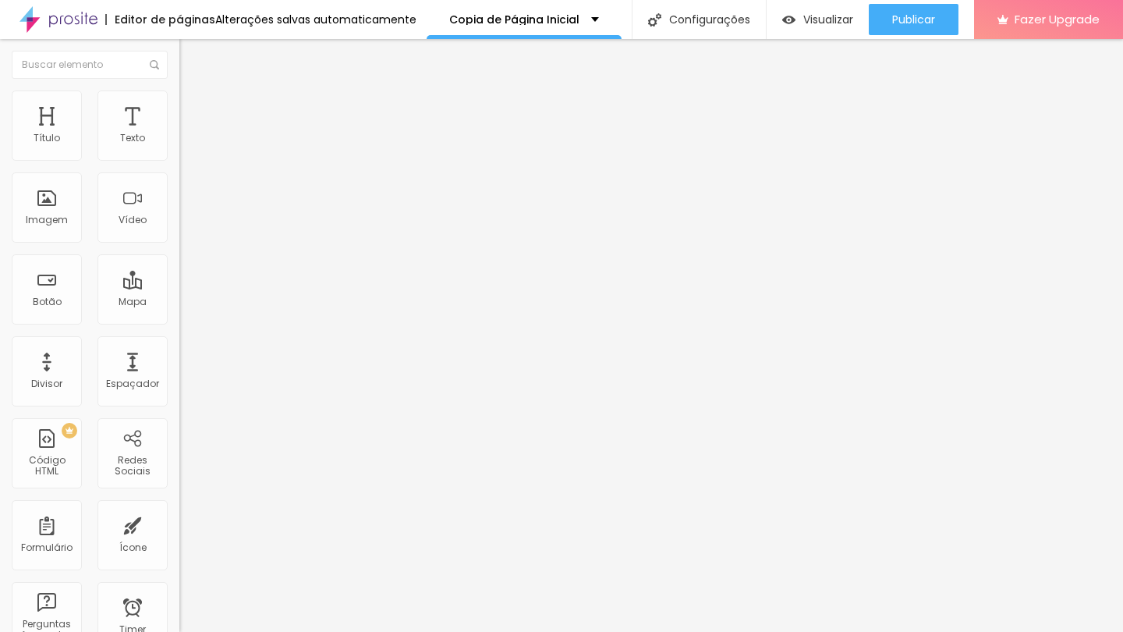
type input "94"
type input "96"
type input "98"
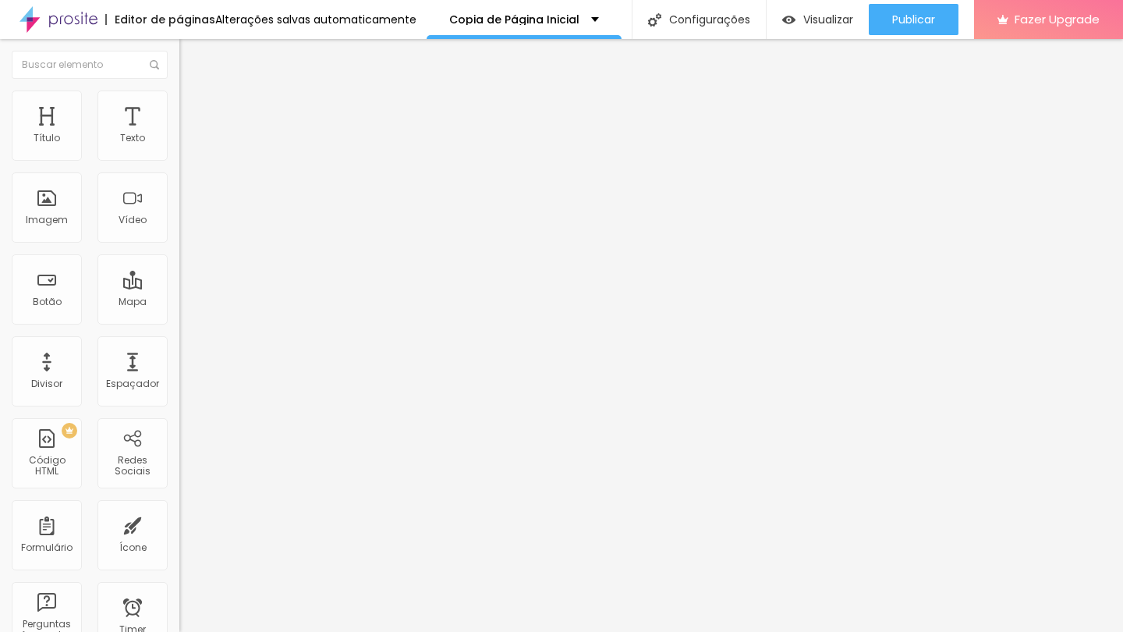
type input "100"
drag, startPoint x: 73, startPoint y: 172, endPoint x: 185, endPoint y: 182, distance: 112.8
type input "100"
click at [185, 182] on div "Título Texto Imagem Vídeo Botão Mapa Divisor Espaçador PREMIUM Código HTML Rede…" at bounding box center [561, 335] width 1123 height 593
click at [179, 199] on img at bounding box center [184, 193] width 11 height 11
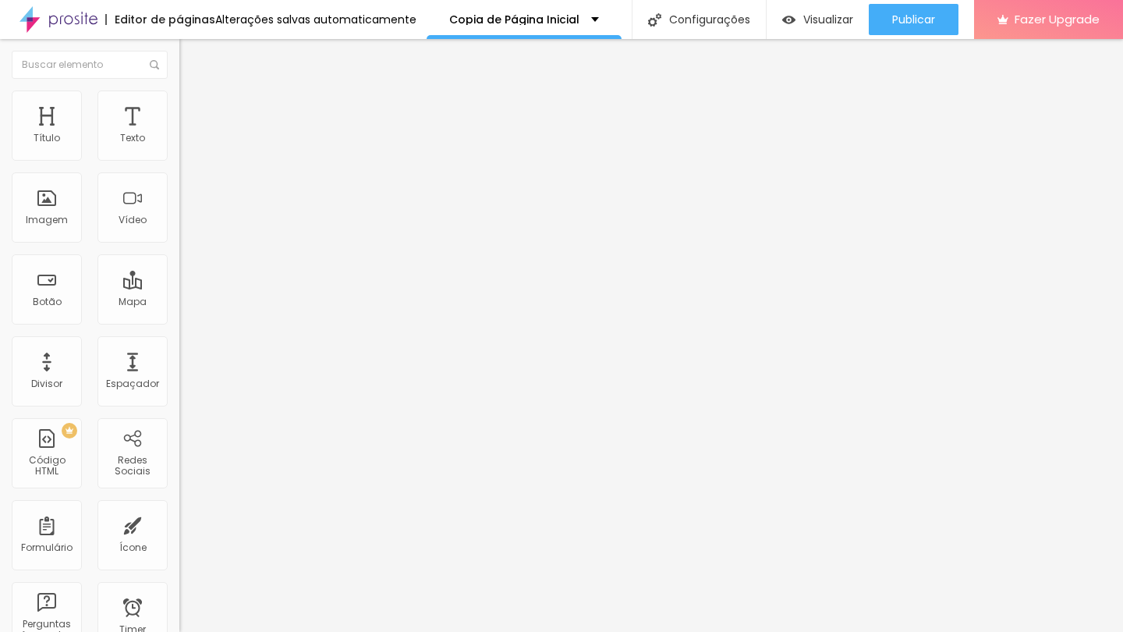
click at [179, 213] on div at bounding box center [268, 194] width 179 height 37
click at [179, 186] on img at bounding box center [184, 181] width 11 height 11
click at [179, 106] on li "Avançado" at bounding box center [268, 114] width 179 height 16
type input "1"
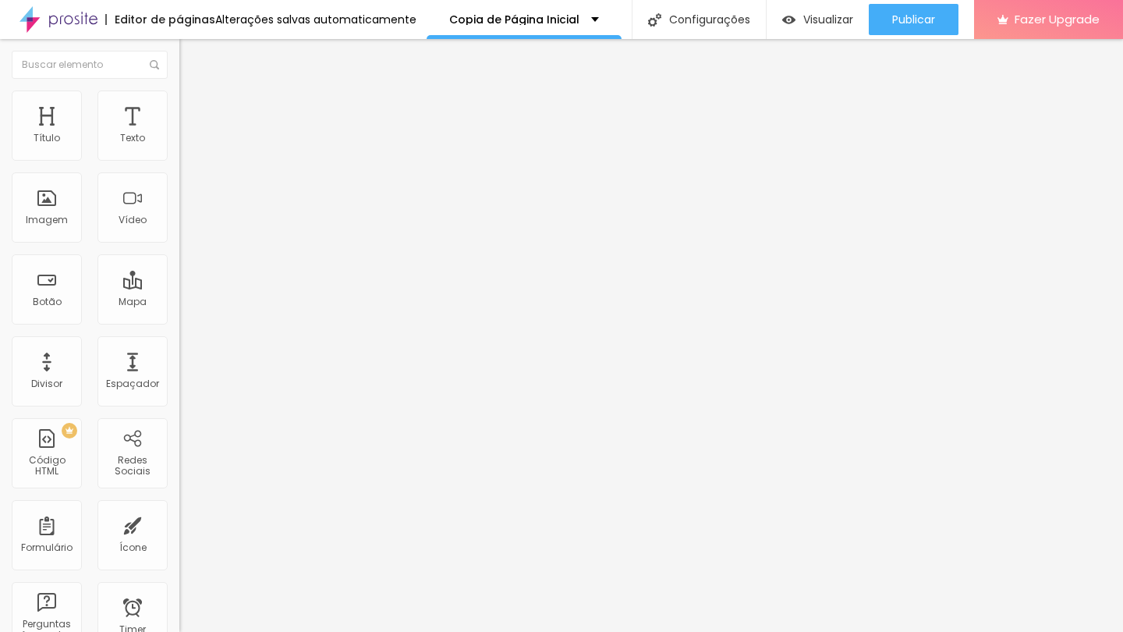
type input "19"
type input "32"
type input "34"
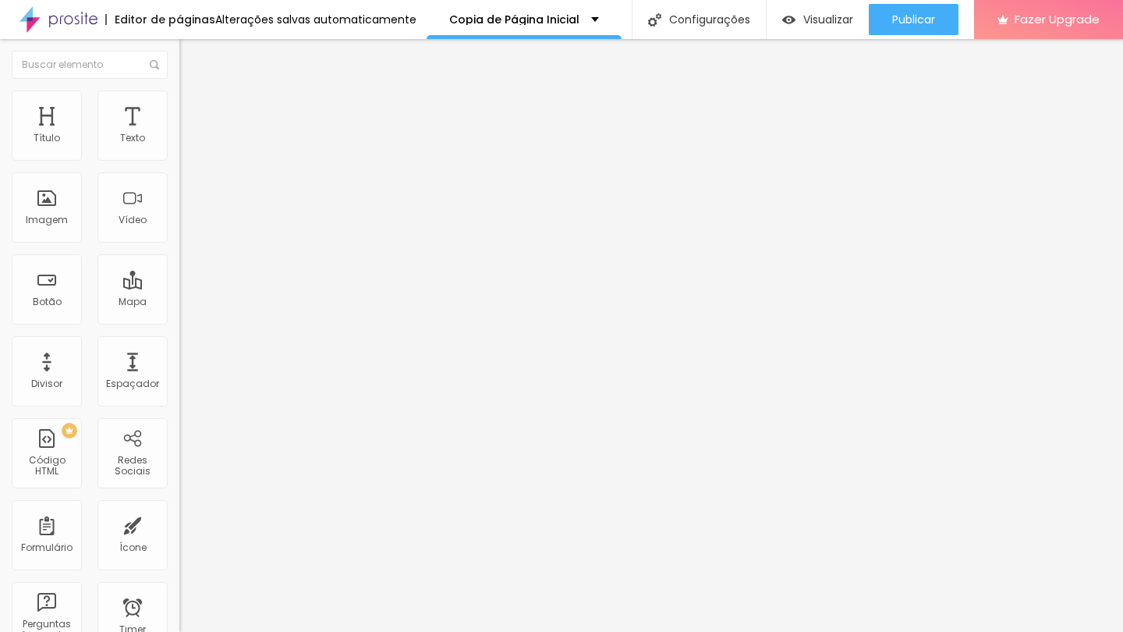
type input "34"
type input "35"
type input "38"
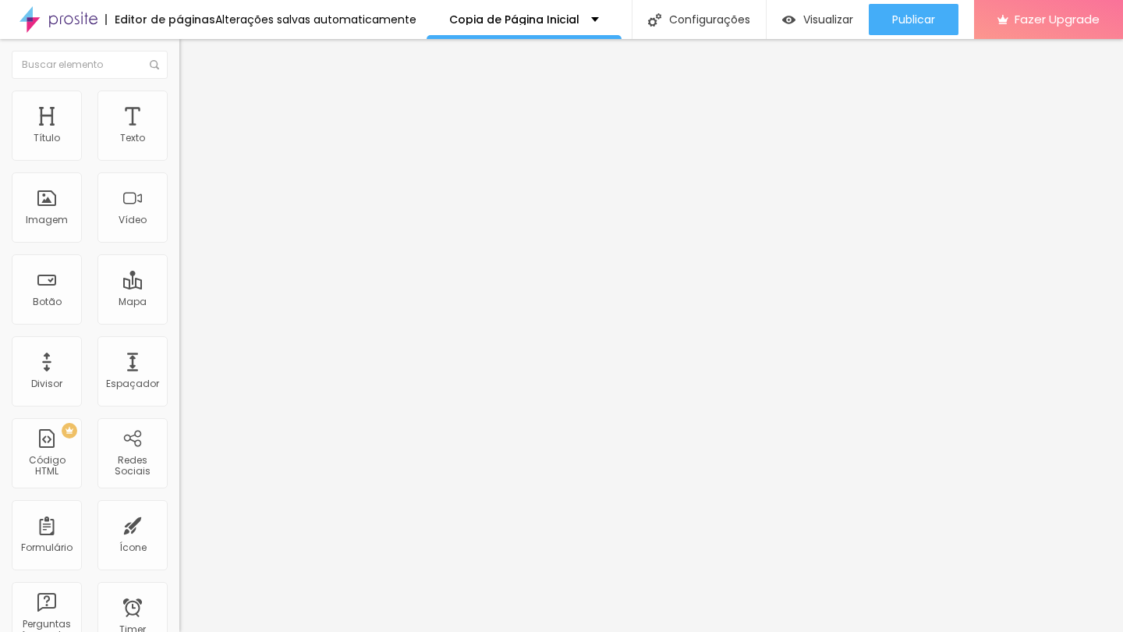
type input "40"
type input "39"
type input "38"
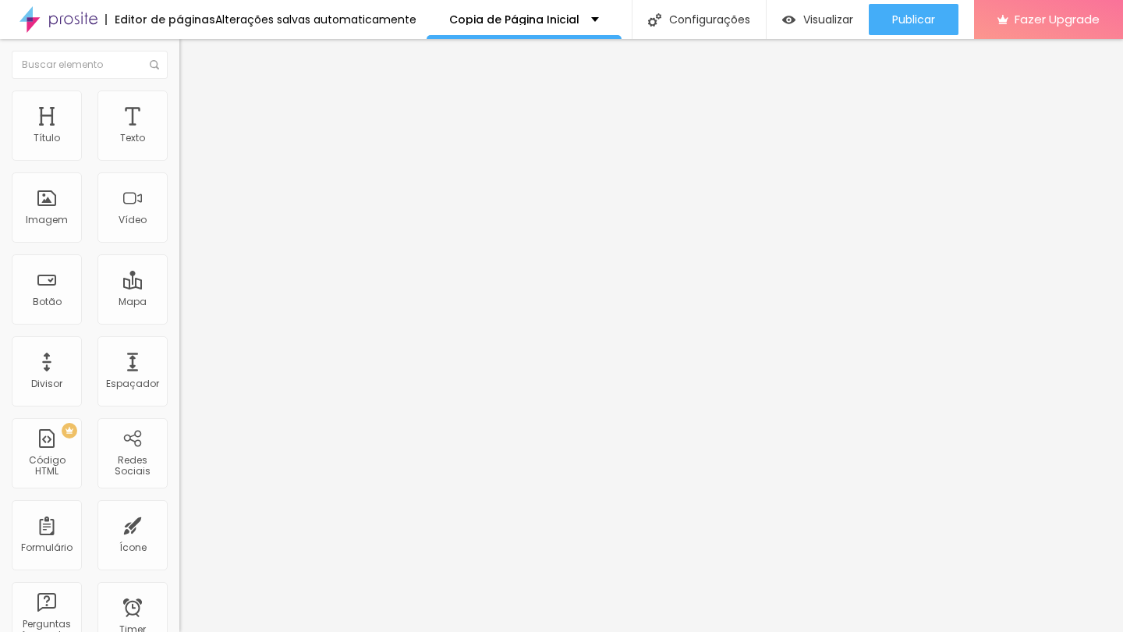
type input "38"
type input "36"
type input "29"
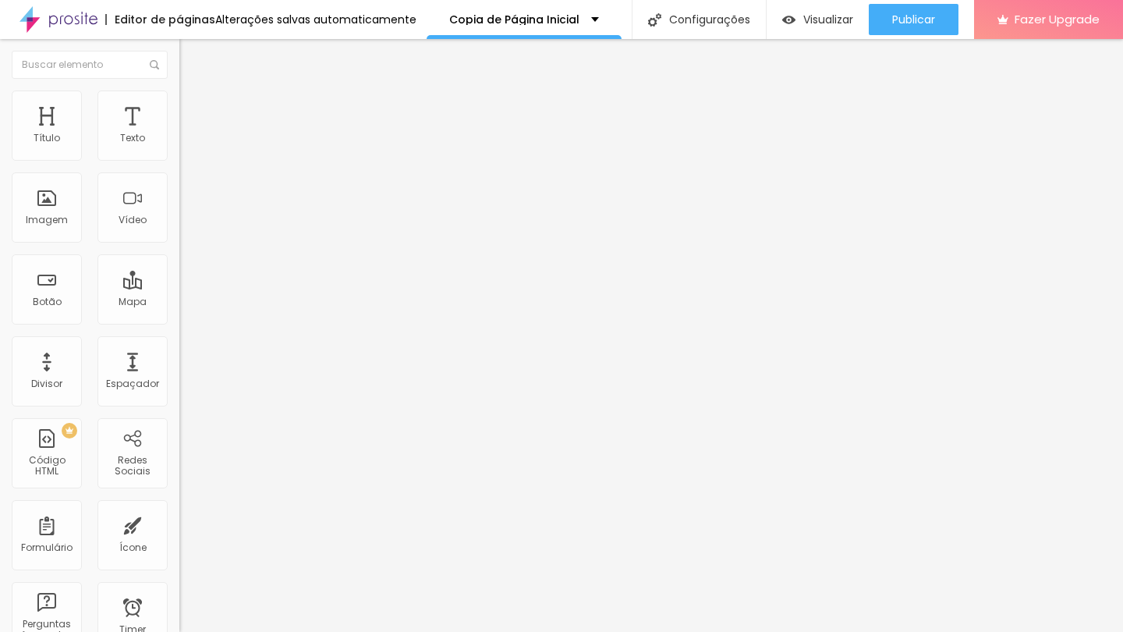
type input "21"
type input "9"
type input "0"
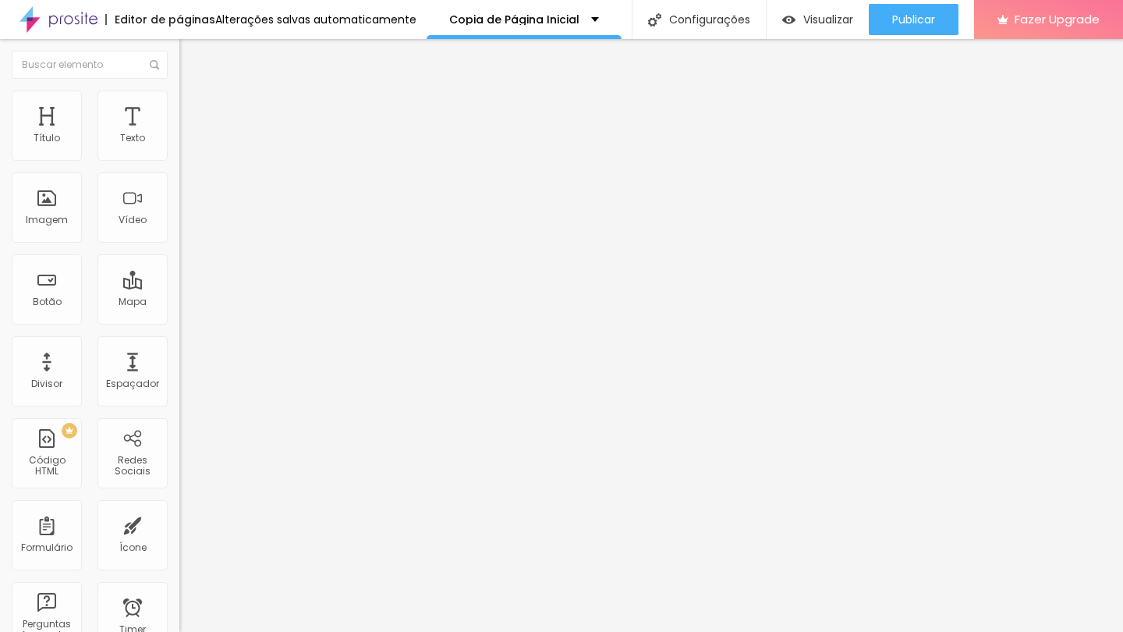
type input "0"
drag, startPoint x: 31, startPoint y: 186, endPoint x: 24, endPoint y: 191, distance: 8.4
click at [179, 342] on div "0 Espaço de baixo" at bounding box center [268, 452] width 179 height 221
drag, startPoint x: 39, startPoint y: 159, endPoint x: 58, endPoint y: 158, distance: 18.8
click at [179, 303] on div at bounding box center [268, 310] width 179 height 14
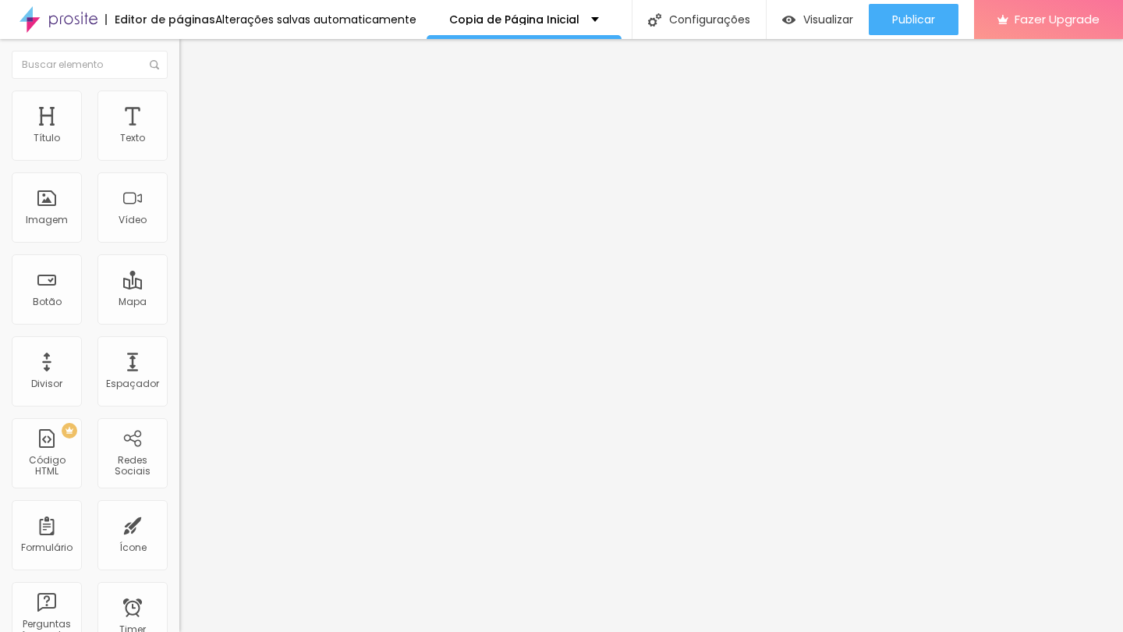
type input "13"
type input "14"
type input "16"
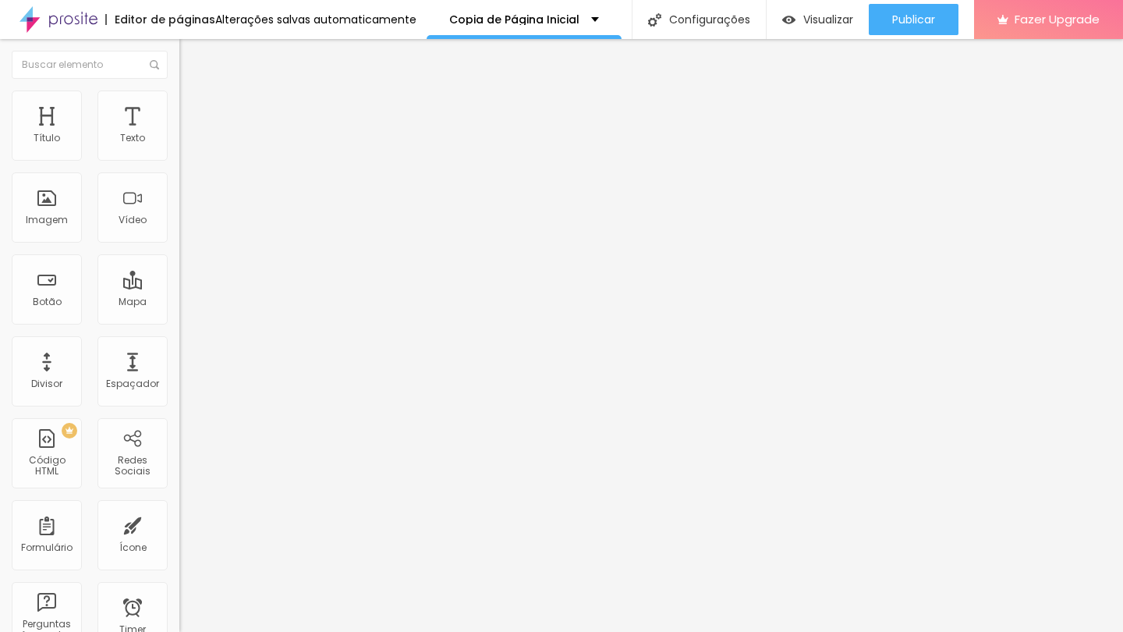
type input "16"
type input "19"
type input "26"
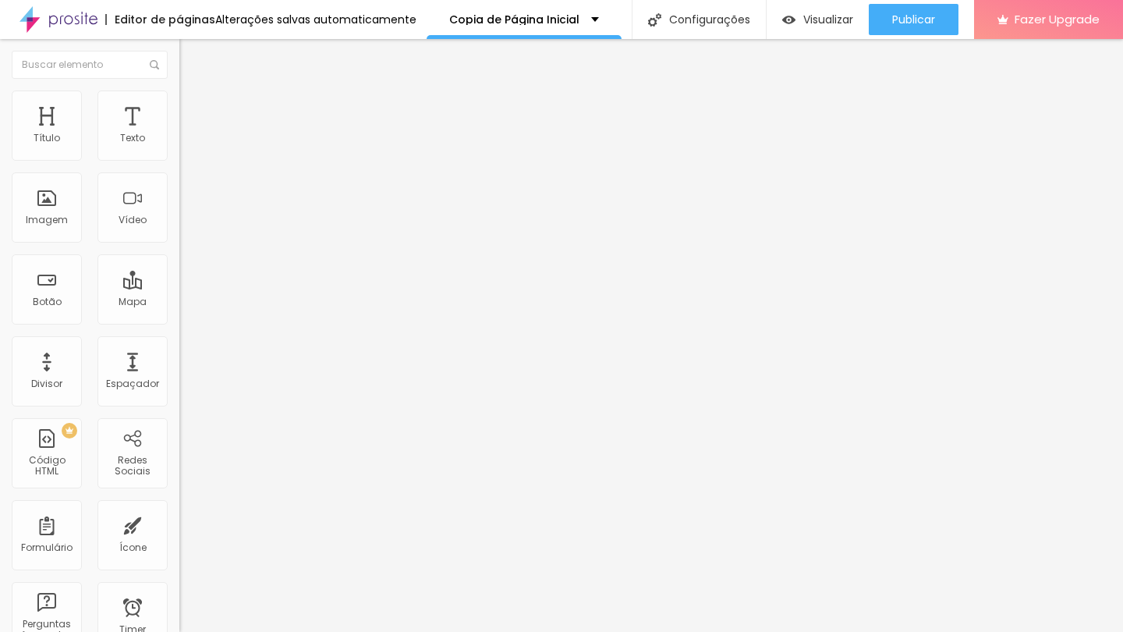
type input "28"
type input "29"
type input "28"
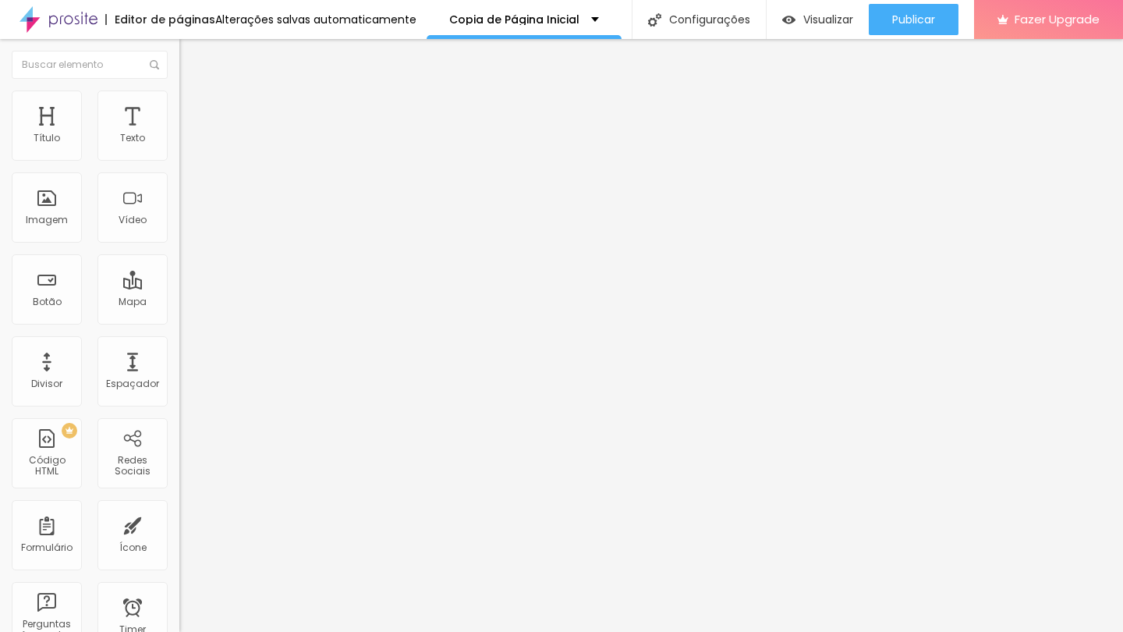
type input "28"
type input "27"
type input "18"
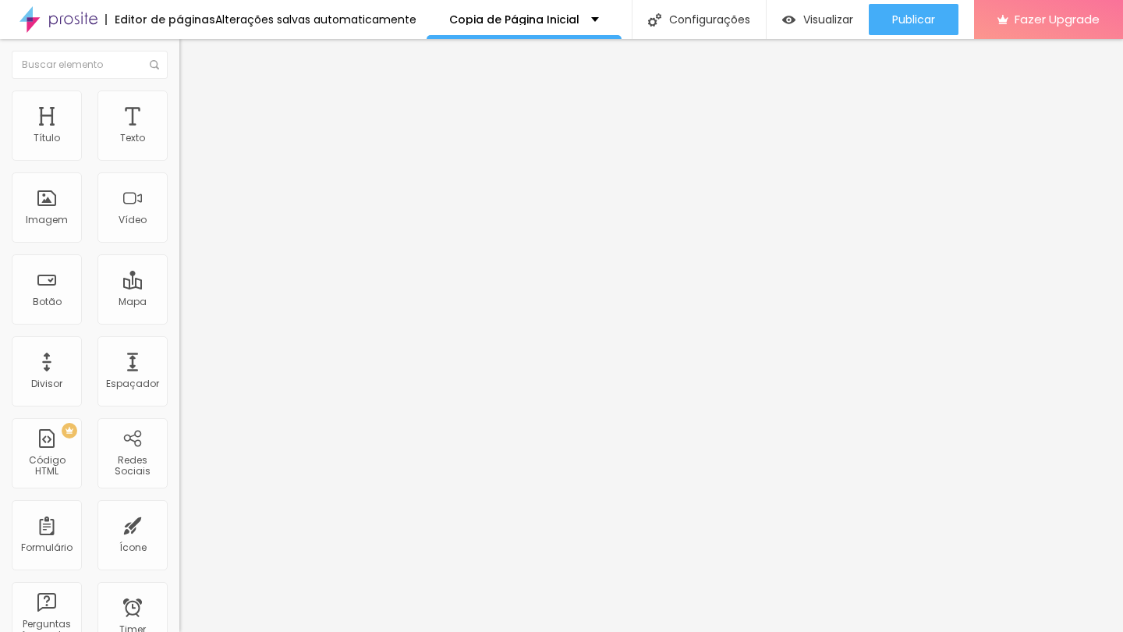
type input "1"
type input "0"
drag, startPoint x: 48, startPoint y: 153, endPoint x: 9, endPoint y: 157, distance: 39.2
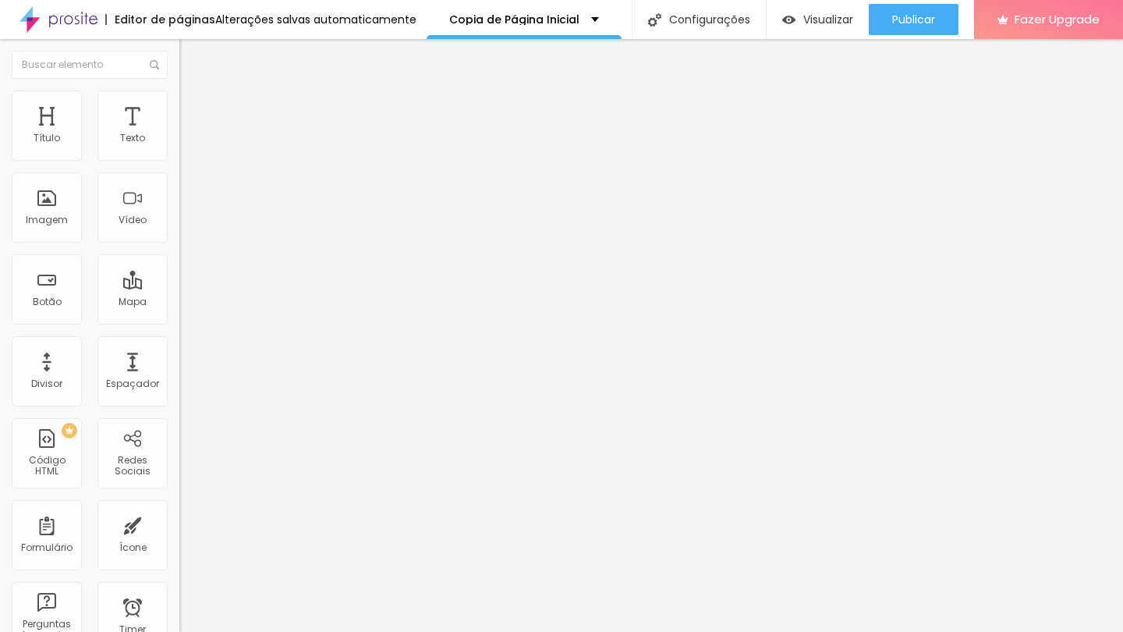
click at [179, 157] on div "0 Espaço de cima" at bounding box center [268, 232] width 179 height 221
click at [179, 94] on img at bounding box center [186, 97] width 14 height 14
click at [179, 89] on img at bounding box center [186, 82] width 14 height 14
click at [179, 373] on div "Editar Vídeo Conteúdo Estilo Avançado URL do vídeo https://vimeo.com/1121939886…" at bounding box center [268, 335] width 179 height 593
click at [179, 253] on div "Proporção 4:3 Standard Ultrawide 21:9 Wide 16:9 Standard 4:3 Vertical 1 3:4 Ver…" at bounding box center [268, 248] width 179 height 71
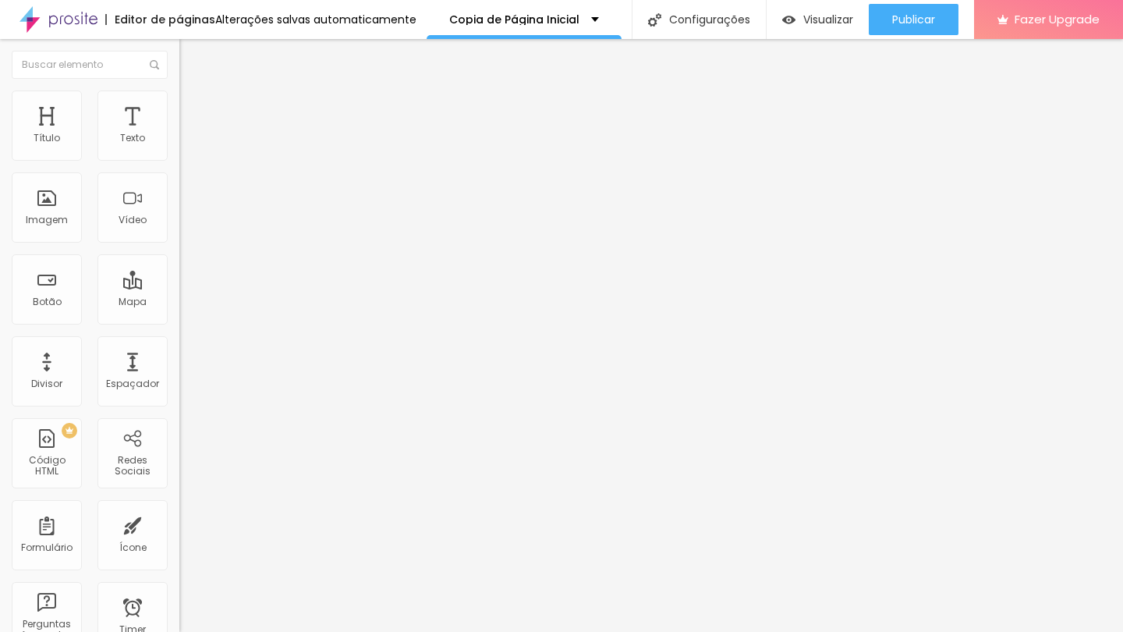
click at [179, 233] on span "4:3 Standard" at bounding box center [210, 226] width 63 height 13
click at [179, 252] on span "Wide" at bounding box center [191, 245] width 24 height 13
click at [179, 251] on div "Ultrawide 21:9 Wide 16:9 Standard 4:3 Vertical 1 3:4 Vertical 2 9:16" at bounding box center [268, 258] width 179 height 52
click at [179, 233] on span "16:9 Wide" at bounding box center [201, 226] width 44 height 13
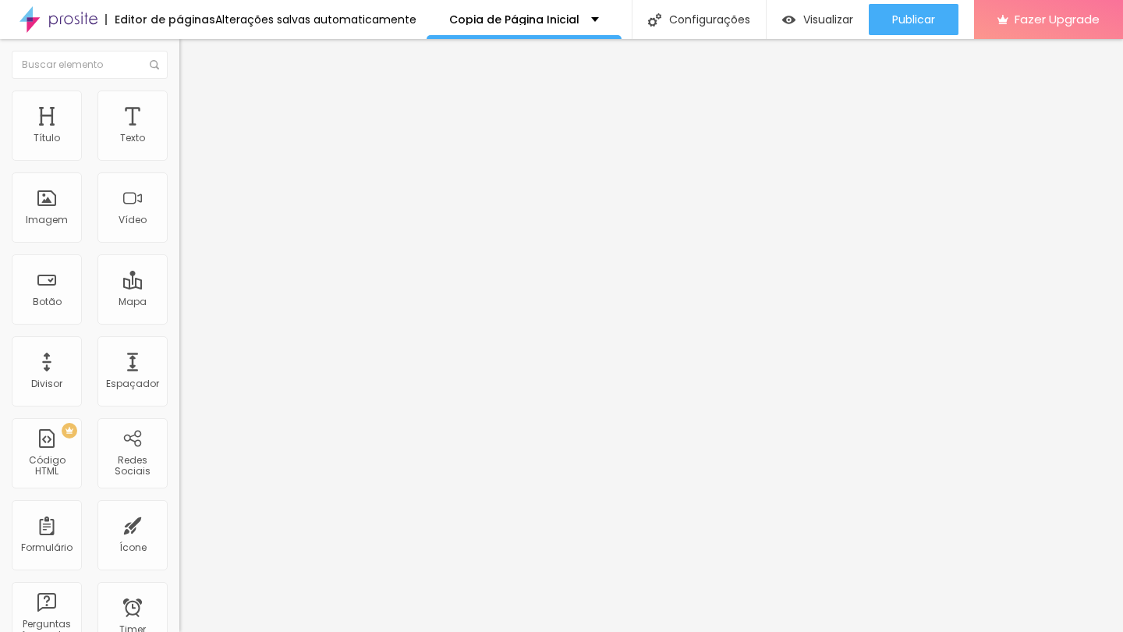
click at [179, 243] on span "Ultrawide" at bounding box center [201, 235] width 44 height 13
click at [179, 233] on span "21:9 Ultrawide" at bounding box center [211, 226] width 64 height 13
click at [179, 267] on span "Standard" at bounding box center [202, 260] width 47 height 13
click at [179, 238] on div "Proporção 4:3 Standard Ultrawide 21:9 Wide 16:9 Standard 4:3 Vertical 1 3:4 Ver…" at bounding box center [268, 248] width 179 height 71
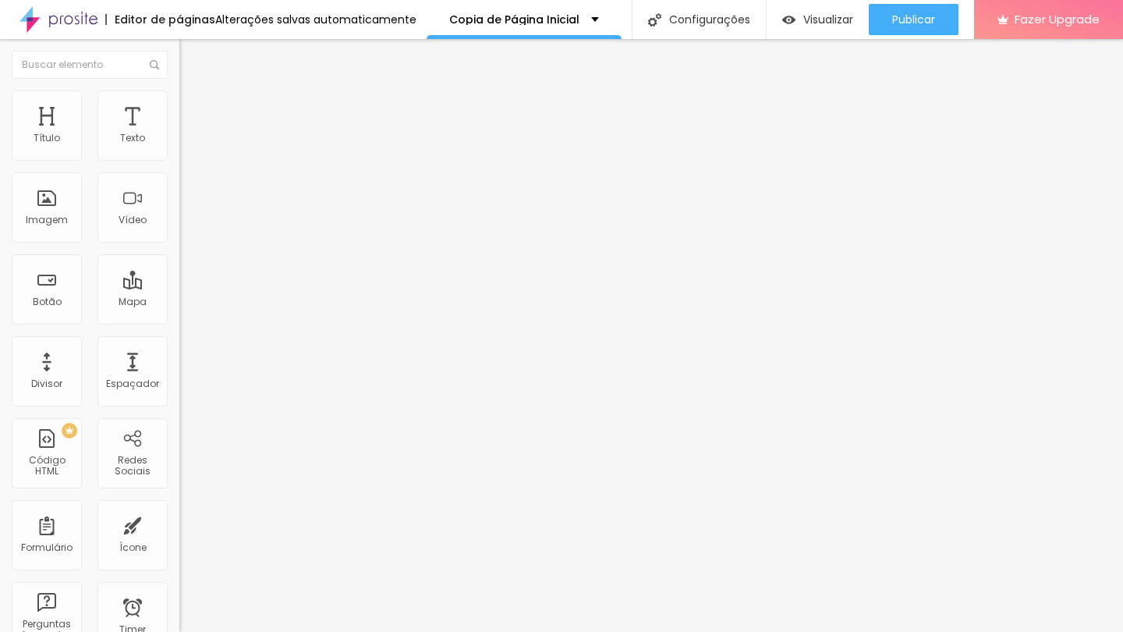
click at [179, 233] on span "4:3 Standard" at bounding box center [210, 226] width 63 height 13
click at [223, 286] on span "9:16" at bounding box center [232, 278] width 18 height 13
click at [179, 102] on li "Estilo" at bounding box center [268, 98] width 179 height 16
click at [193, 108] on span "Estilo" at bounding box center [205, 100] width 24 height 13
click at [193, 92] on span "Conteúdo" at bounding box center [217, 85] width 48 height 13
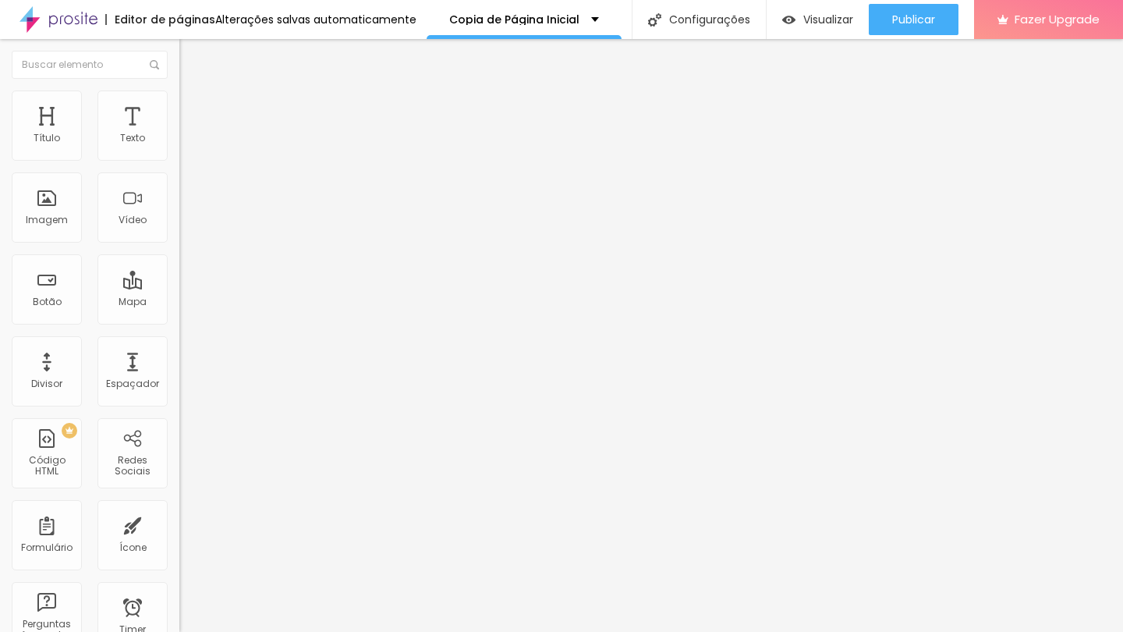
click at [179, 93] on img at bounding box center [186, 97] width 14 height 14
type input "99"
type input "98"
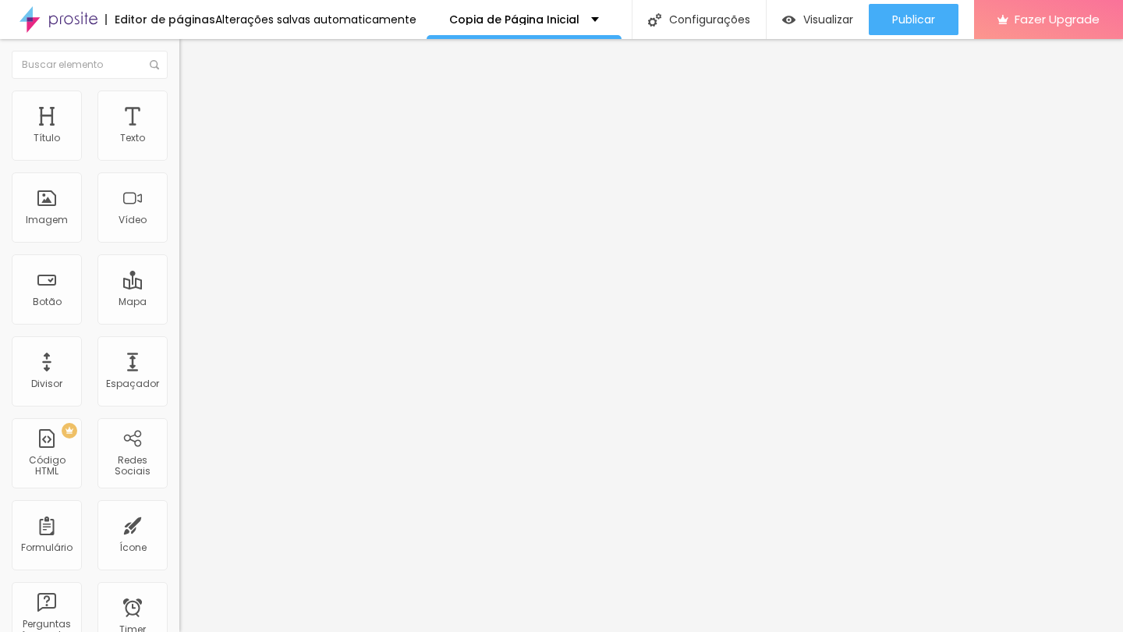
type input "97"
type input "96"
type input "95"
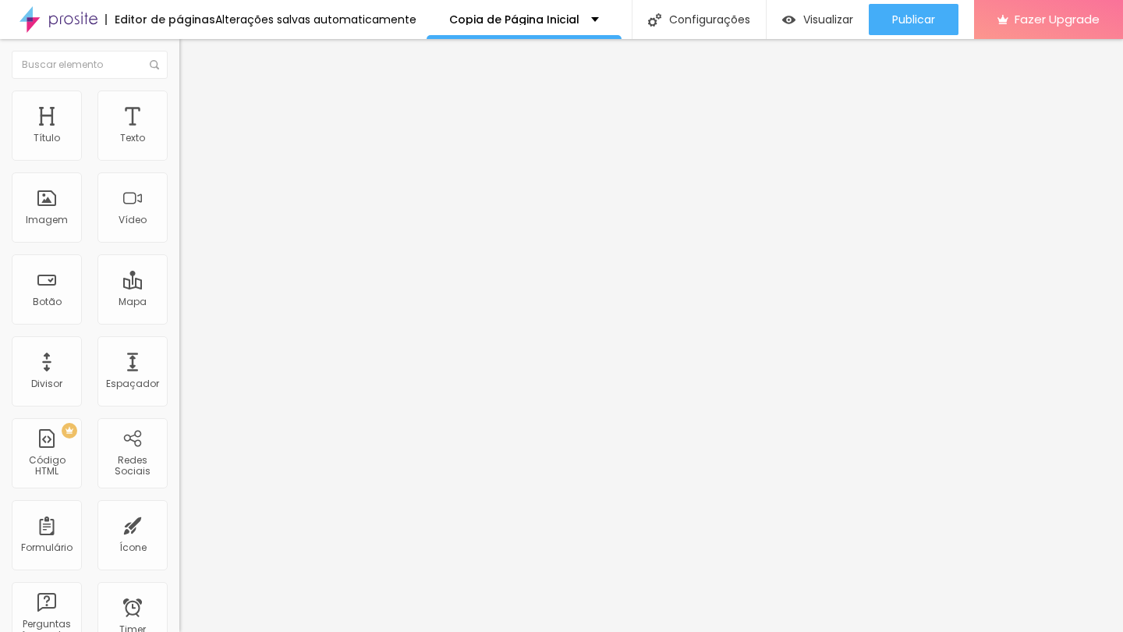
type input "95"
drag, startPoint x: 162, startPoint y: 170, endPoint x: 118, endPoint y: 173, distance: 44.6
click at [179, 160] on input "range" at bounding box center [229, 153] width 101 height 12
click at [179, 90] on li "Conteúdo" at bounding box center [268, 83] width 179 height 16
click at [179, 199] on img at bounding box center [184, 193] width 11 height 11
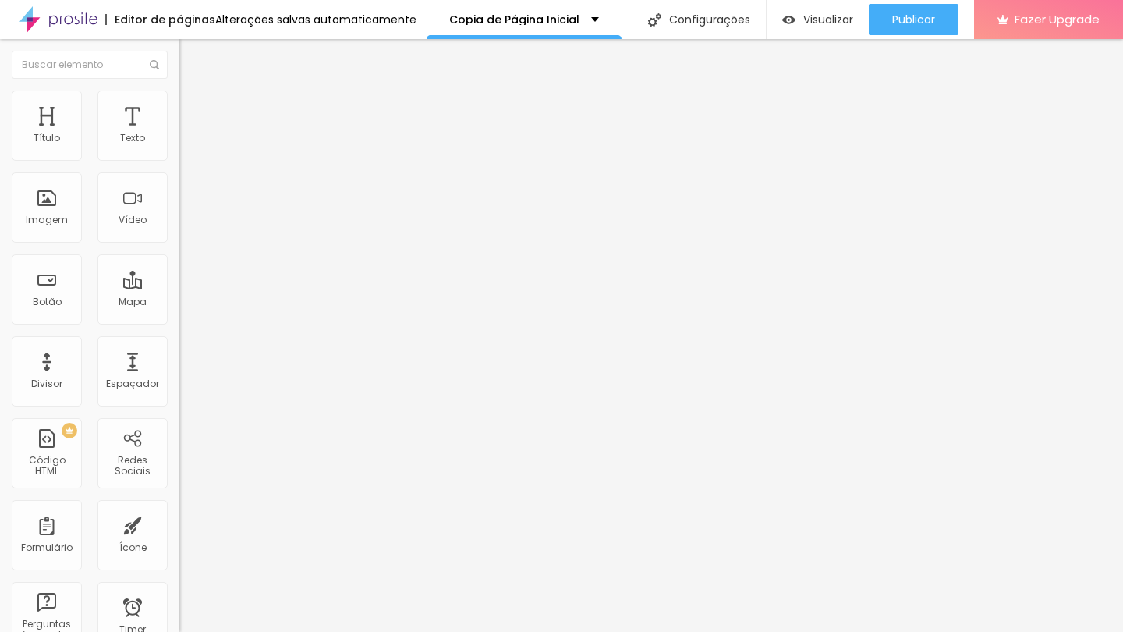
click at [179, 211] on img at bounding box center [184, 205] width 11 height 11
click at [179, 186] on img at bounding box center [184, 181] width 11 height 11
click at [179, 211] on img at bounding box center [184, 205] width 11 height 11
